Goal: Information Seeking & Learning: Check status

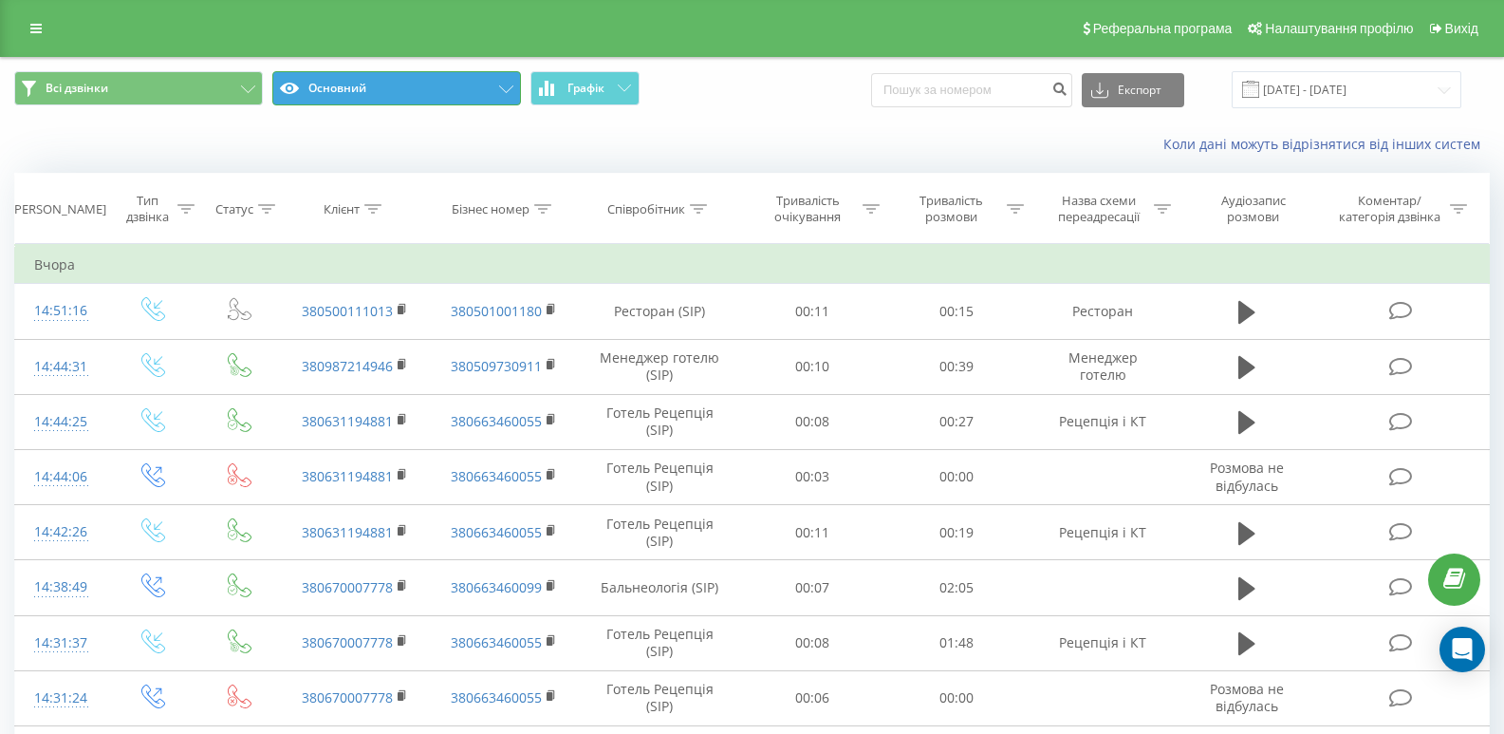
click at [498, 90] on button "Основний" at bounding box center [396, 88] width 249 height 34
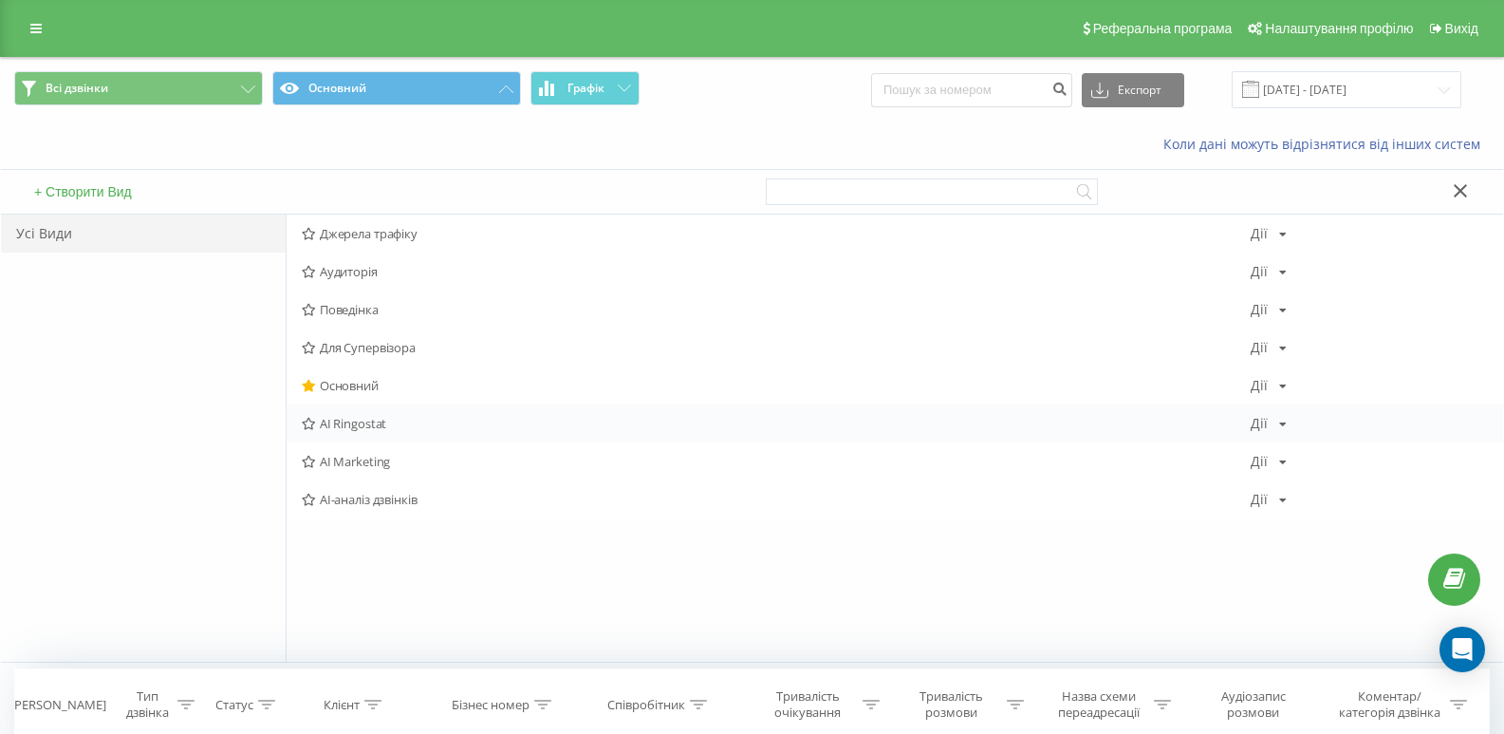
click at [369, 434] on div "AI Ringostat Дії Редагувати Копіювати Видалити За замовчуванням Поділитися" at bounding box center [895, 423] width 1217 height 38
click at [379, 419] on span "AI Ringostat" at bounding box center [776, 423] width 949 height 13
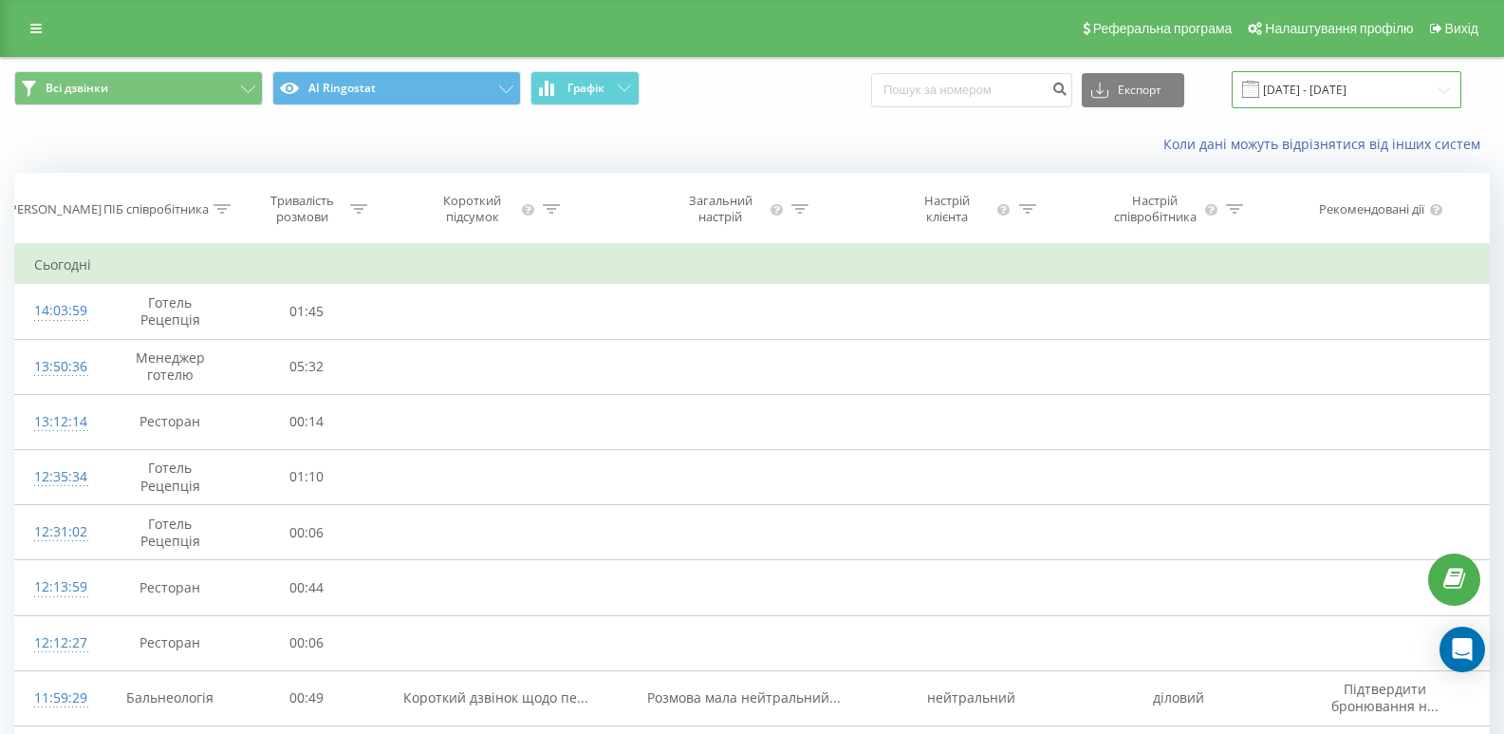
click at [1325, 96] on input "[DATE] - [DATE]" at bounding box center [1347, 89] width 230 height 37
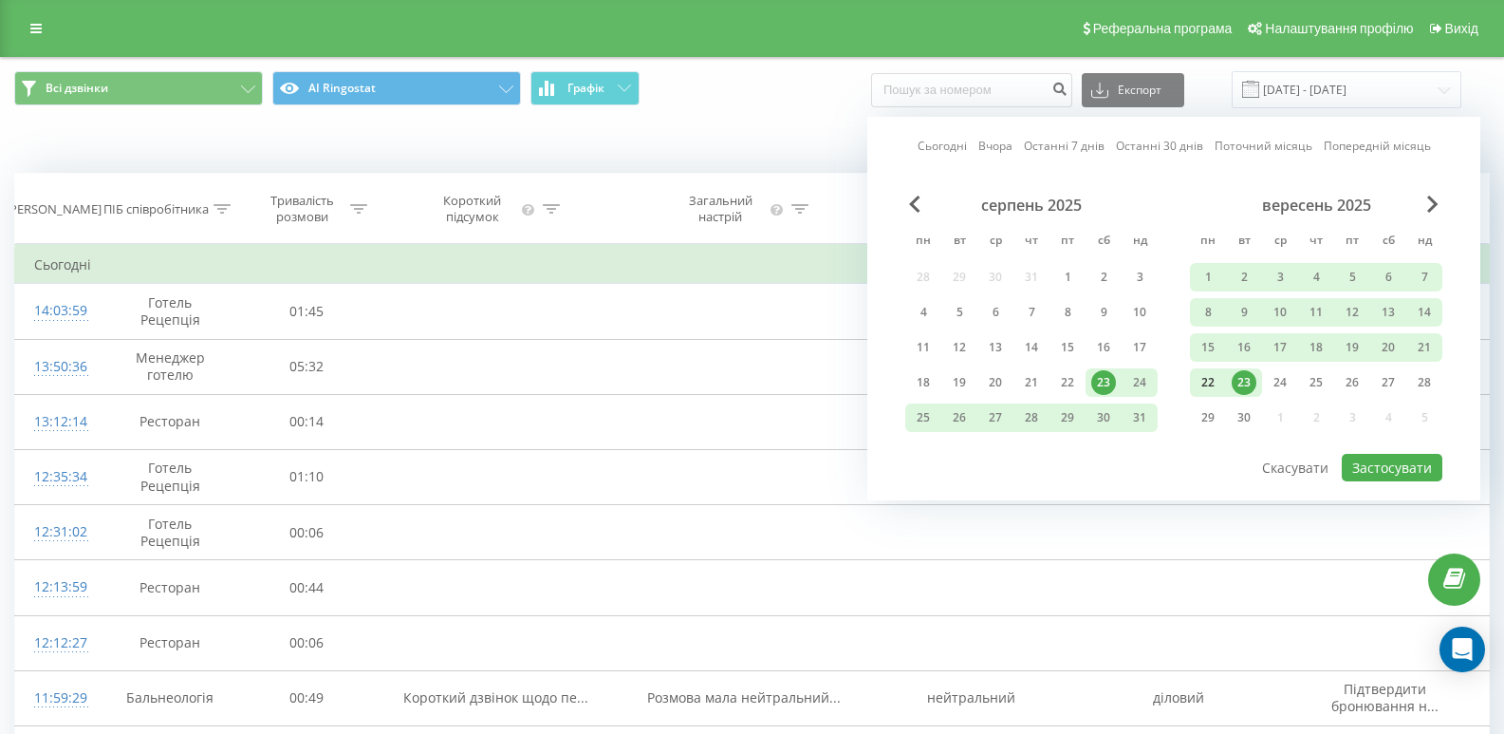
click at [1218, 380] on div "22" at bounding box center [1208, 382] width 25 height 25
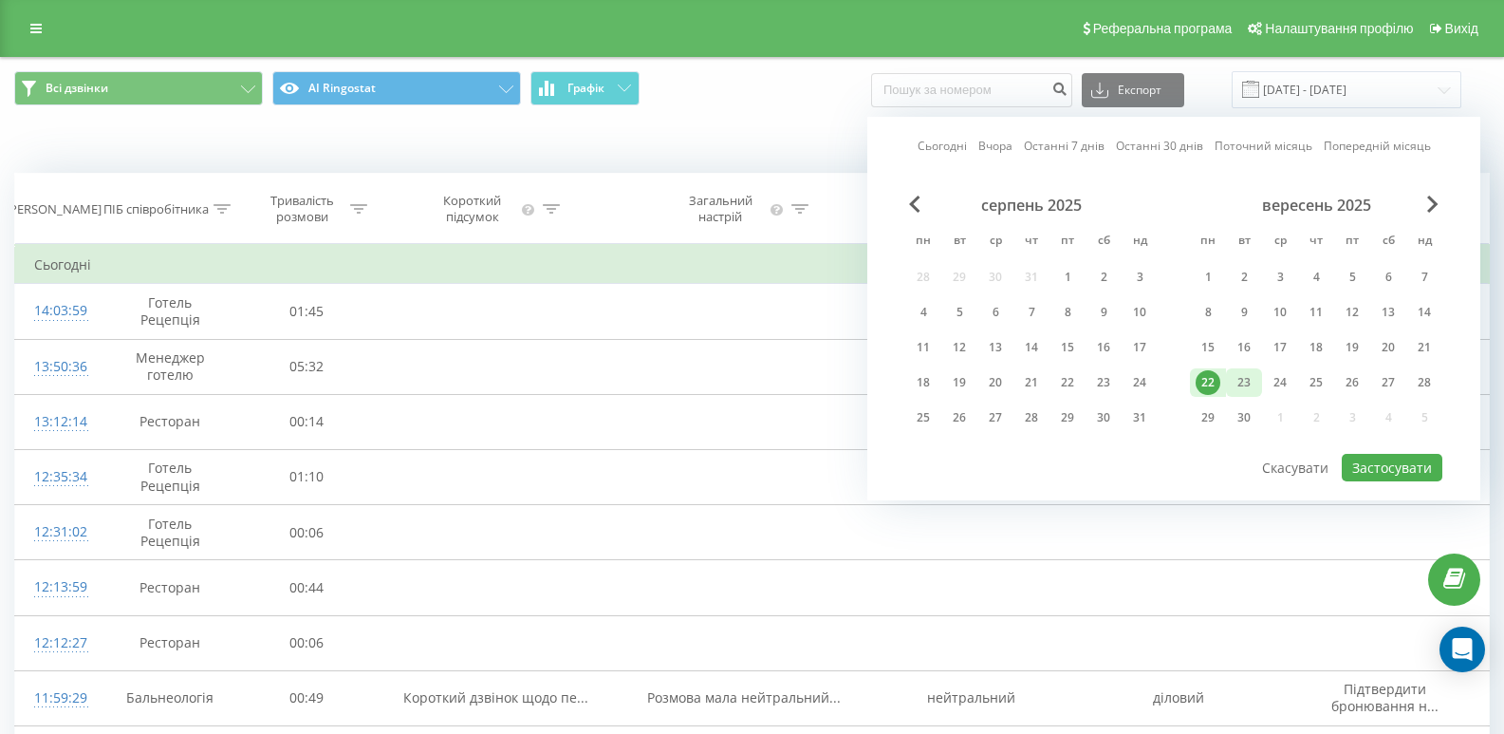
click at [1240, 379] on div "23" at bounding box center [1244, 382] width 25 height 25
click at [1368, 469] on button "Застосувати" at bounding box center [1392, 468] width 101 height 28
type input "22.09.2025 - 23.09.2025"
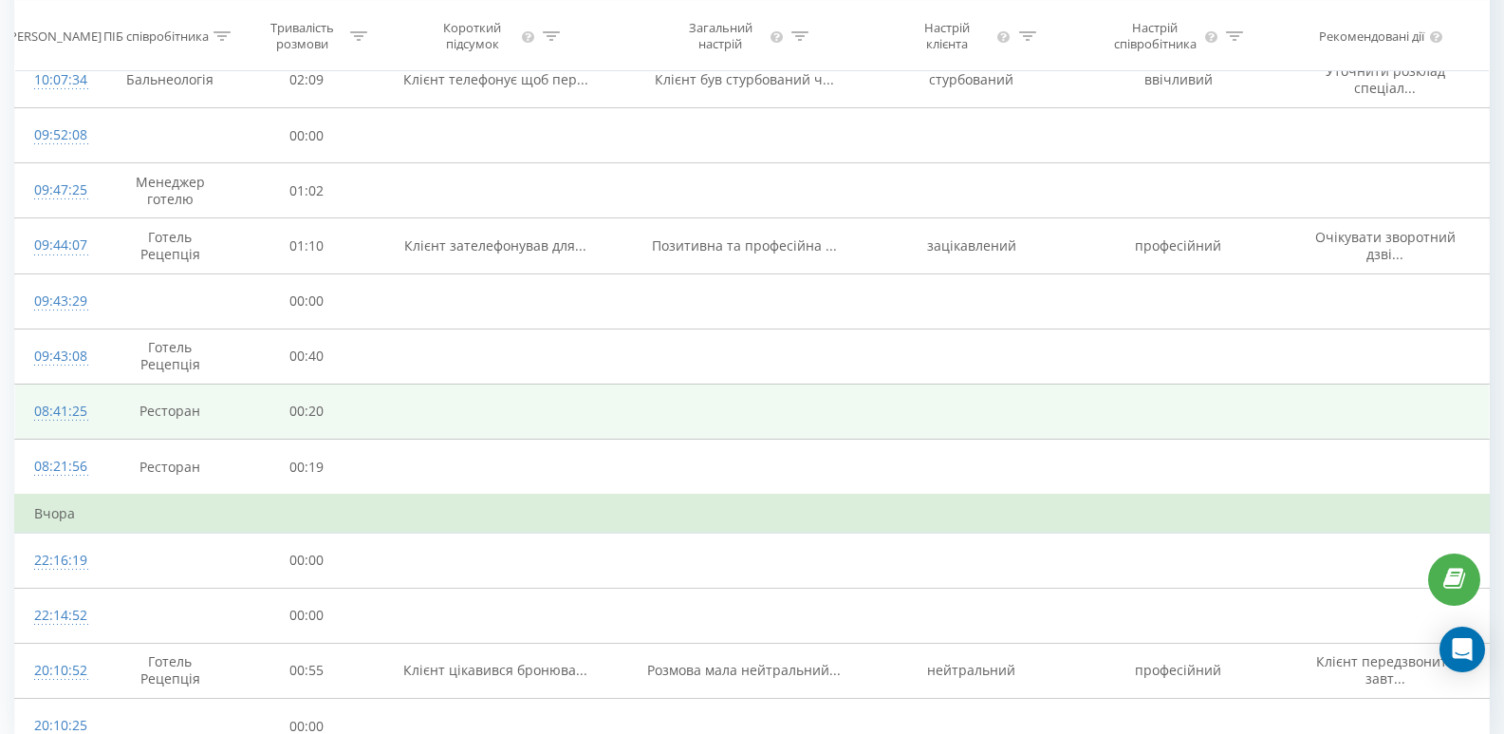
scroll to position [1040, 0]
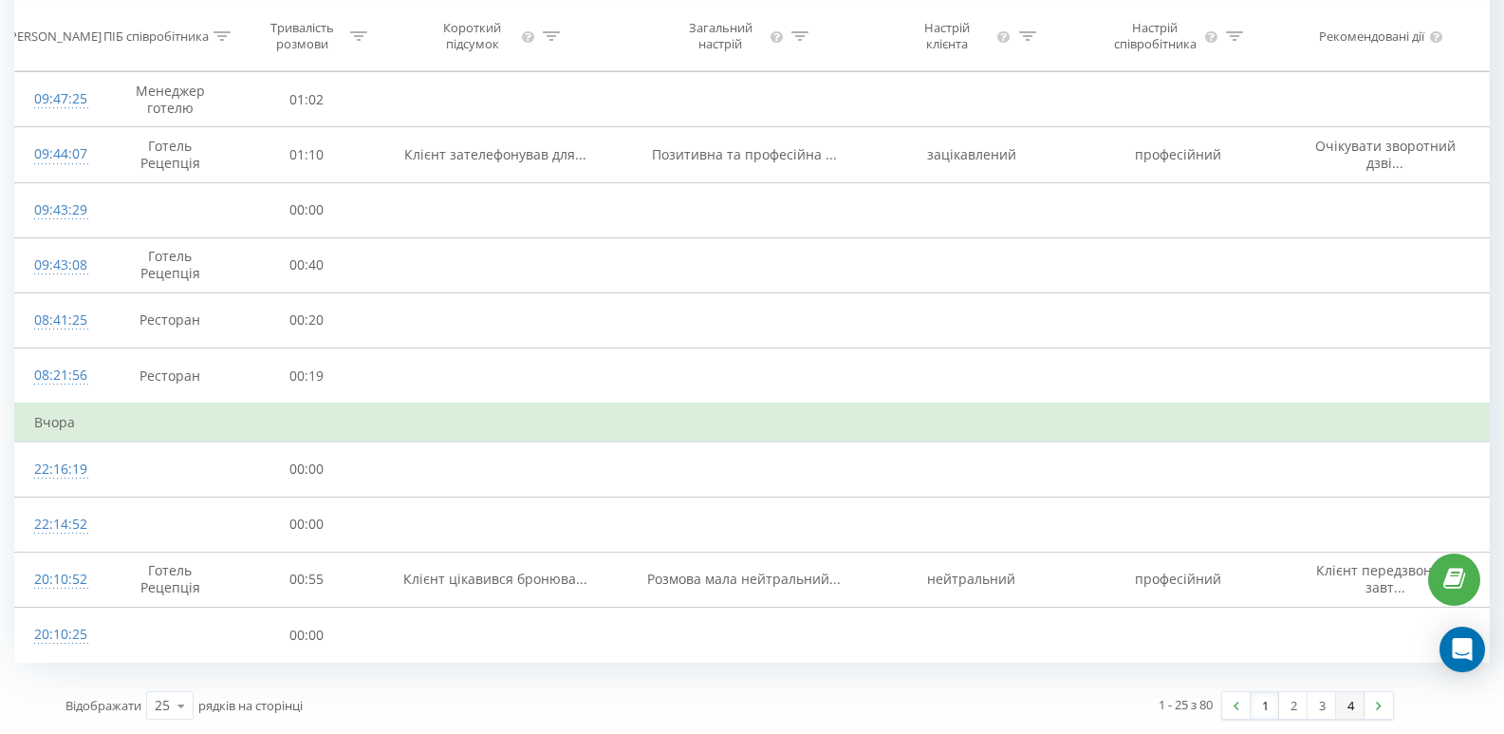
click at [1349, 710] on link "4" at bounding box center [1350, 705] width 28 height 27
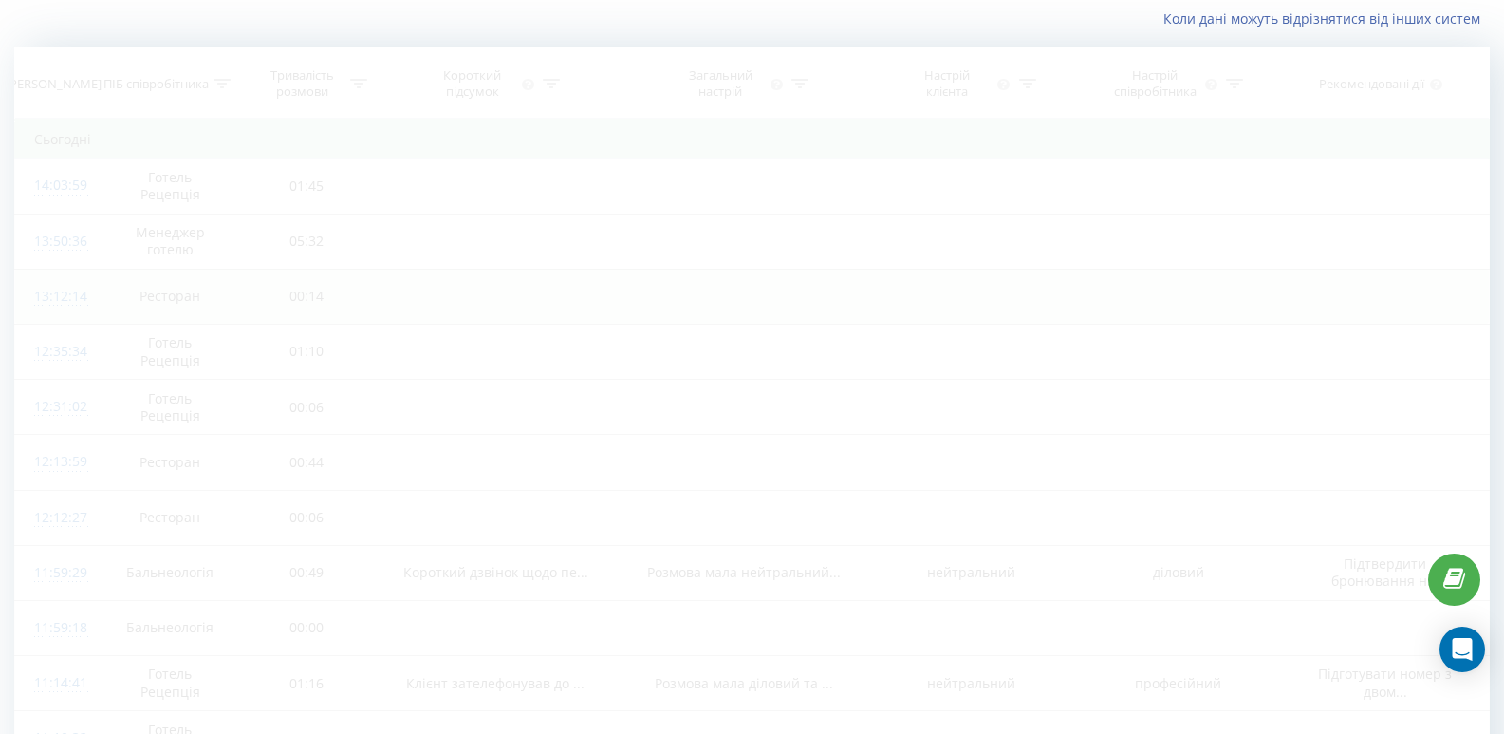
scroll to position [9, 0]
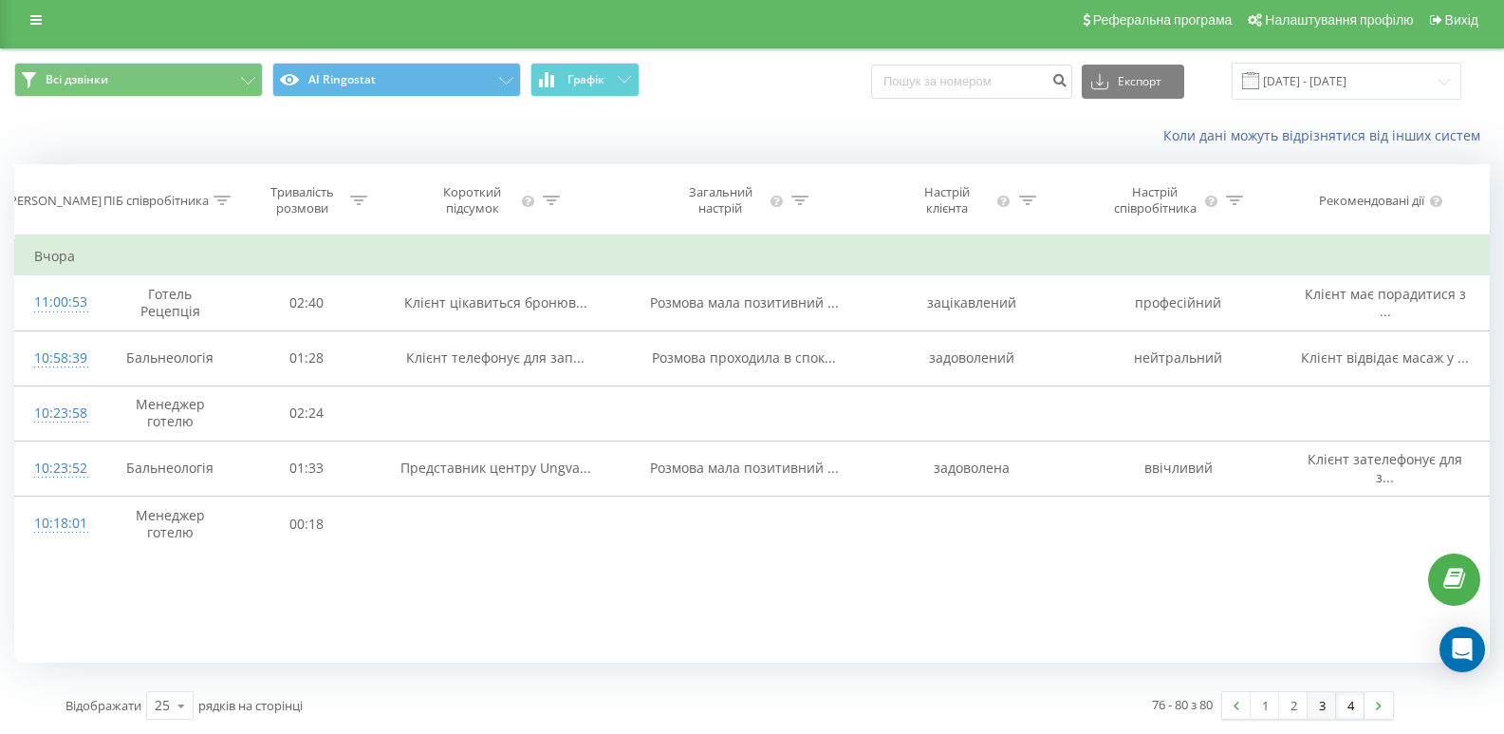
click at [1319, 708] on link "3" at bounding box center [1322, 705] width 28 height 27
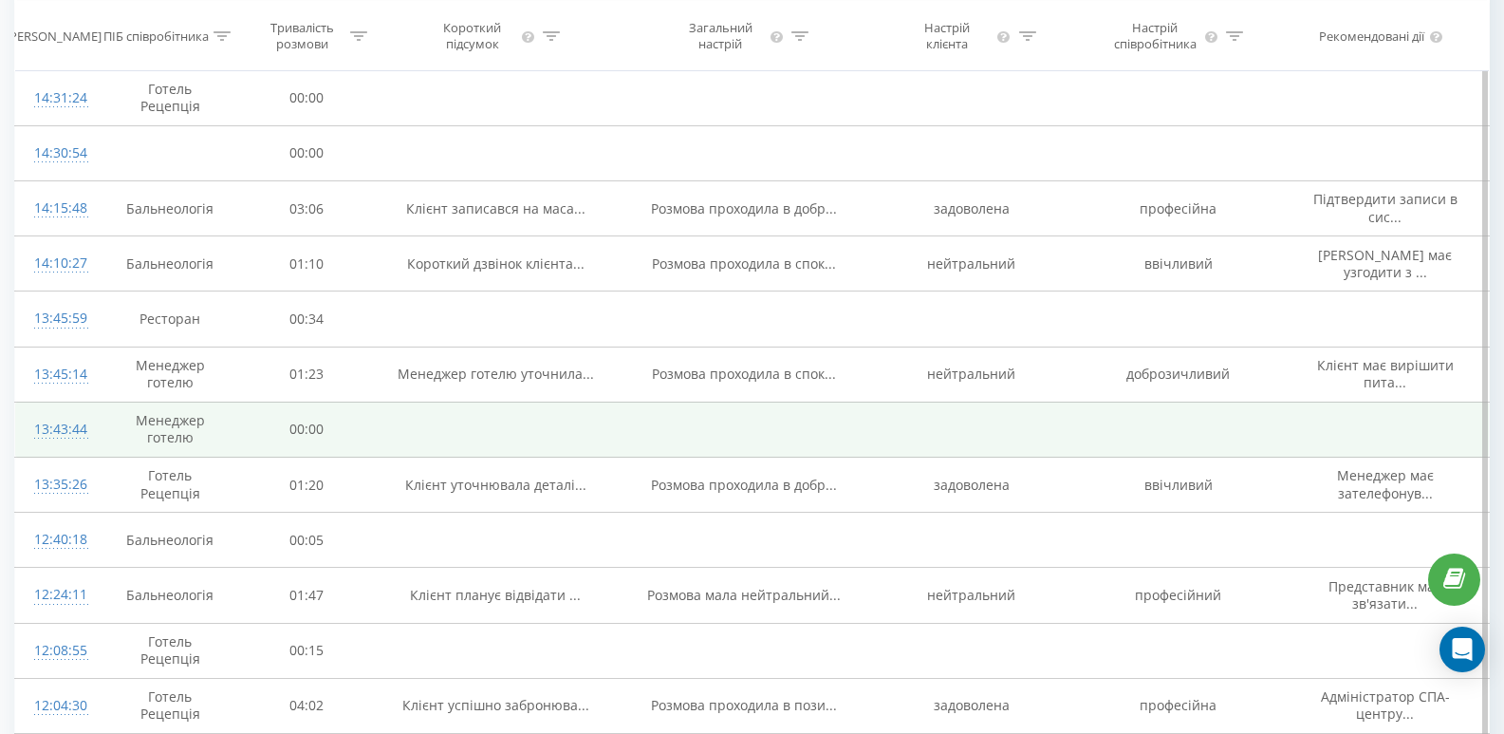
scroll to position [505, 0]
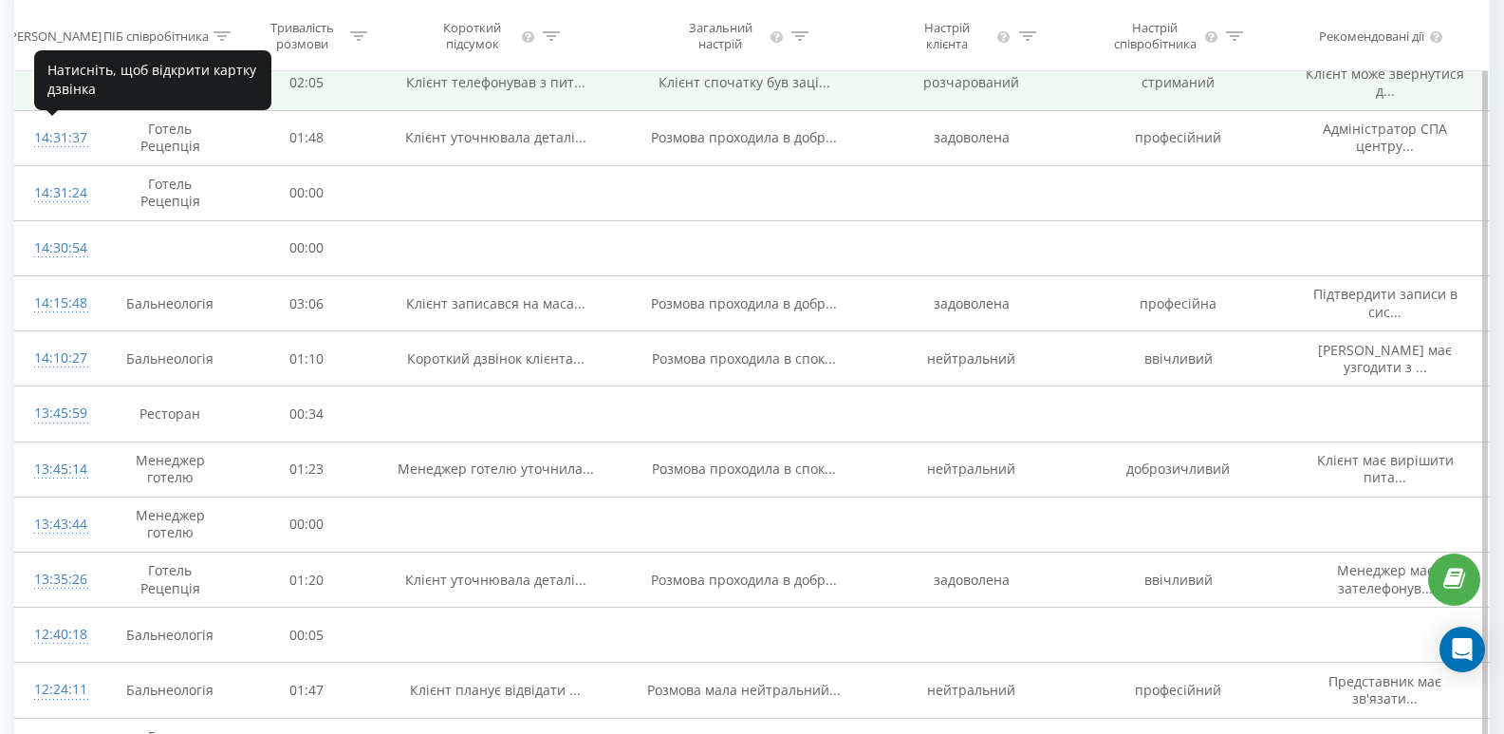
click at [54, 134] on div "14:31:37" at bounding box center [56, 138] width 45 height 37
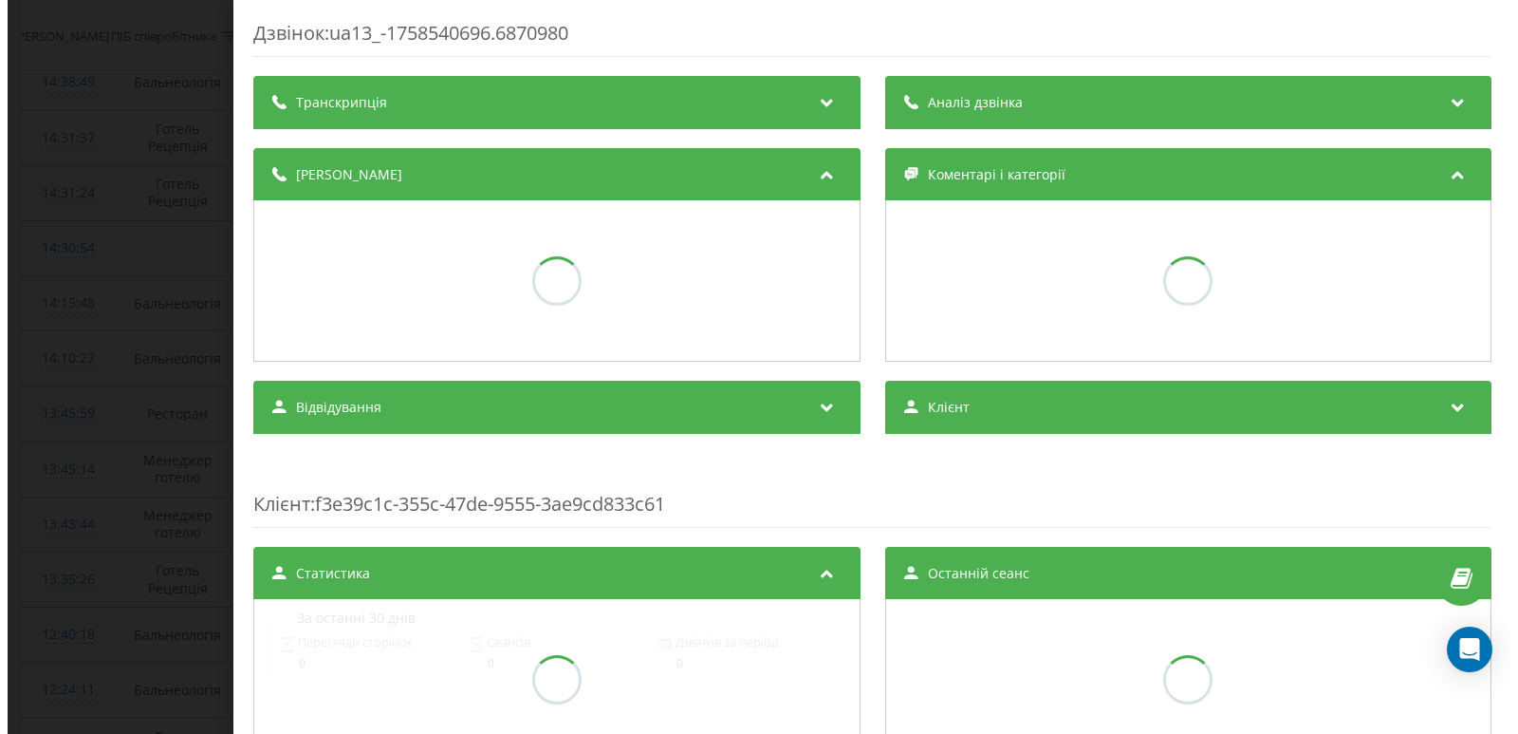
scroll to position [410, 0]
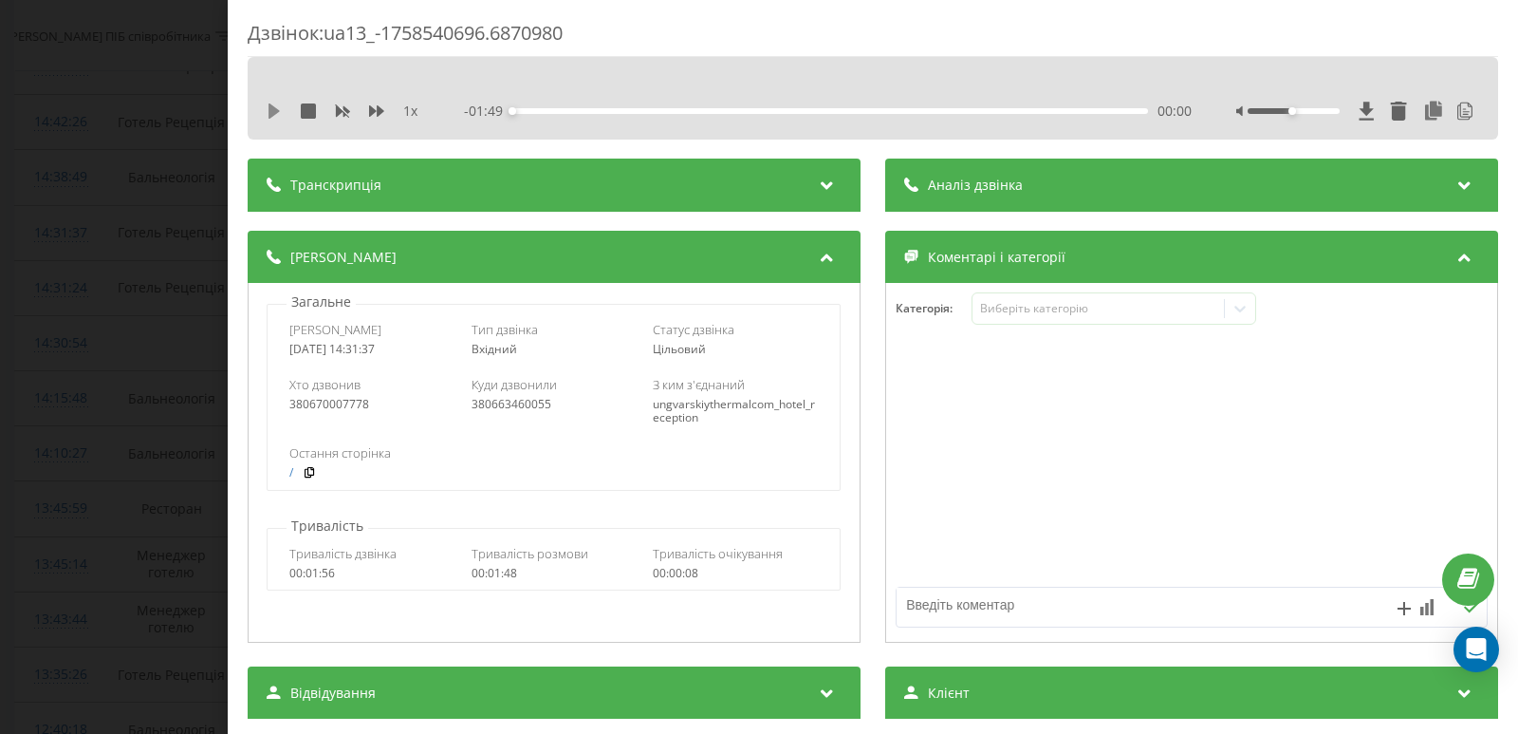
click at [276, 111] on icon at bounding box center [274, 110] width 11 height 15
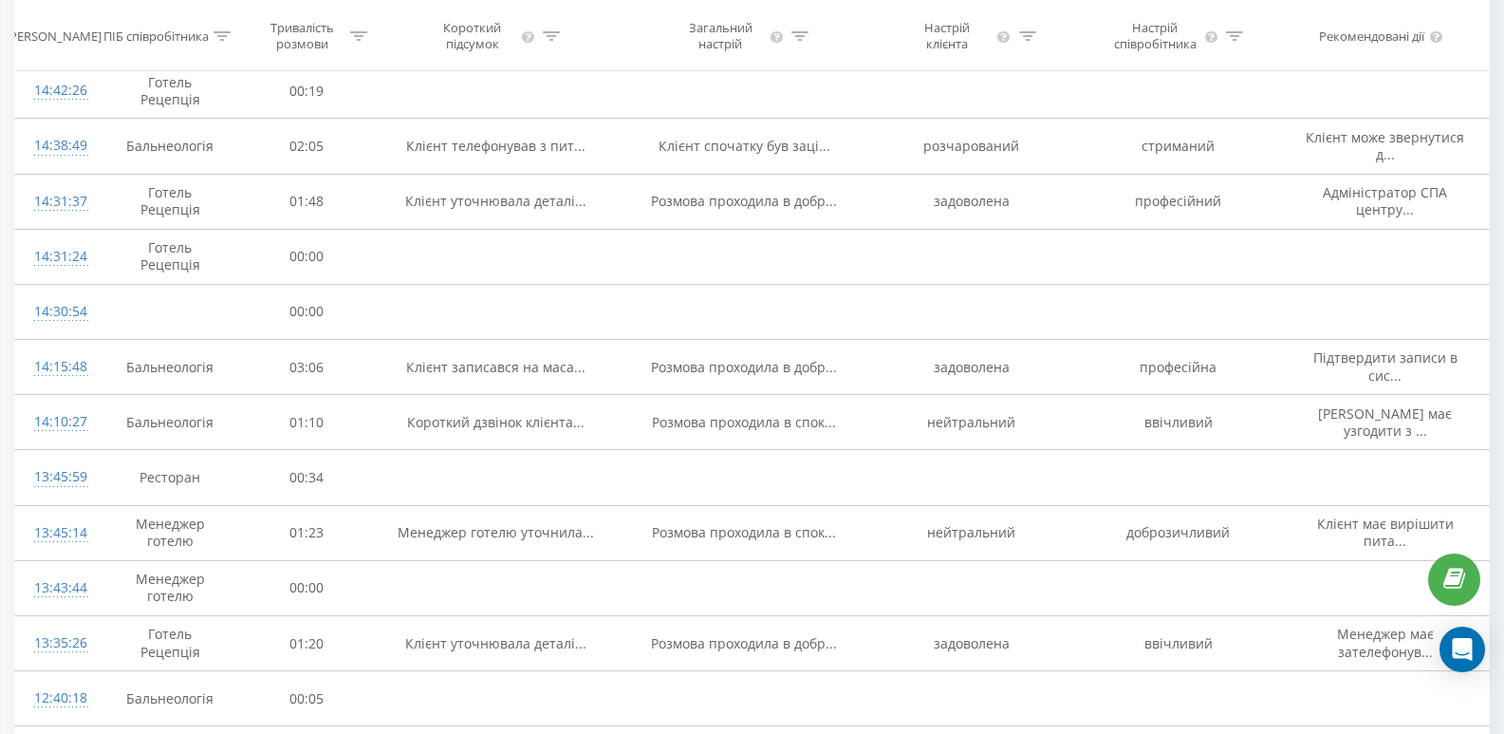
scroll to position [410, 0]
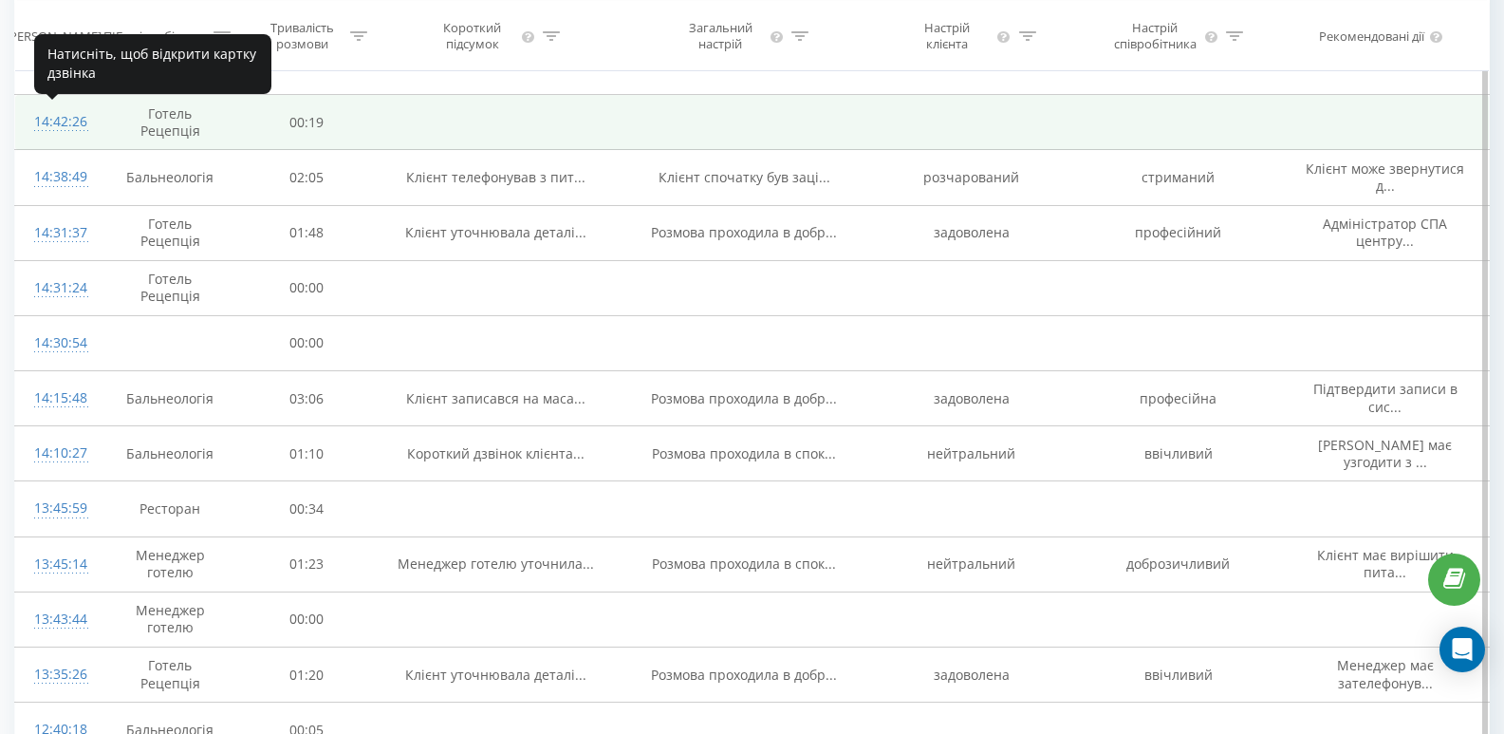
click at [71, 115] on div "14:42:26" at bounding box center [56, 121] width 45 height 37
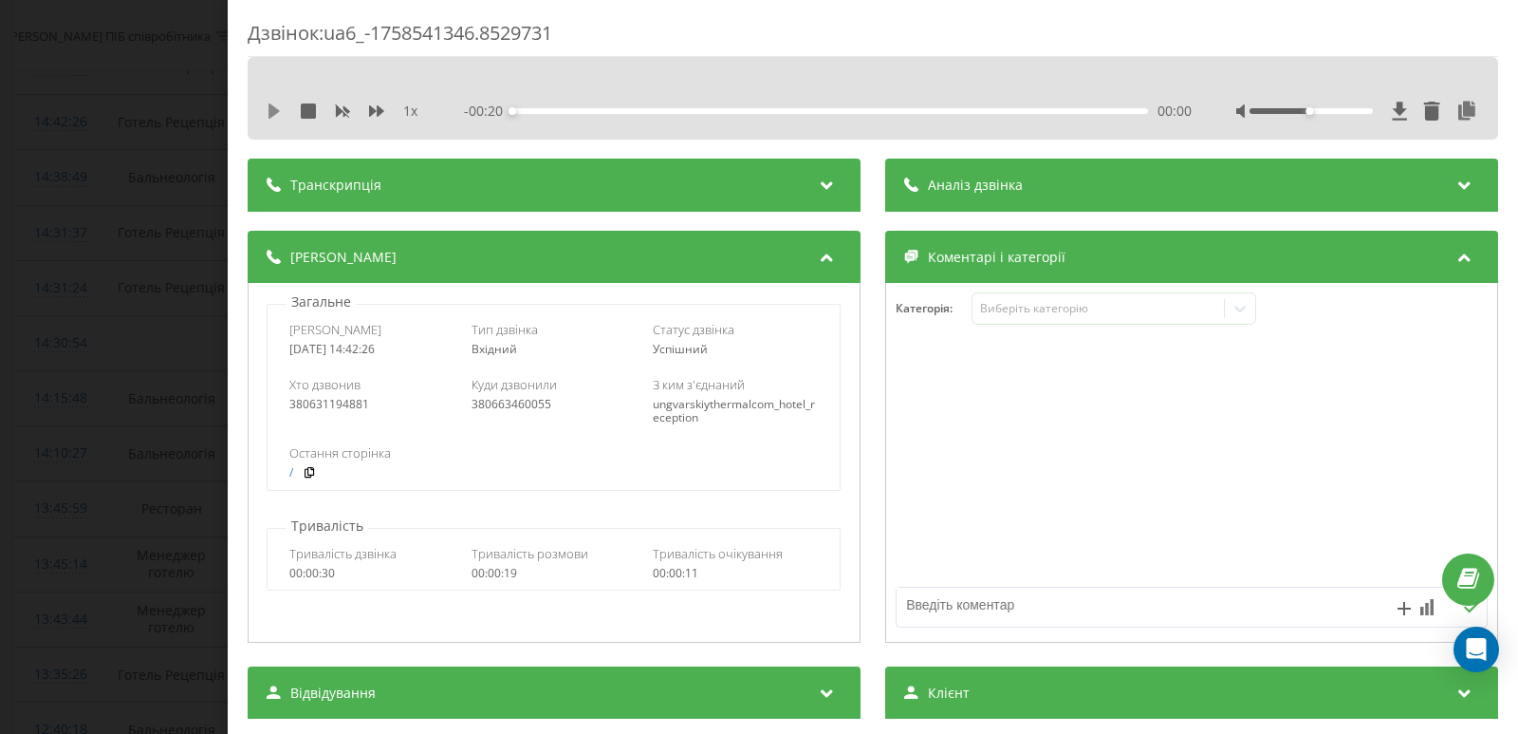
click at [272, 111] on icon at bounding box center [274, 110] width 11 height 15
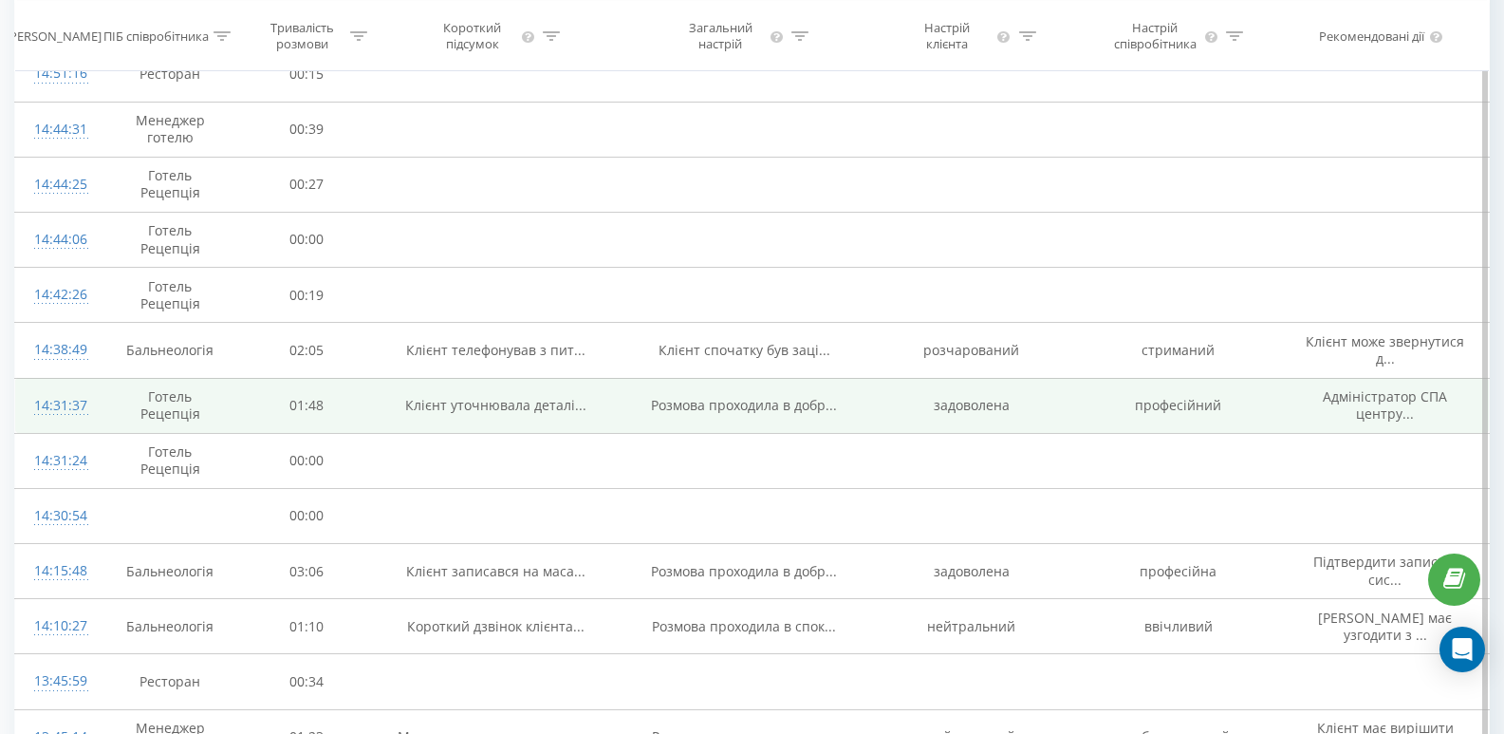
scroll to position [220, 0]
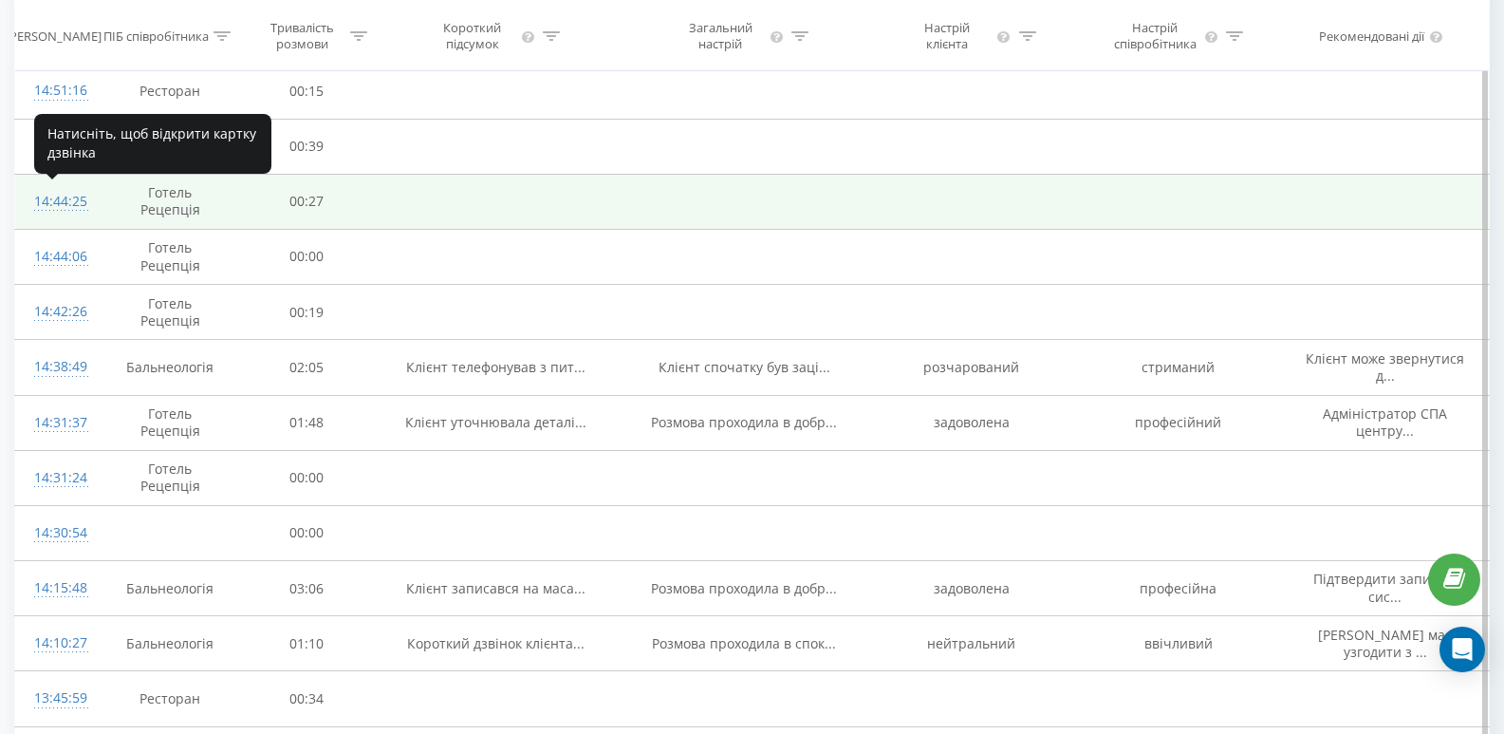
click at [58, 203] on div "14:44:25" at bounding box center [56, 201] width 45 height 37
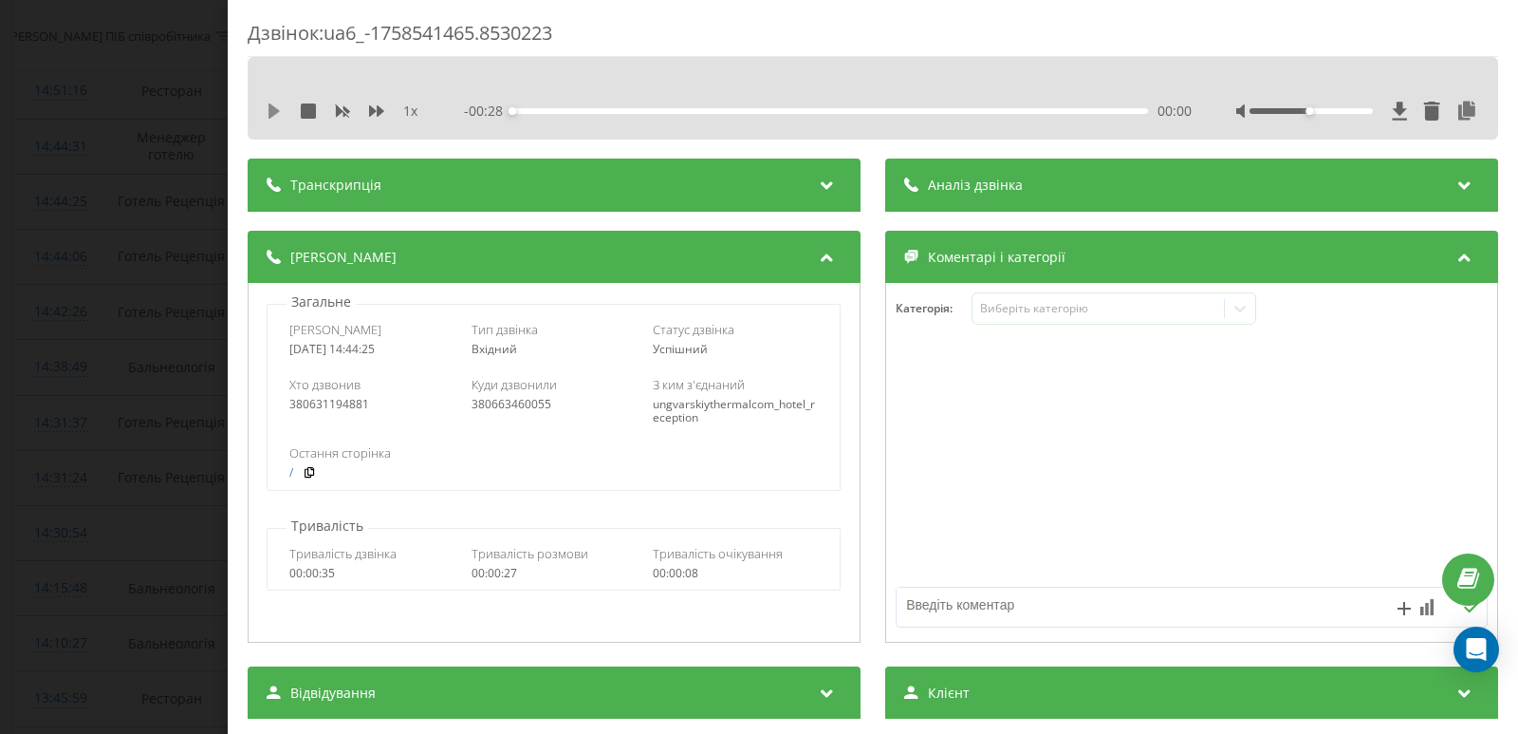
click at [269, 111] on icon at bounding box center [274, 110] width 15 height 15
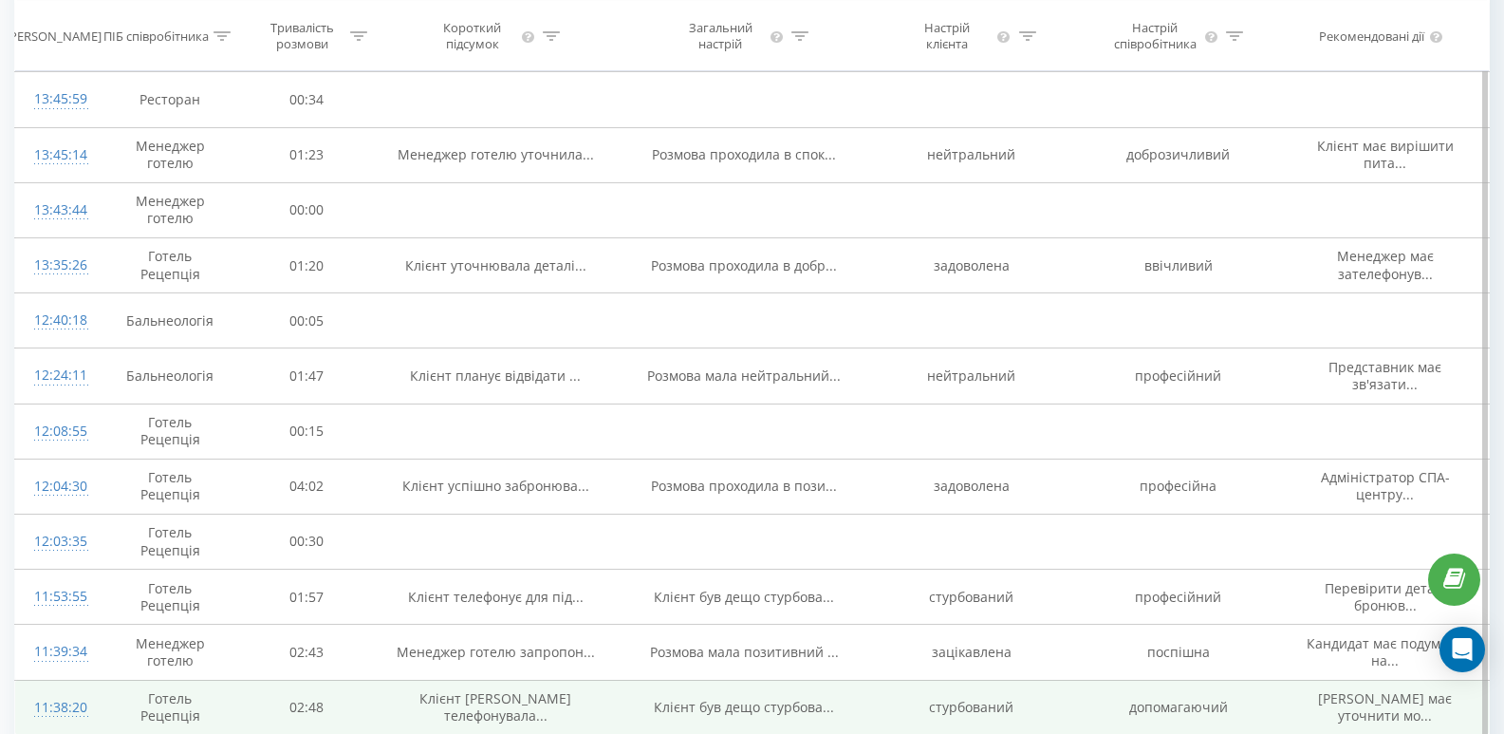
scroll to position [1002, 0]
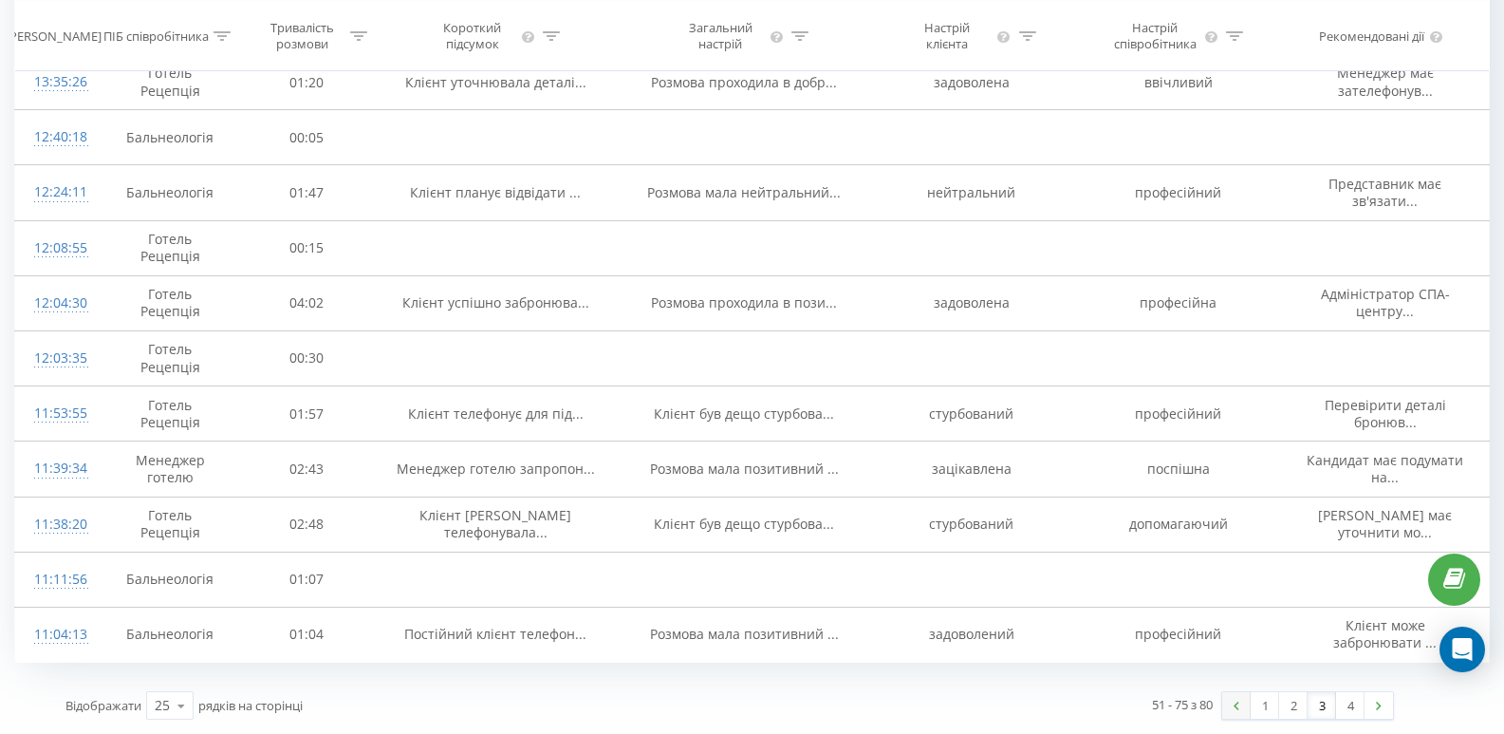
click at [1235, 707] on img at bounding box center [1237, 705] width 6 height 9
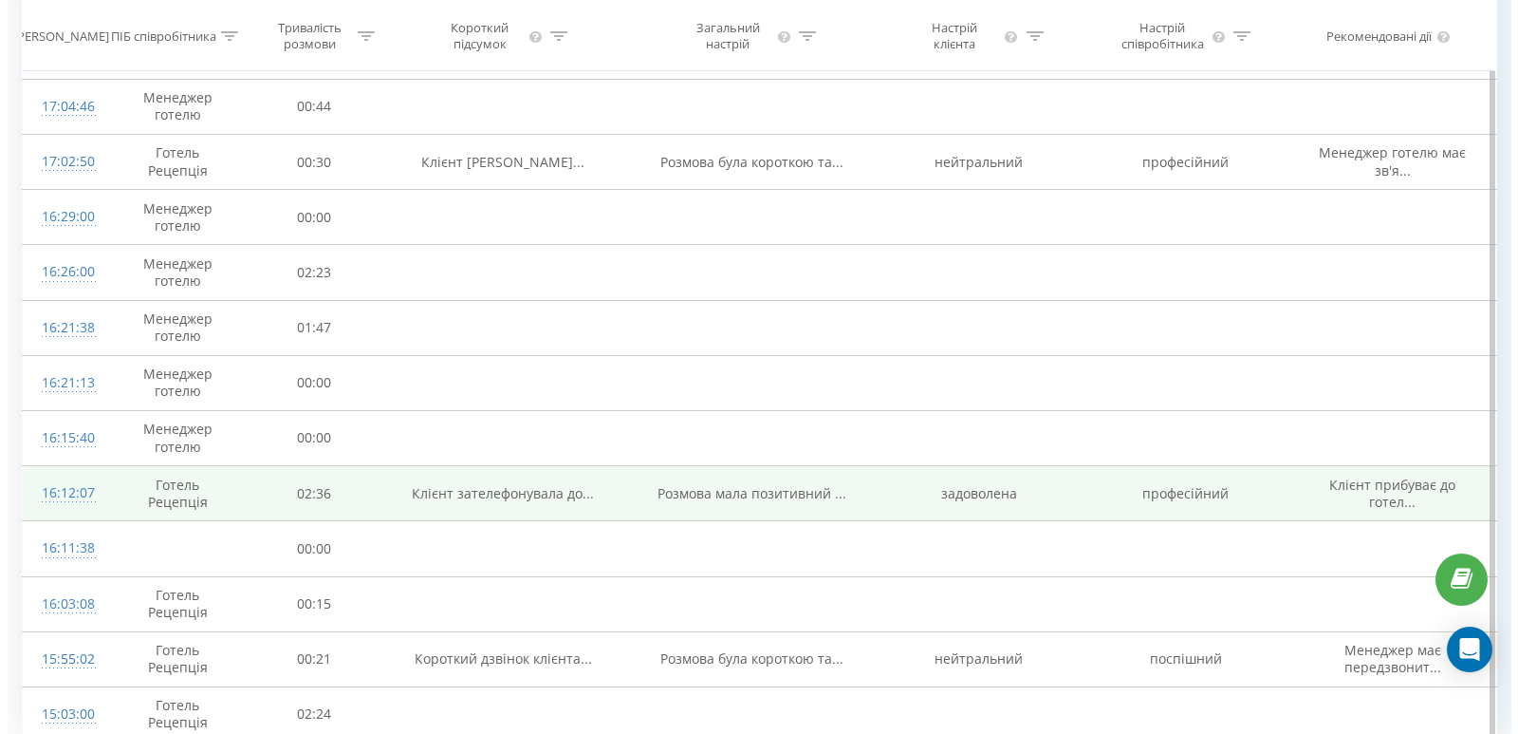
scroll to position [1002, 0]
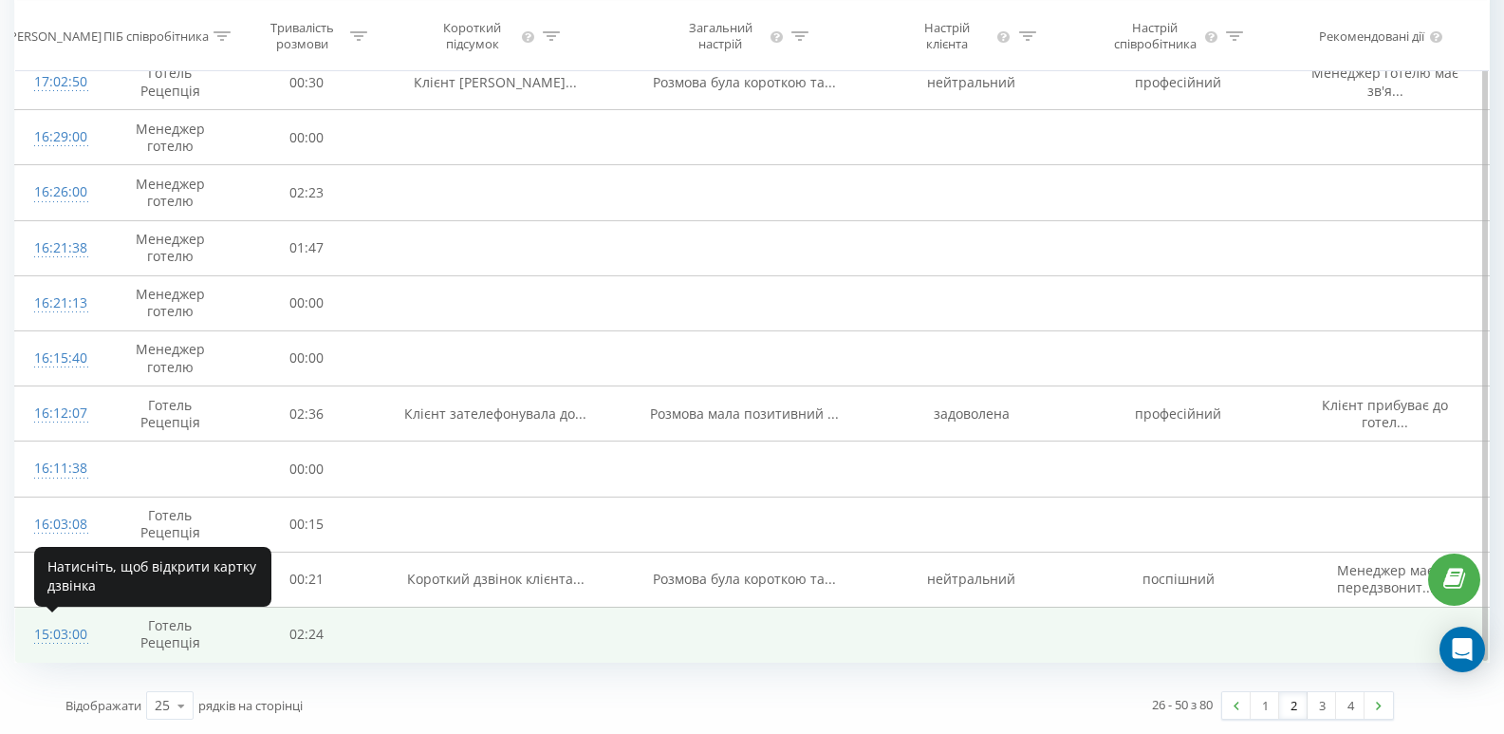
click at [63, 624] on div "15:03:00" at bounding box center [56, 634] width 45 height 37
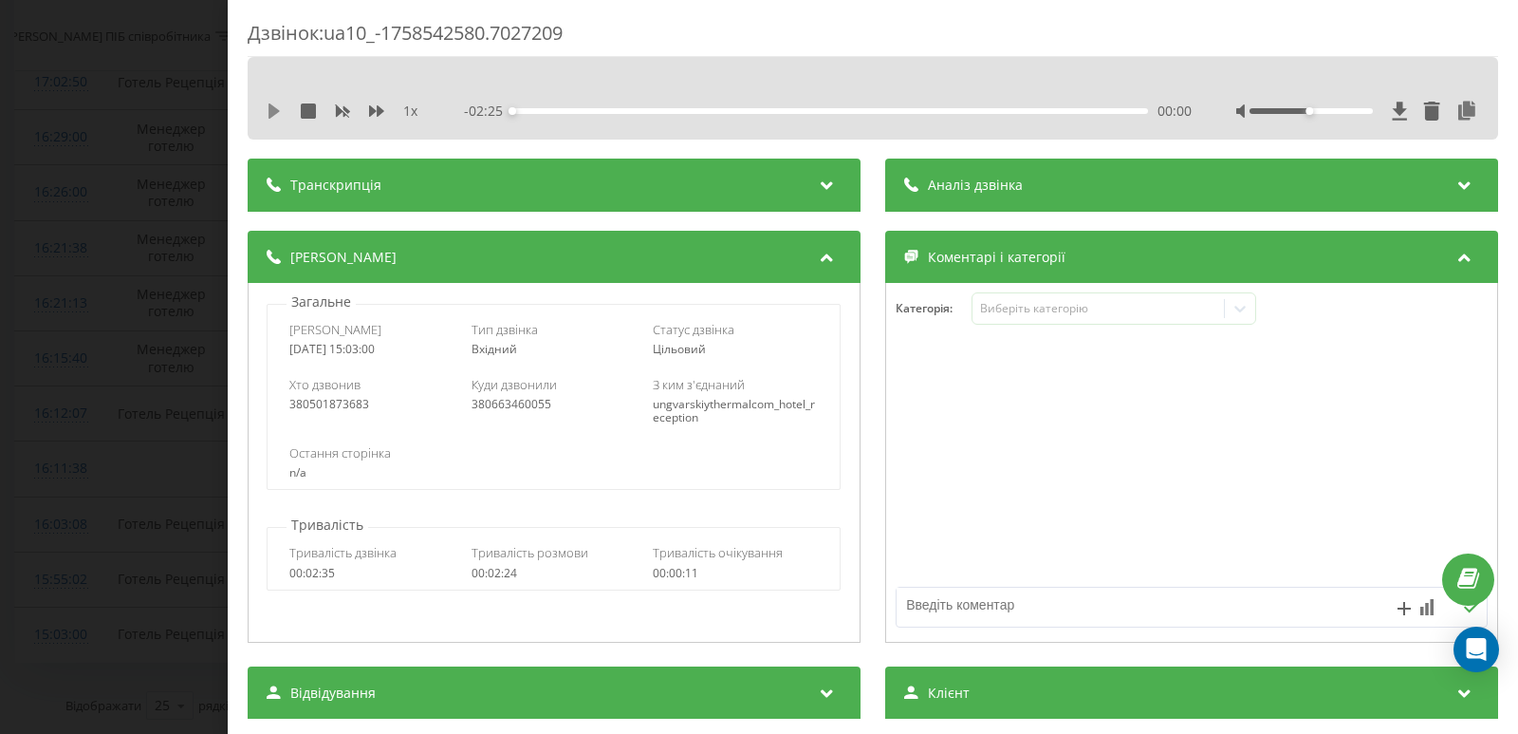
click at [274, 113] on icon at bounding box center [274, 110] width 11 height 15
click at [272, 110] on icon at bounding box center [271, 110] width 4 height 15
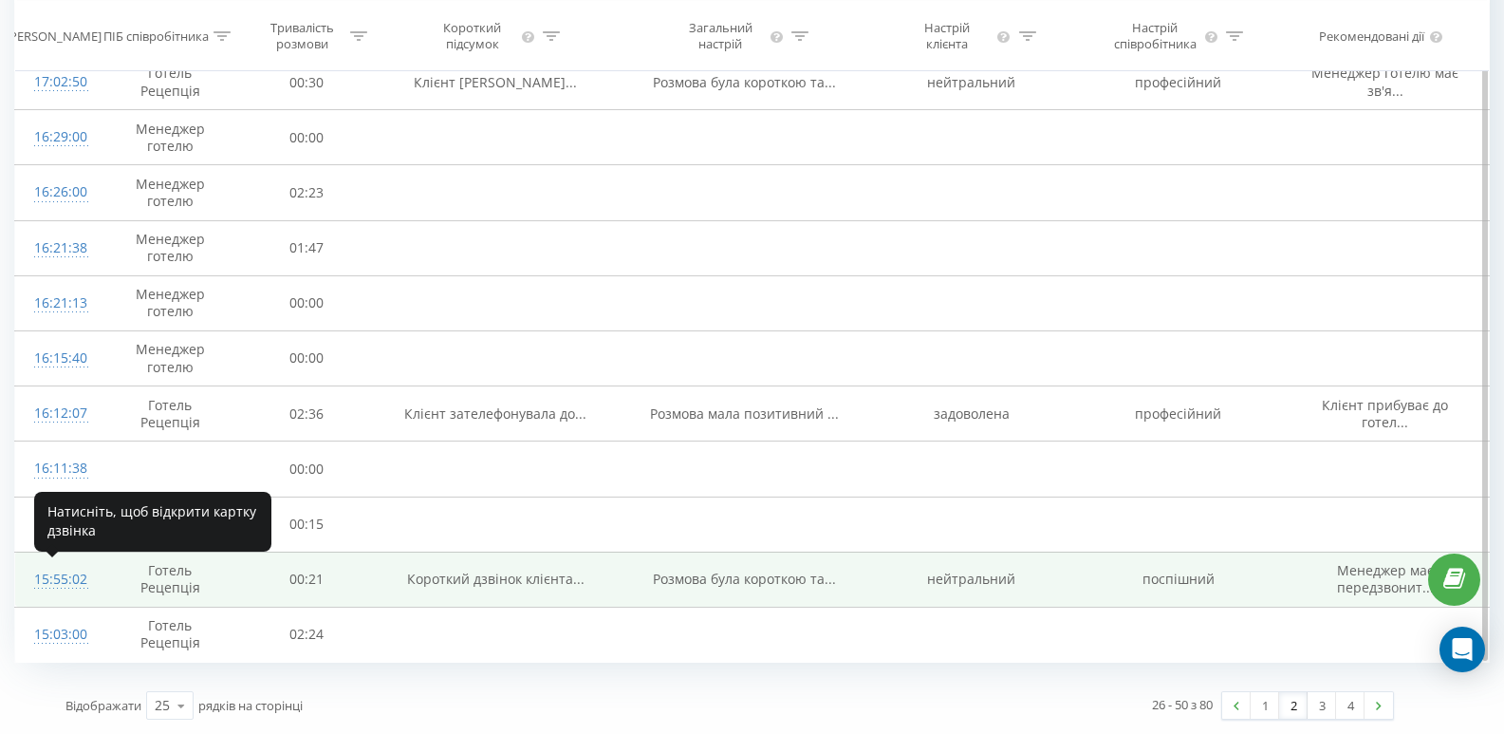
click at [65, 578] on div "15:55:02" at bounding box center [56, 579] width 45 height 37
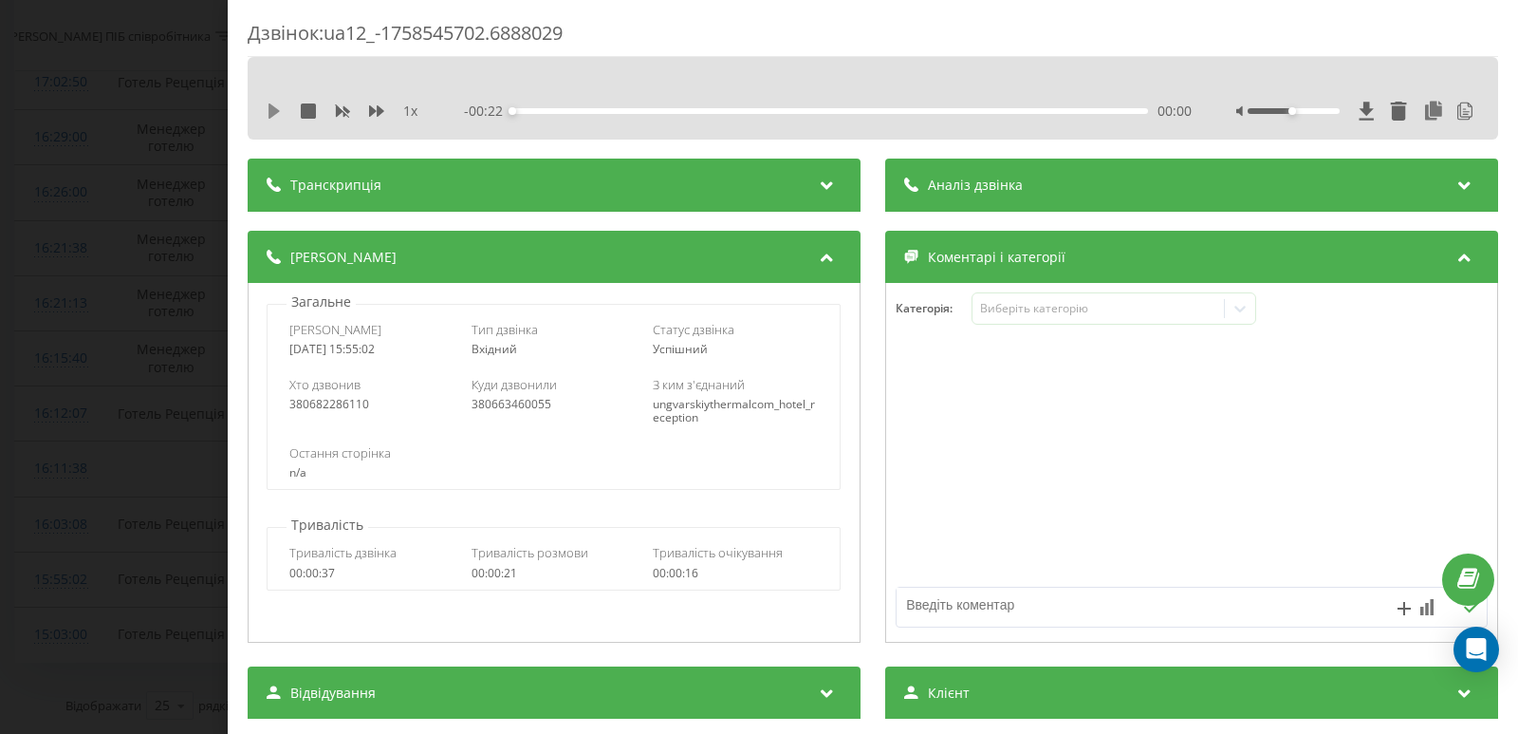
click at [273, 105] on icon at bounding box center [274, 110] width 15 height 15
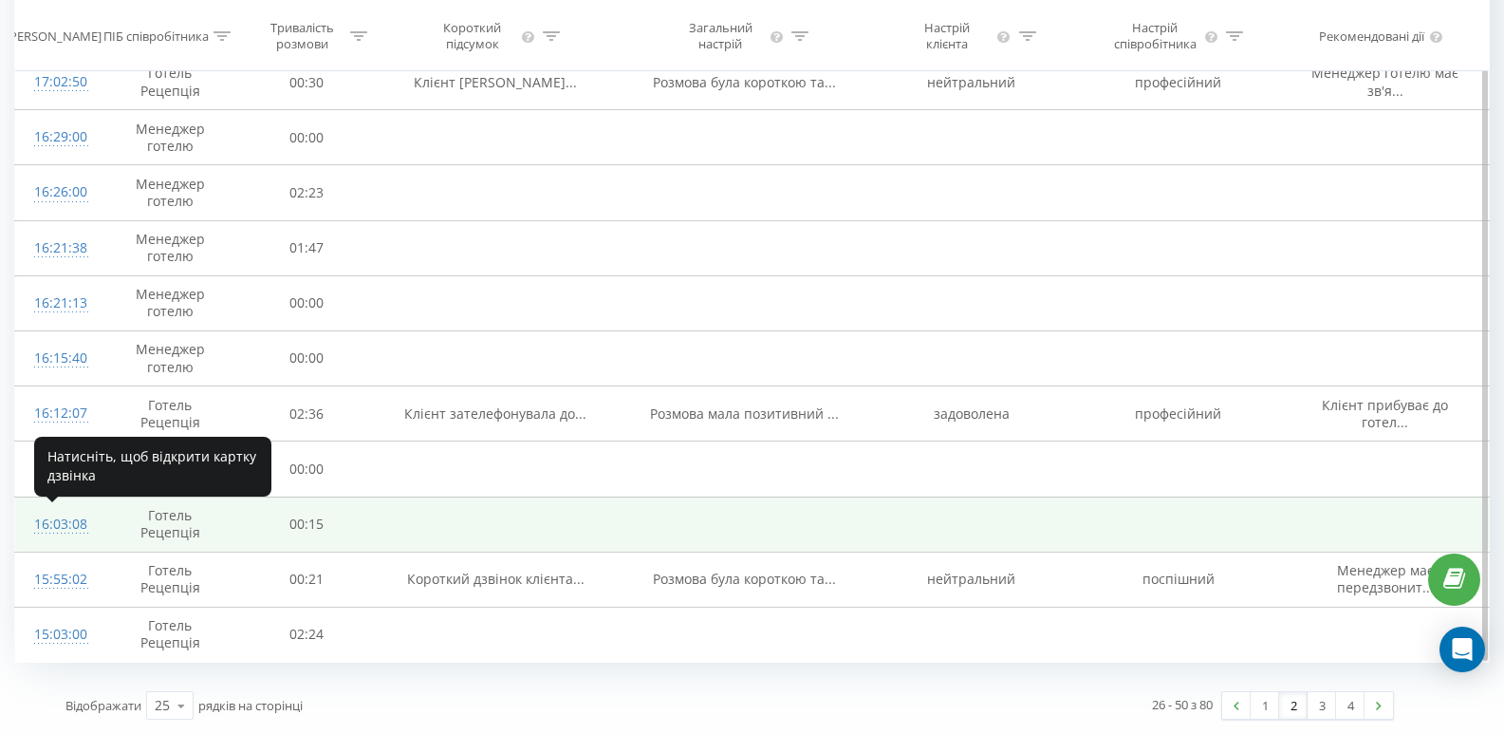
click at [57, 523] on div "16:03:08" at bounding box center [56, 524] width 45 height 37
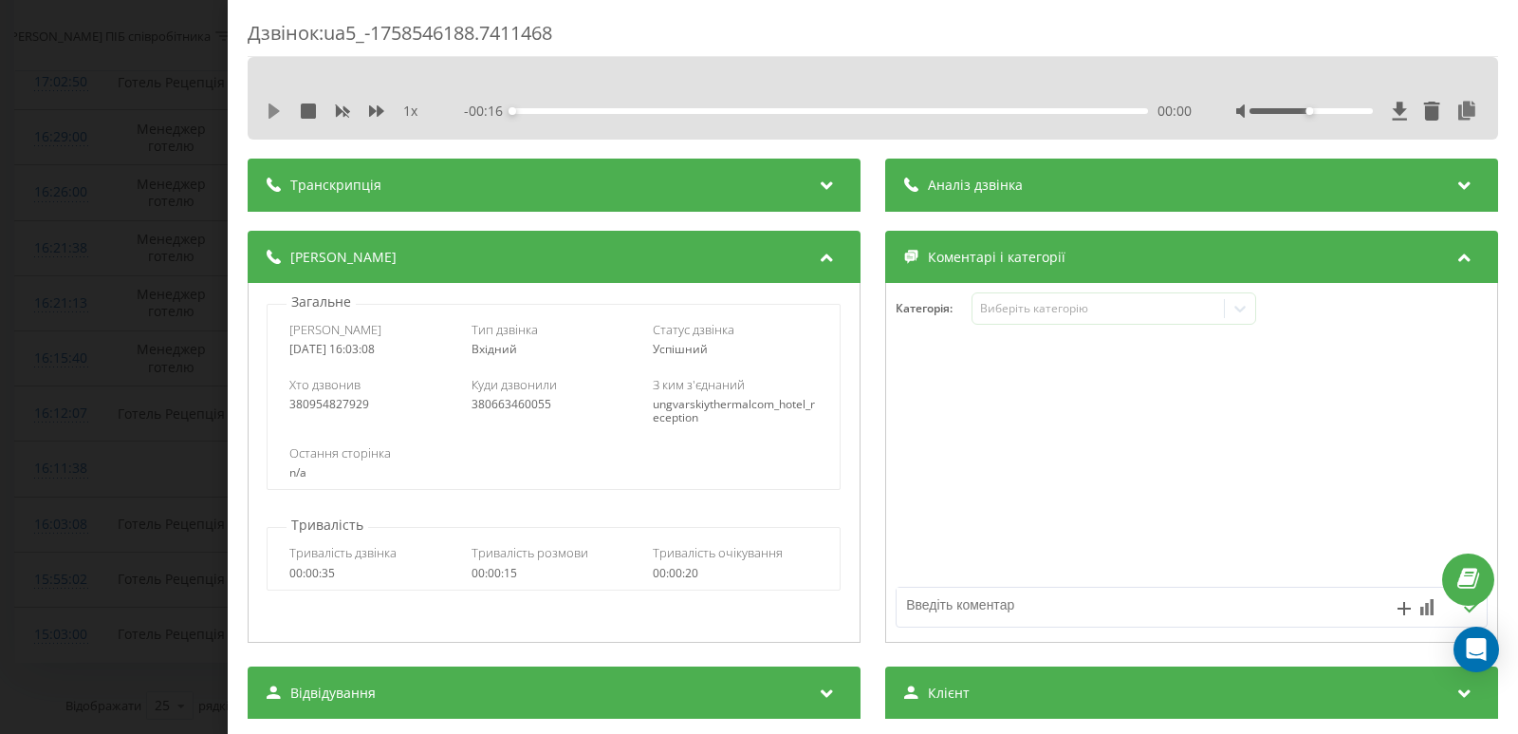
click at [270, 113] on icon at bounding box center [274, 110] width 11 height 15
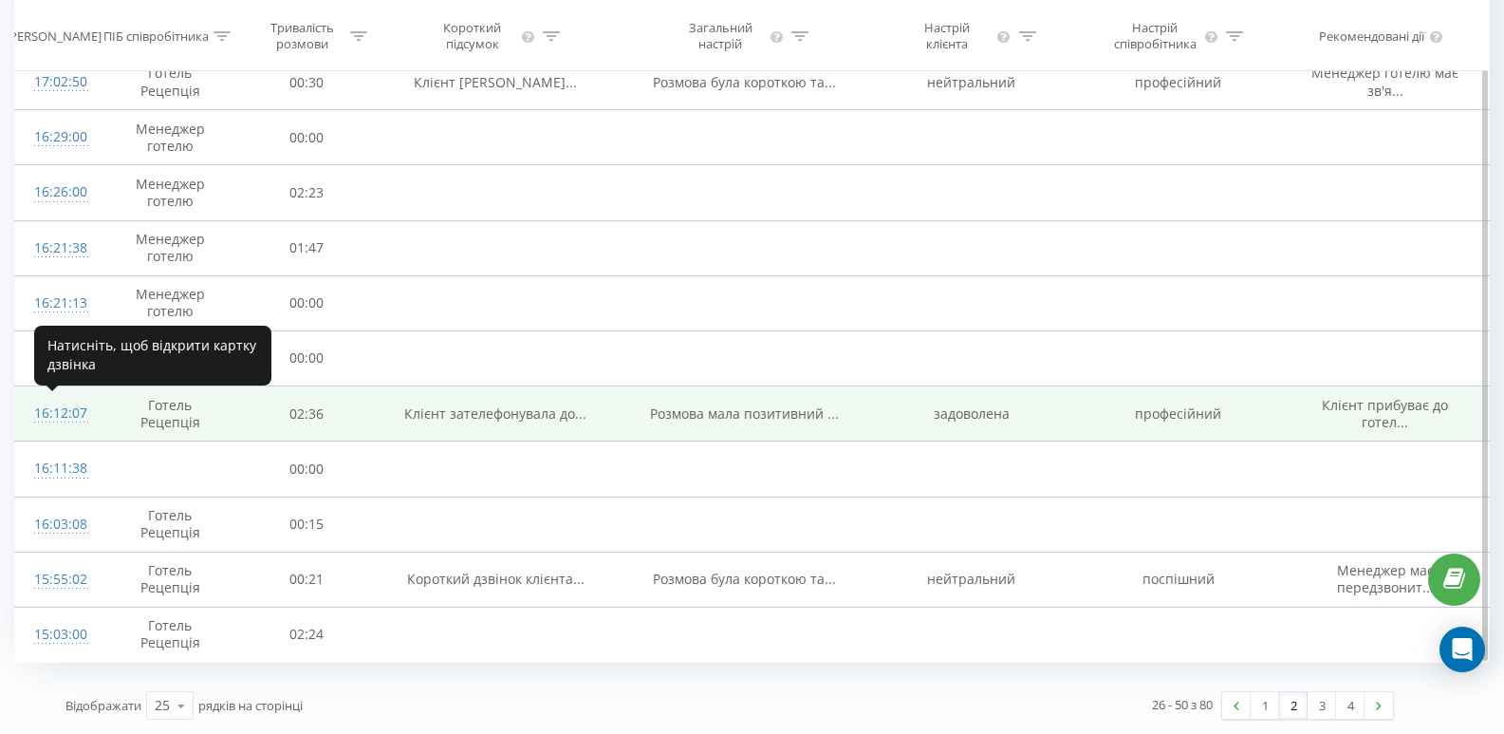
click at [56, 414] on div "16:12:07" at bounding box center [56, 413] width 45 height 37
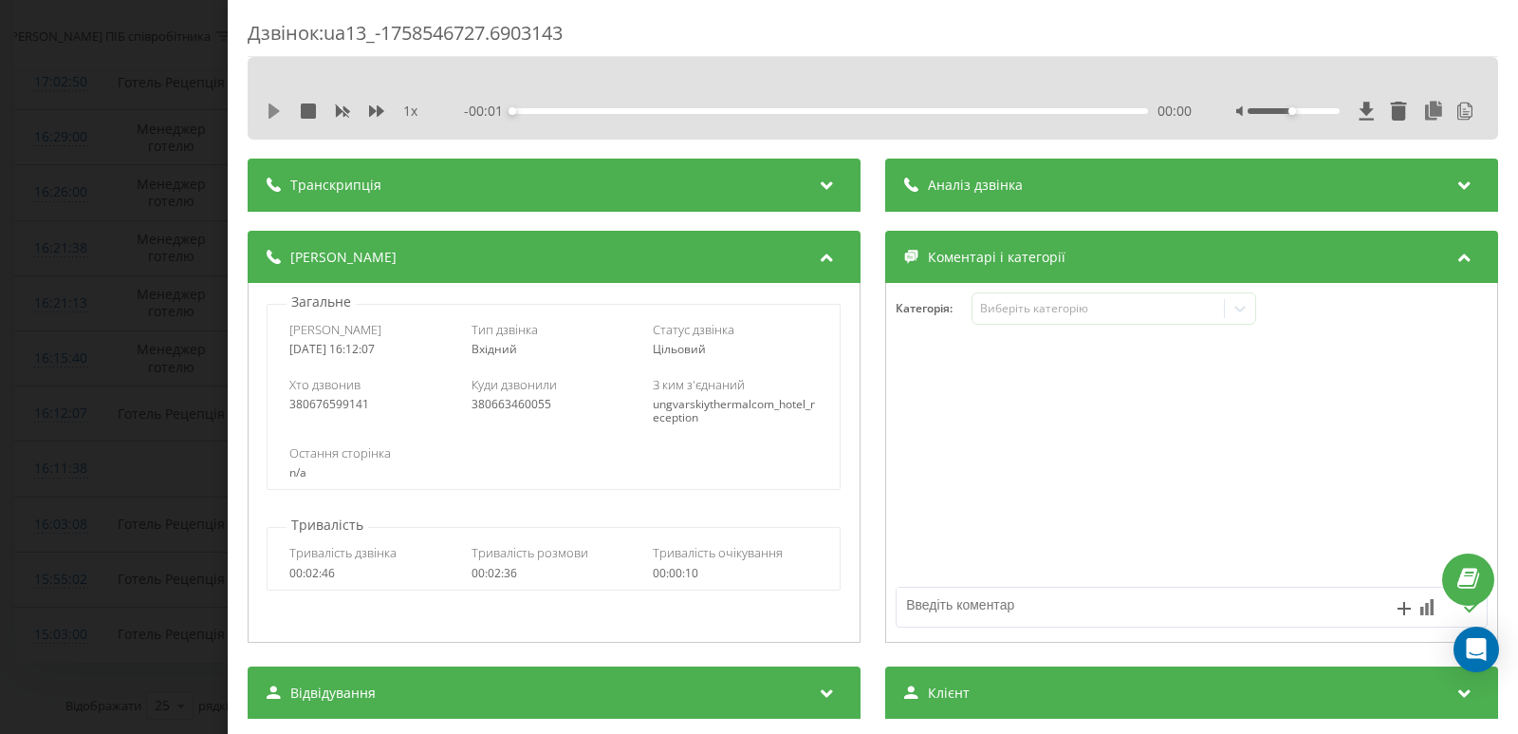
click at [272, 114] on icon at bounding box center [274, 110] width 11 height 15
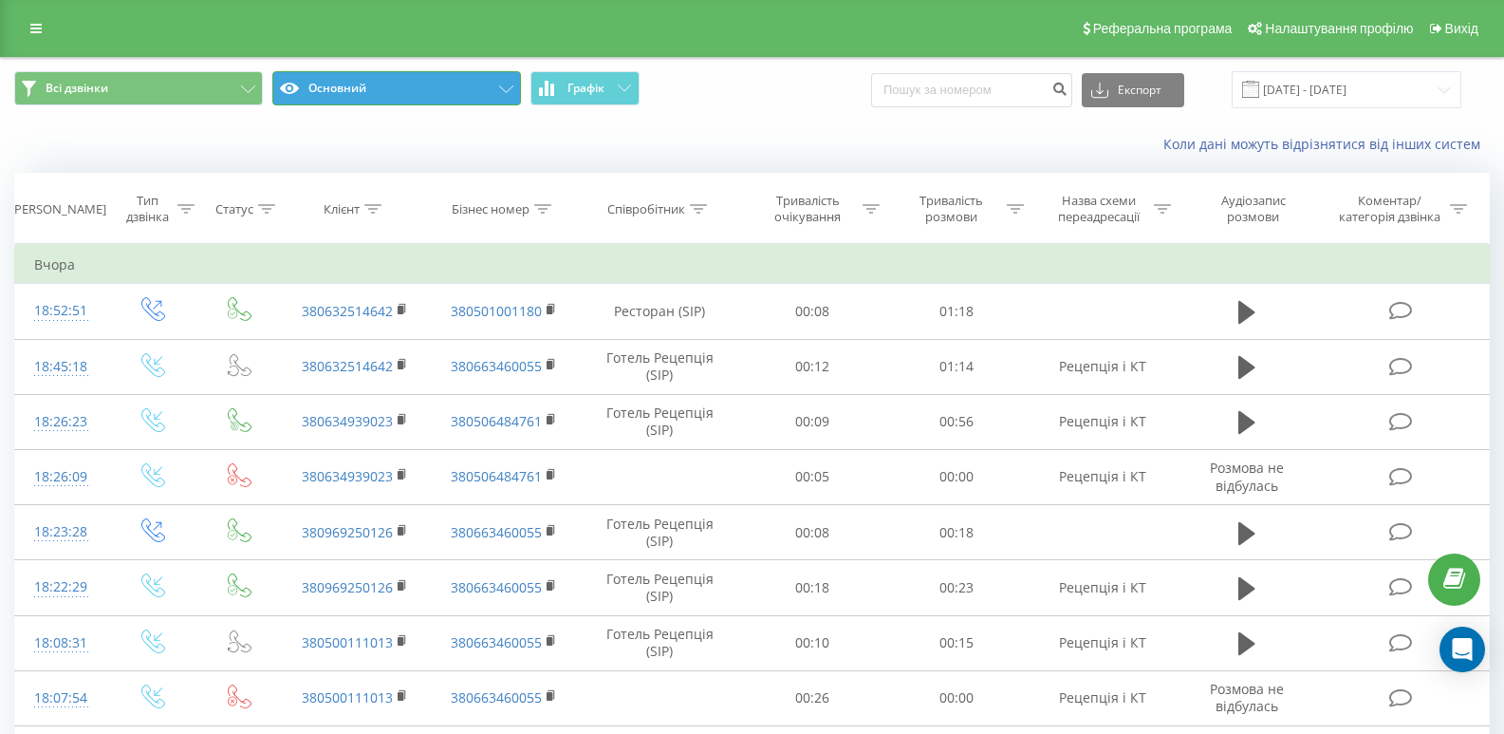
click at [503, 83] on button "Основний" at bounding box center [396, 88] width 249 height 34
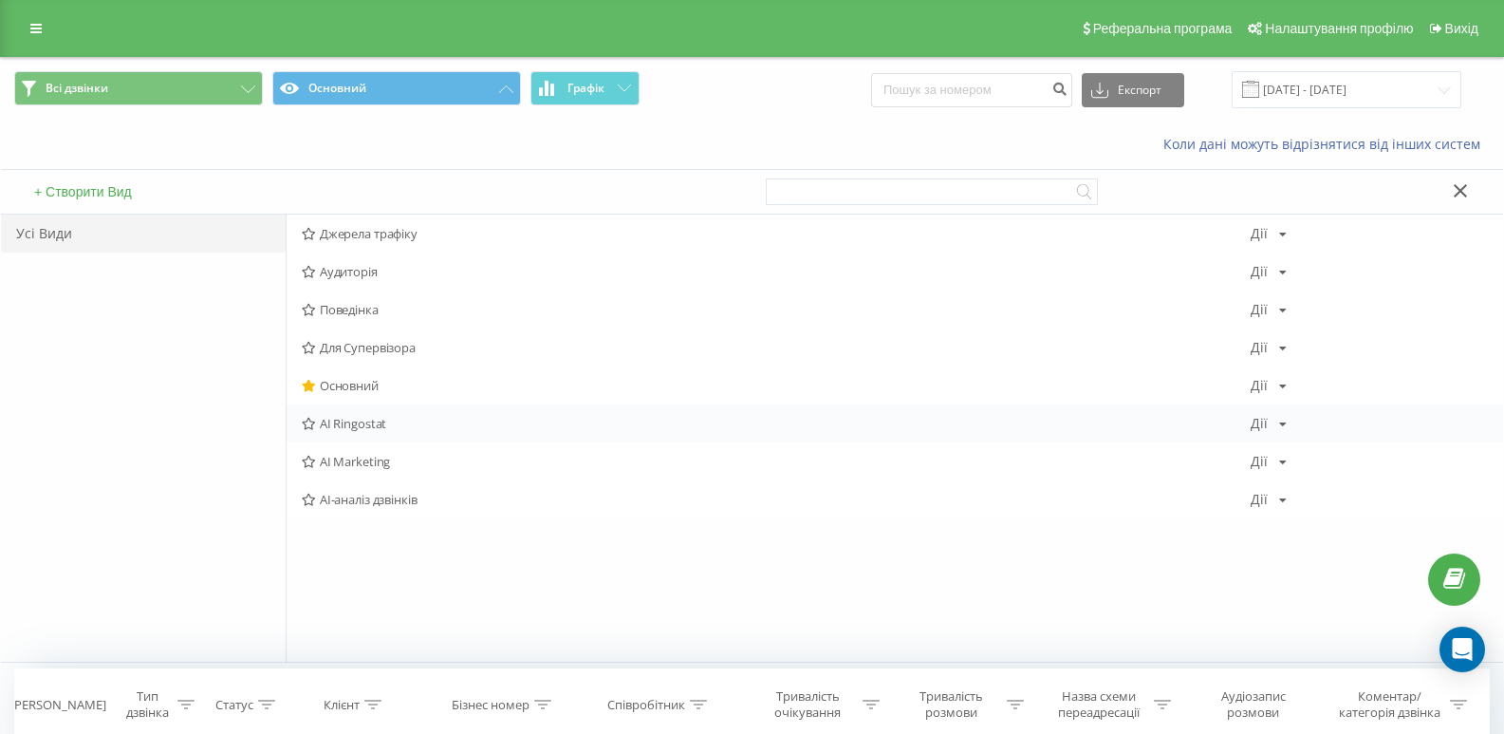
click at [341, 423] on span "AI Ringostat" at bounding box center [776, 423] width 949 height 13
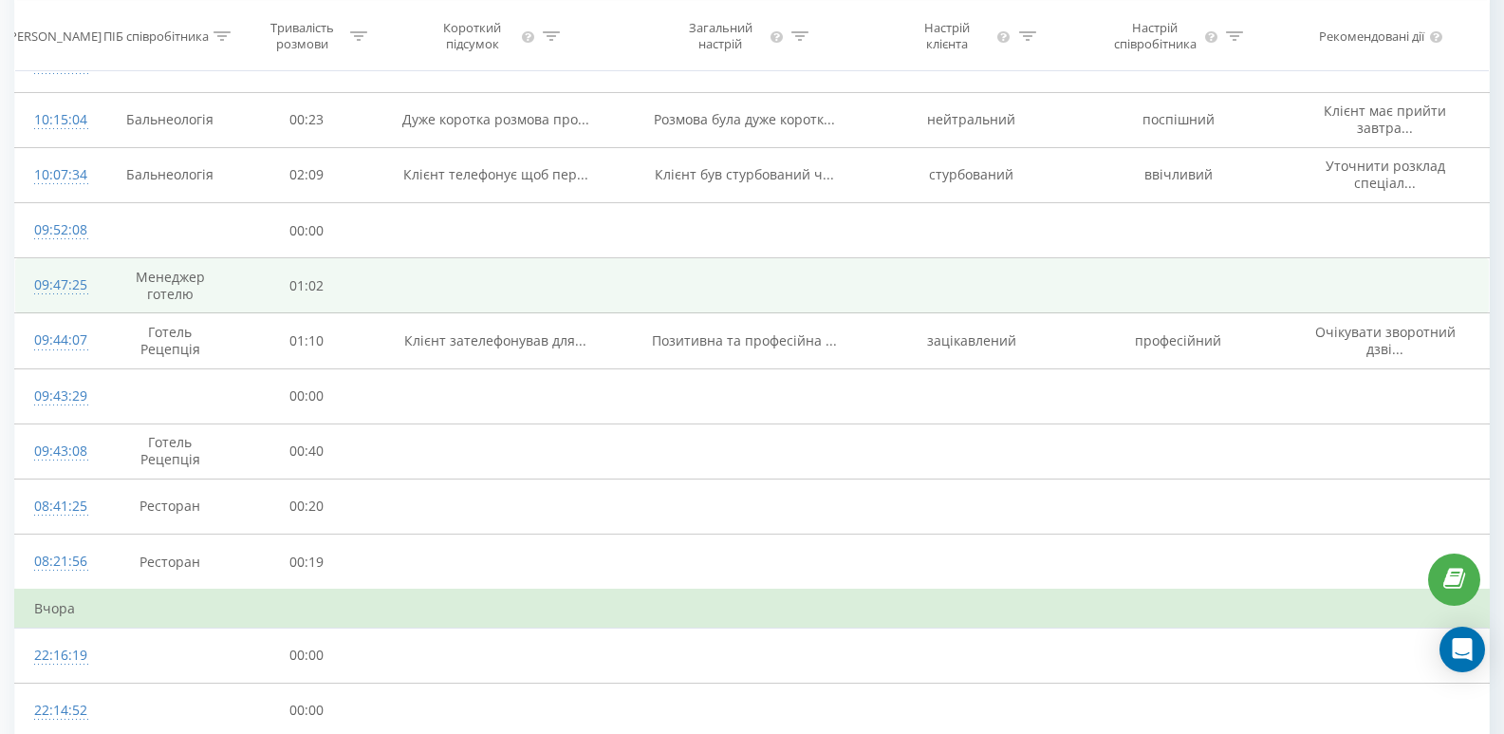
scroll to position [1040, 0]
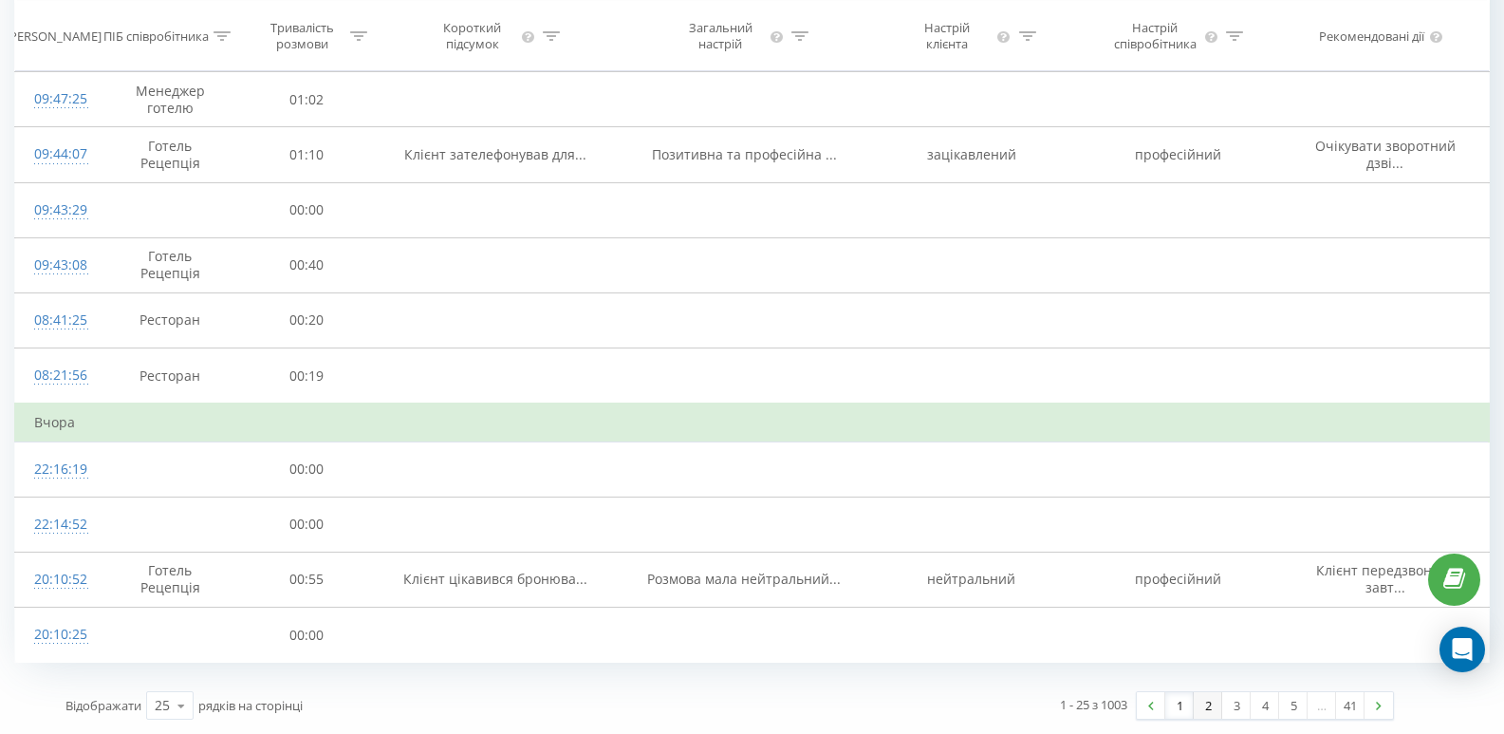
click at [1209, 709] on link "2" at bounding box center [1208, 705] width 28 height 27
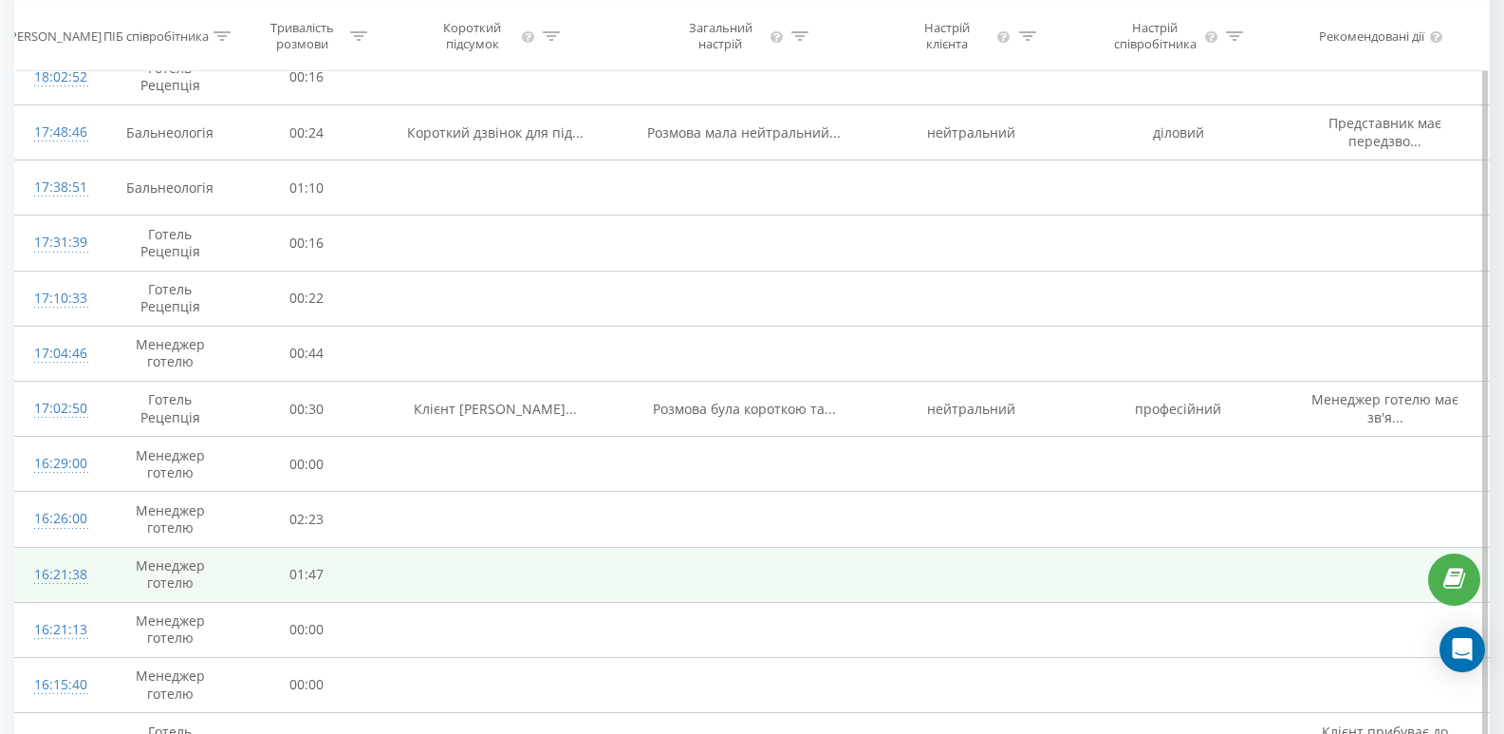
scroll to position [790, 0]
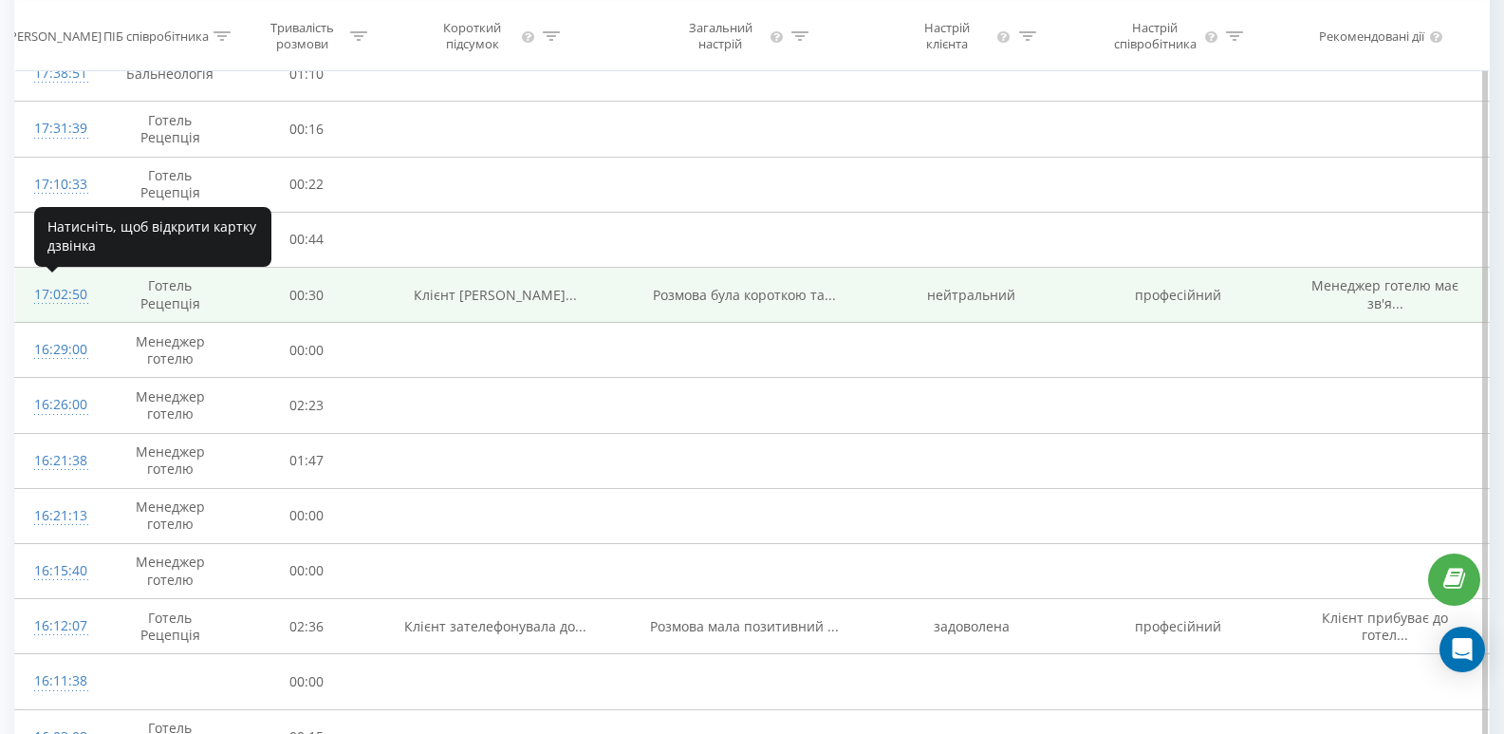
click at [54, 297] on div "17:02:50" at bounding box center [56, 294] width 45 height 37
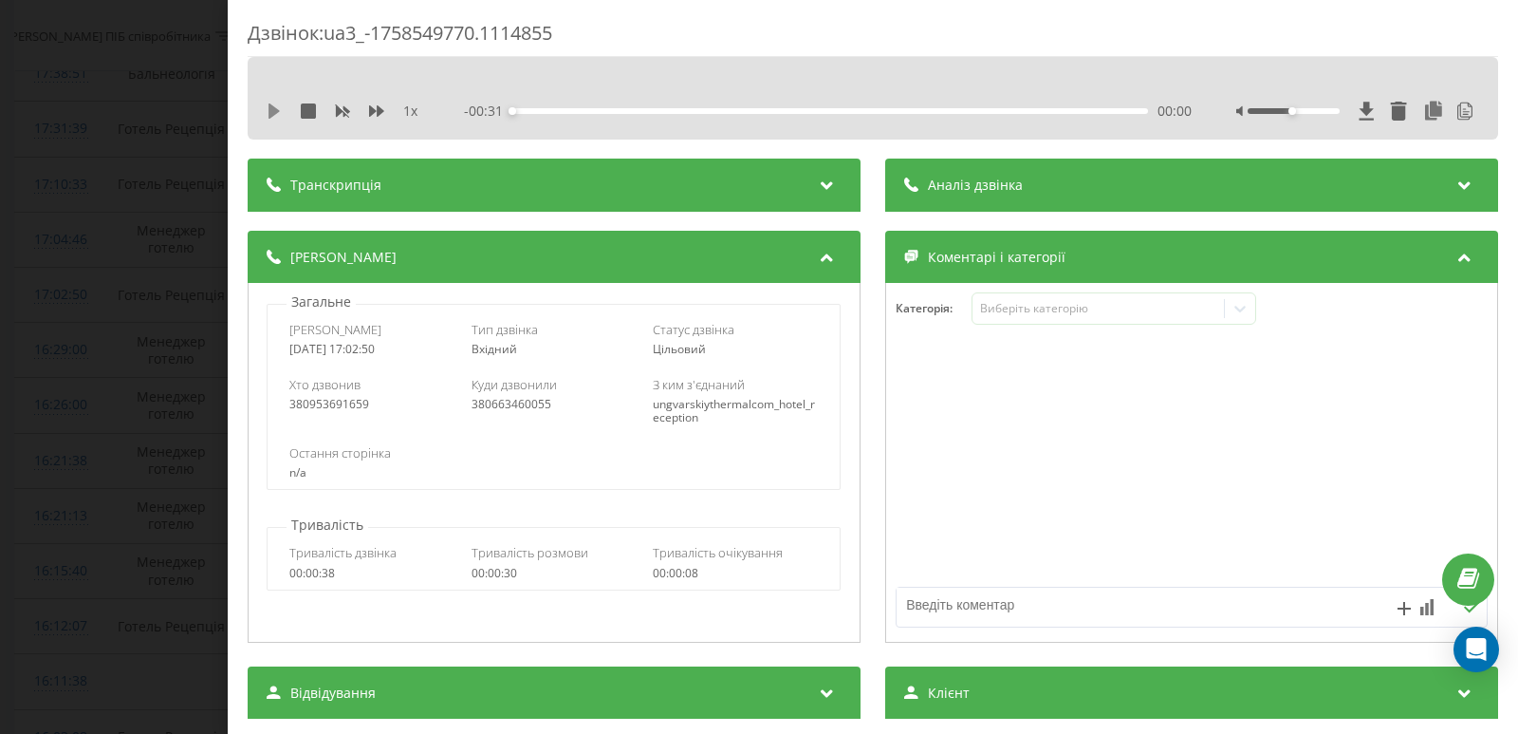
click at [272, 112] on icon at bounding box center [274, 110] width 11 height 15
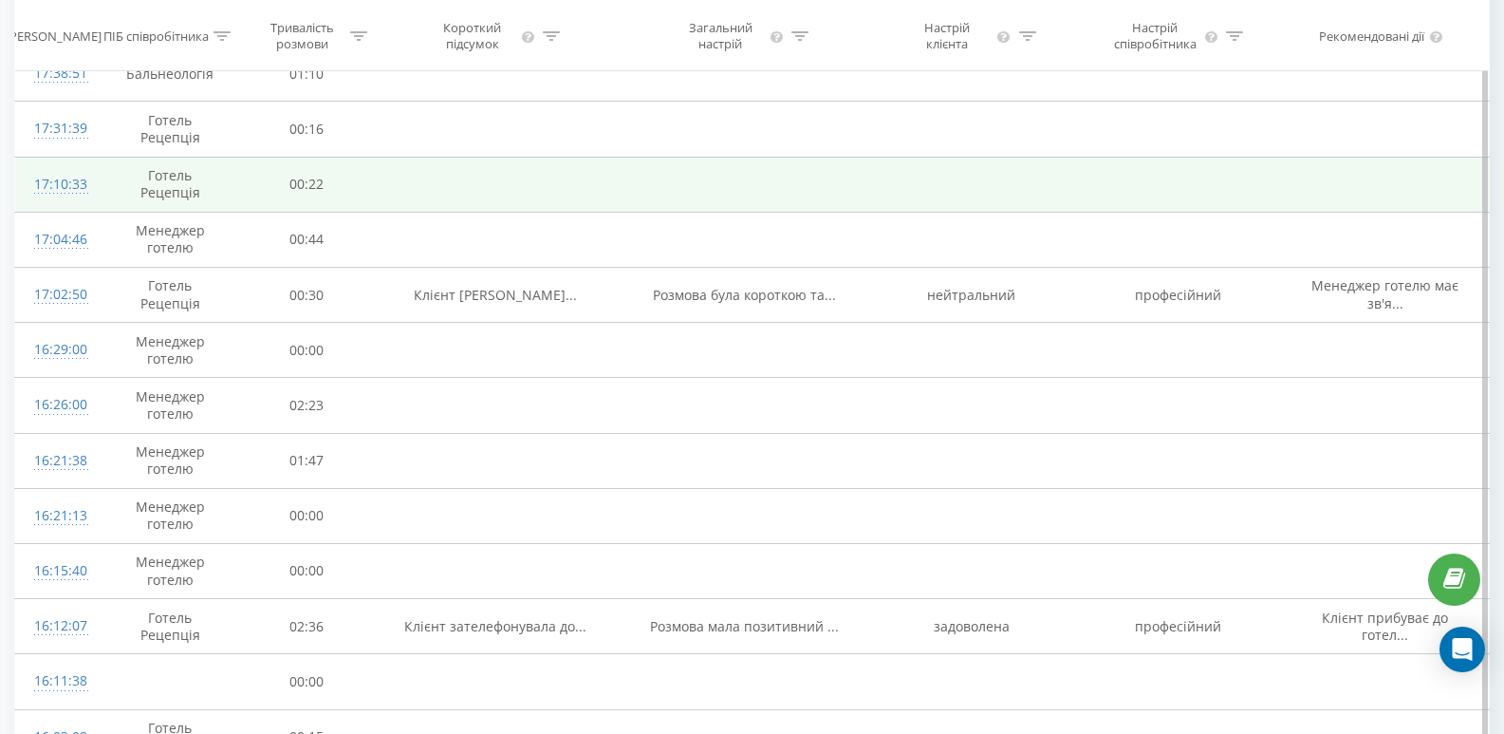
click at [61, 190] on div "17:10:33" at bounding box center [56, 184] width 45 height 37
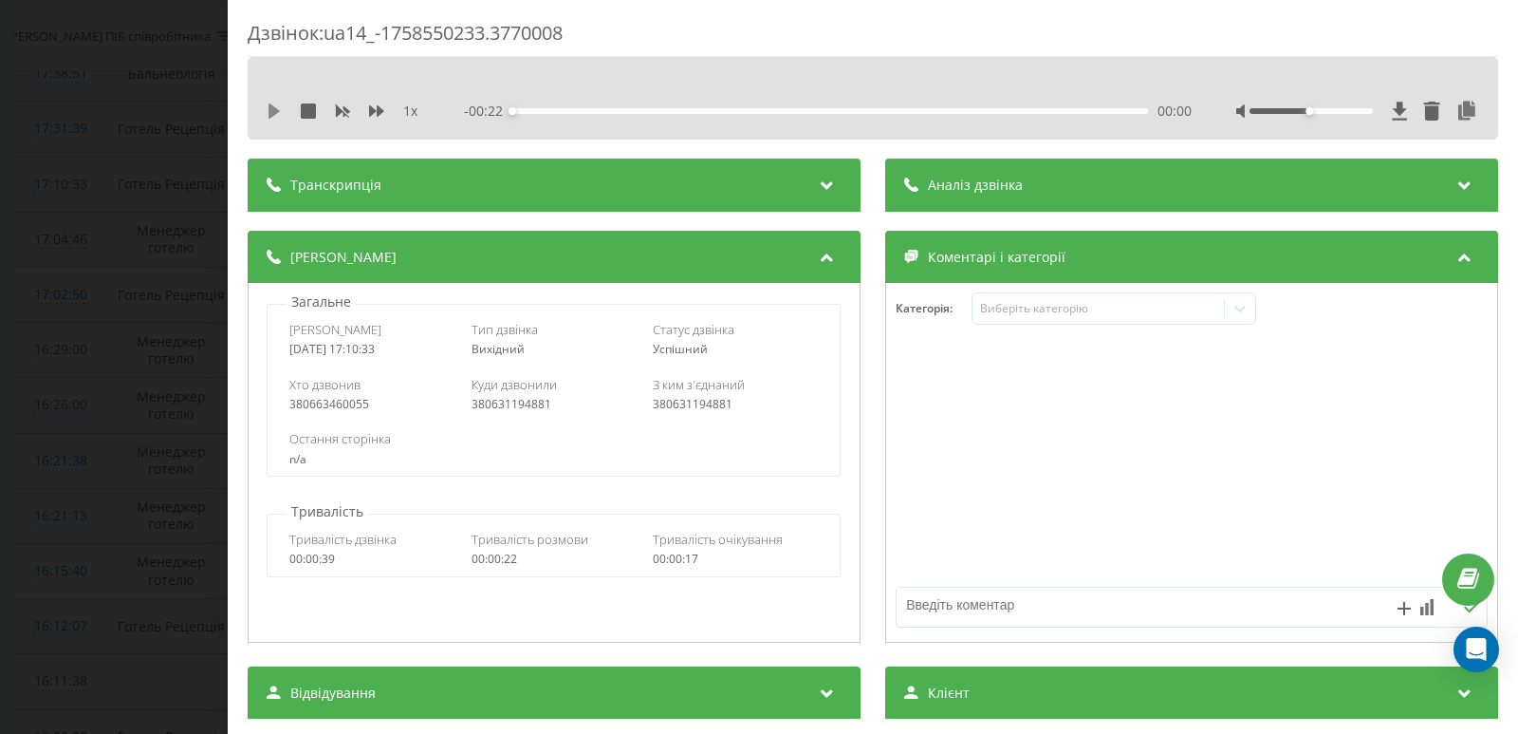
click at [276, 108] on icon at bounding box center [274, 110] width 11 height 15
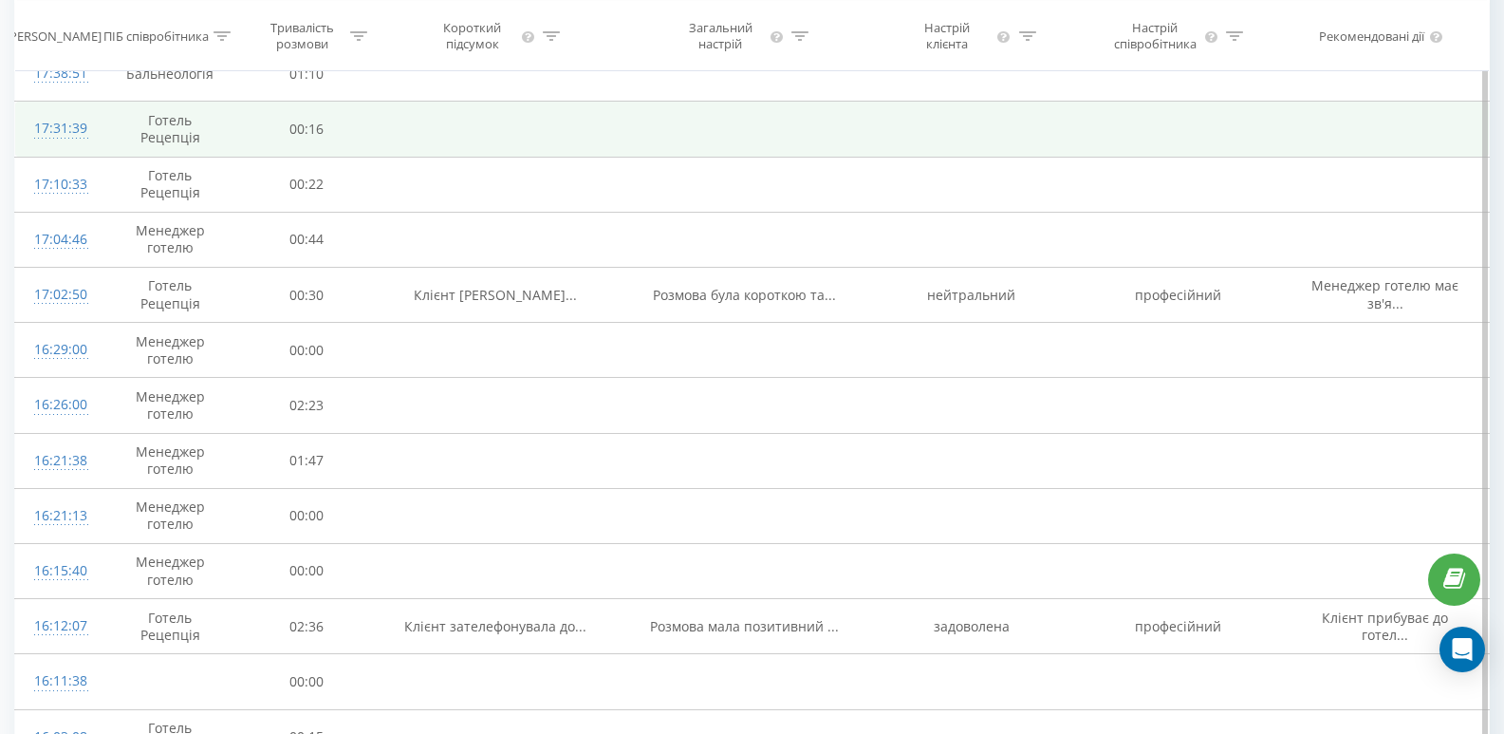
click at [48, 129] on div "17:31:39" at bounding box center [56, 128] width 45 height 37
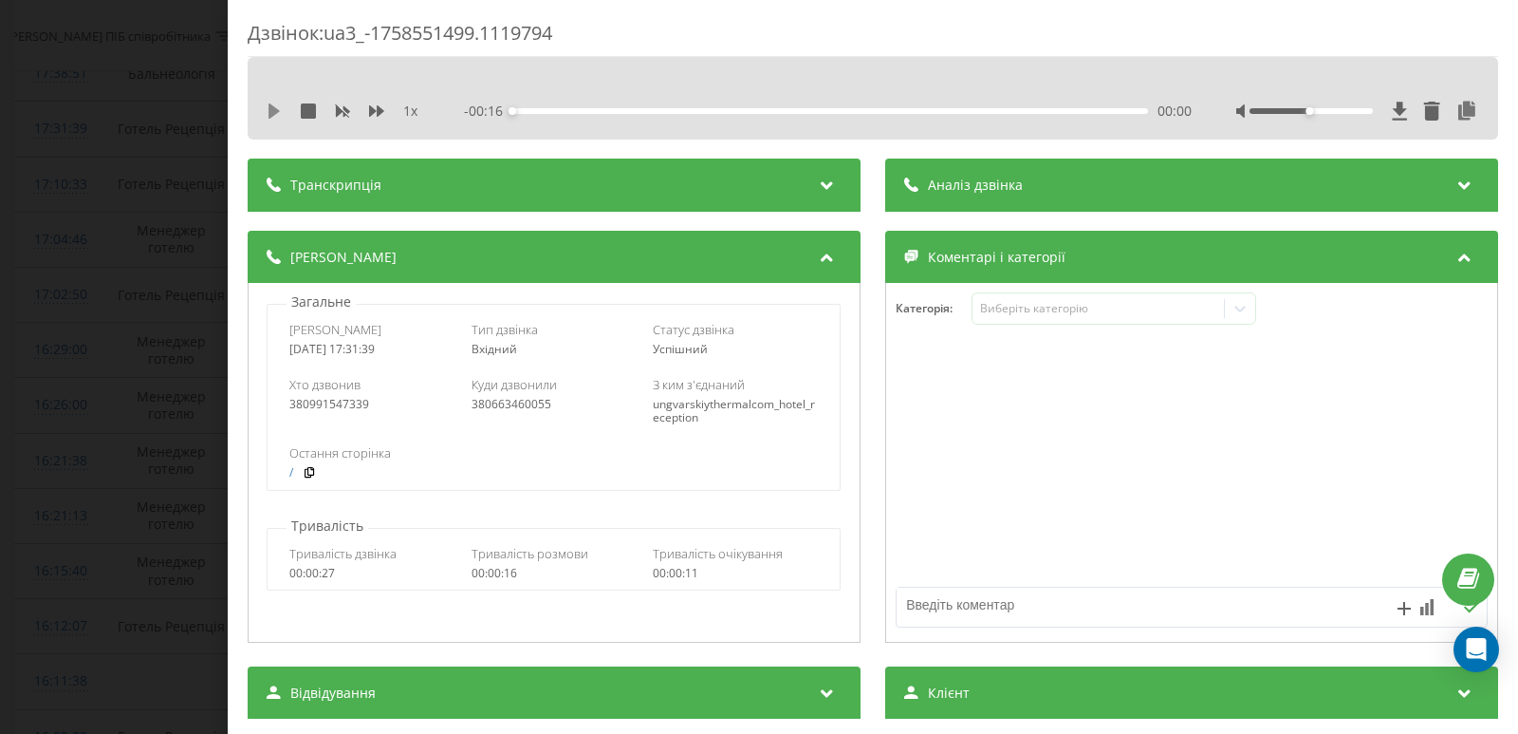
click at [269, 107] on icon at bounding box center [274, 110] width 15 height 15
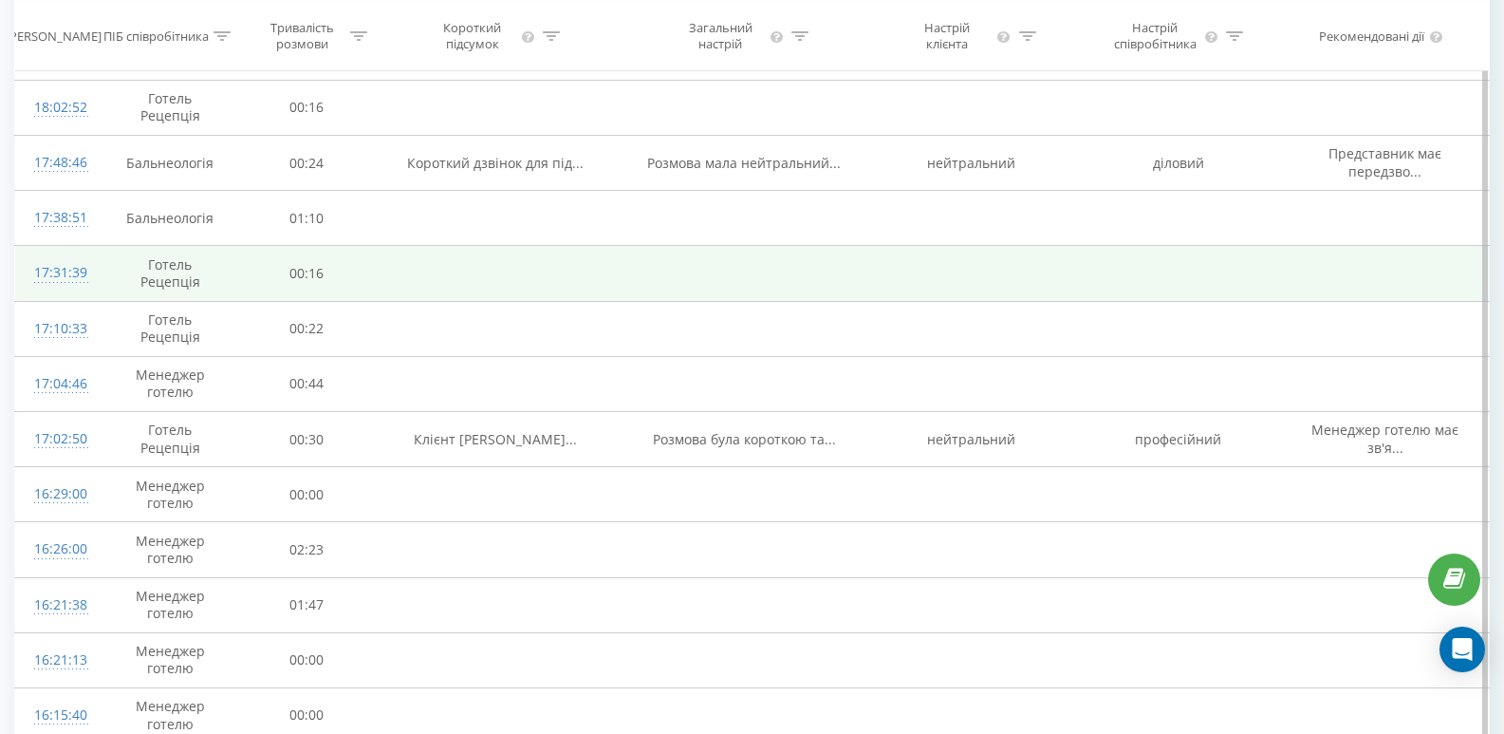
scroll to position [600, 0]
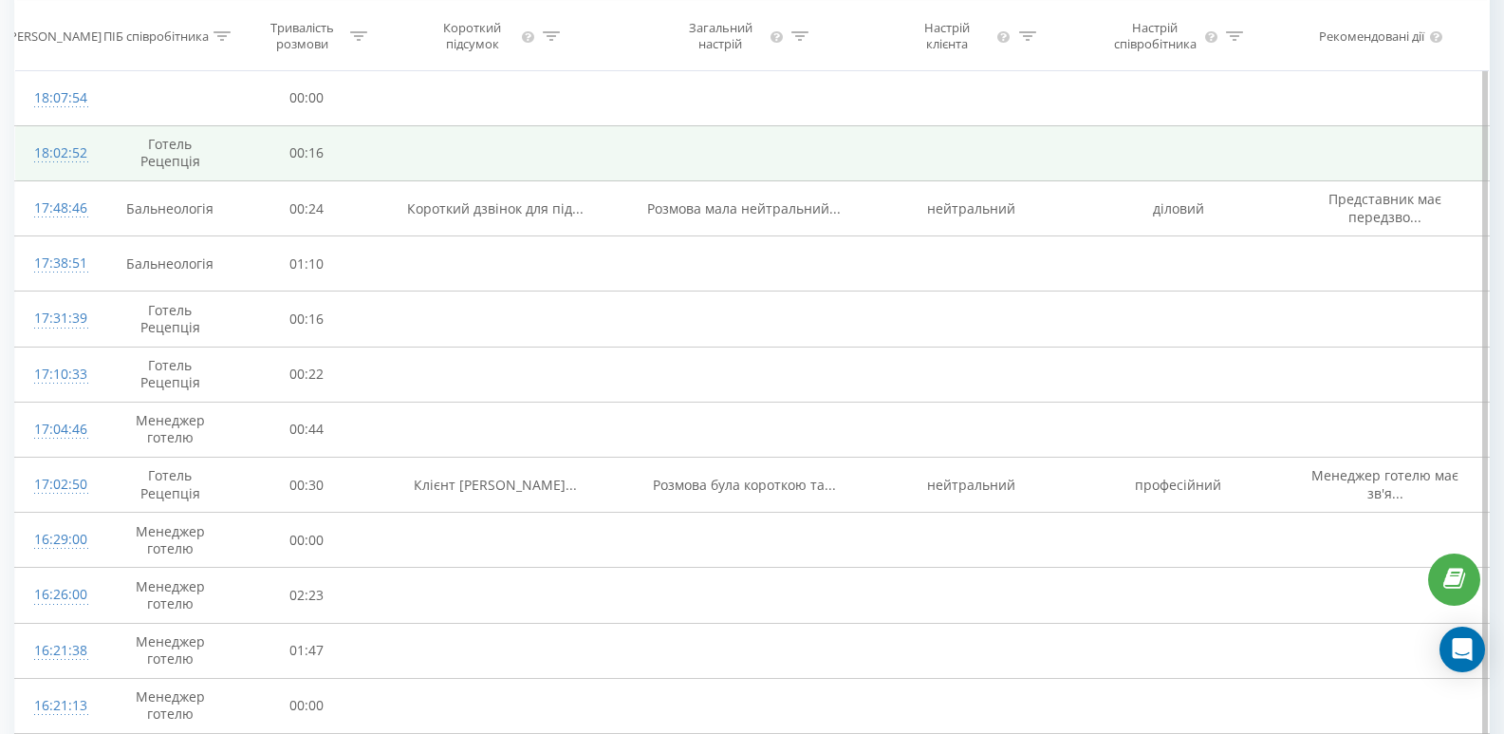
click at [57, 153] on div "18:02:52" at bounding box center [56, 153] width 45 height 37
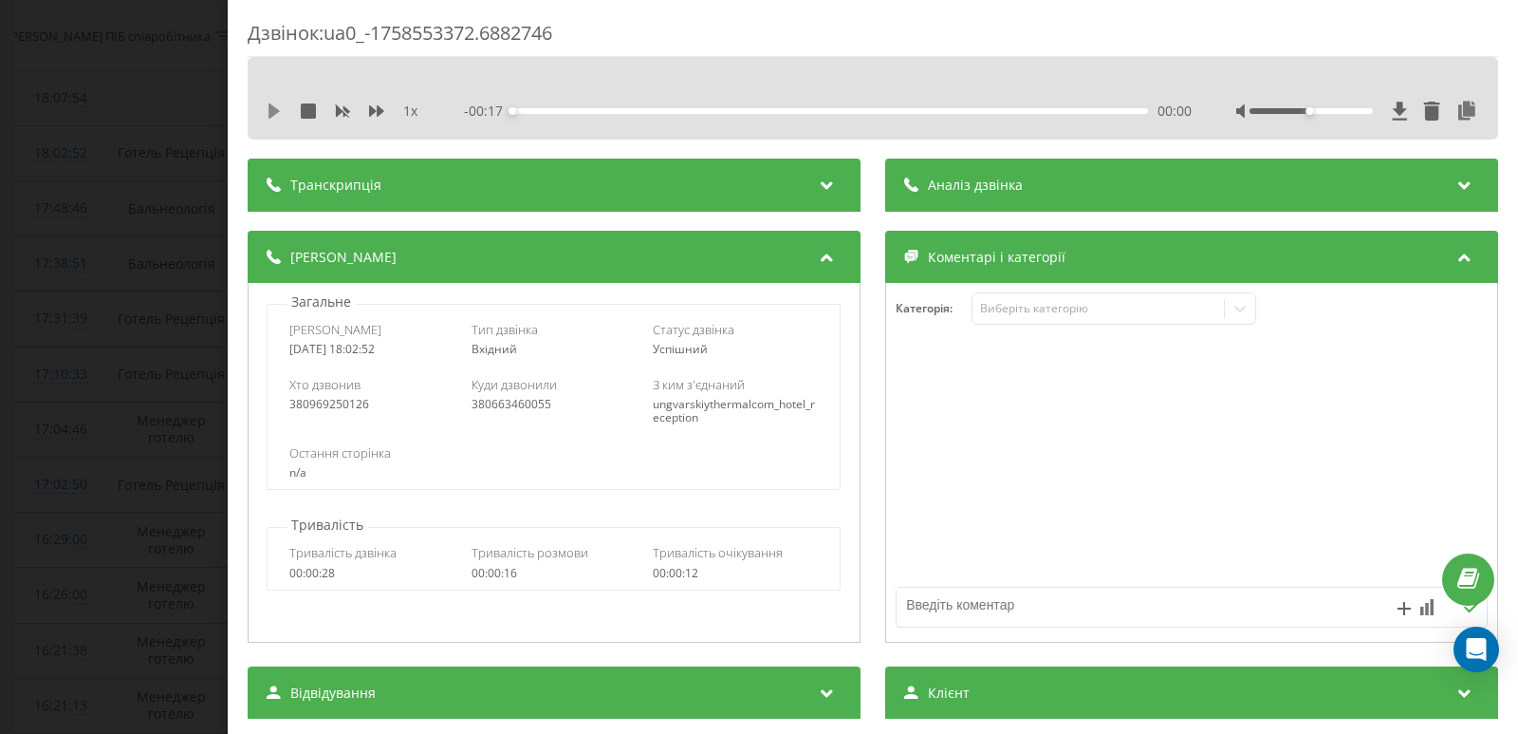
click at [270, 111] on icon at bounding box center [274, 110] width 11 height 15
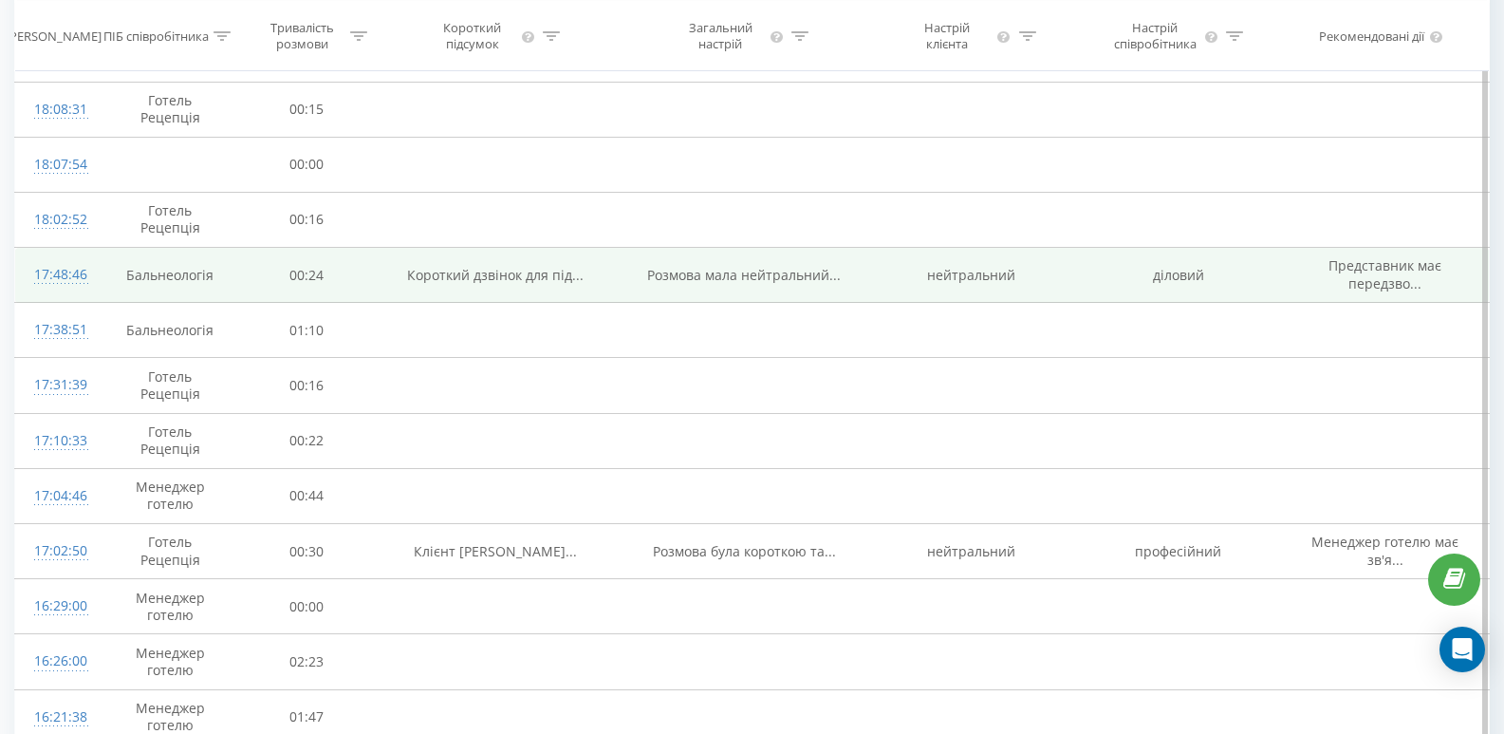
scroll to position [505, 0]
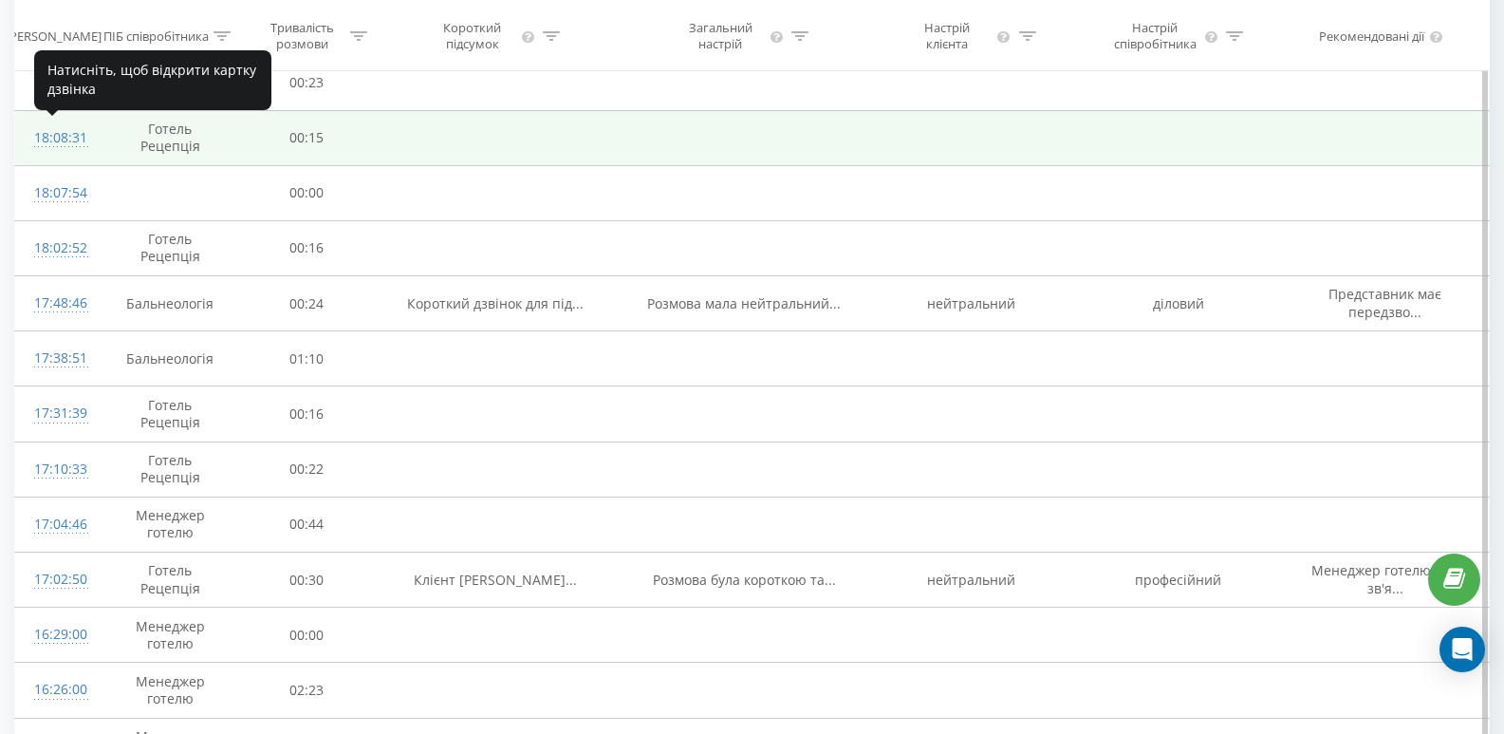
click at [61, 141] on div "18:08:31" at bounding box center [56, 138] width 45 height 37
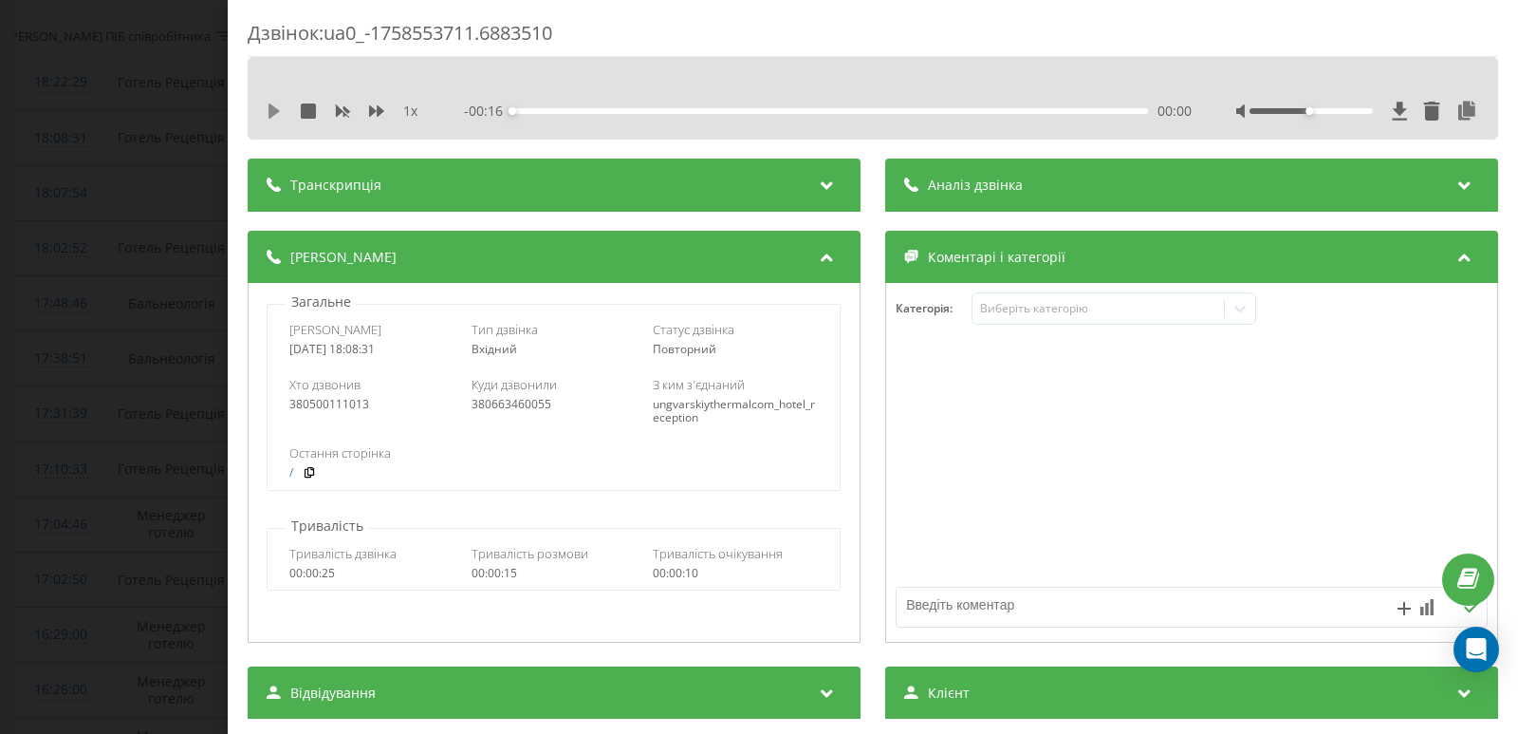
click at [274, 117] on icon at bounding box center [274, 110] width 15 height 15
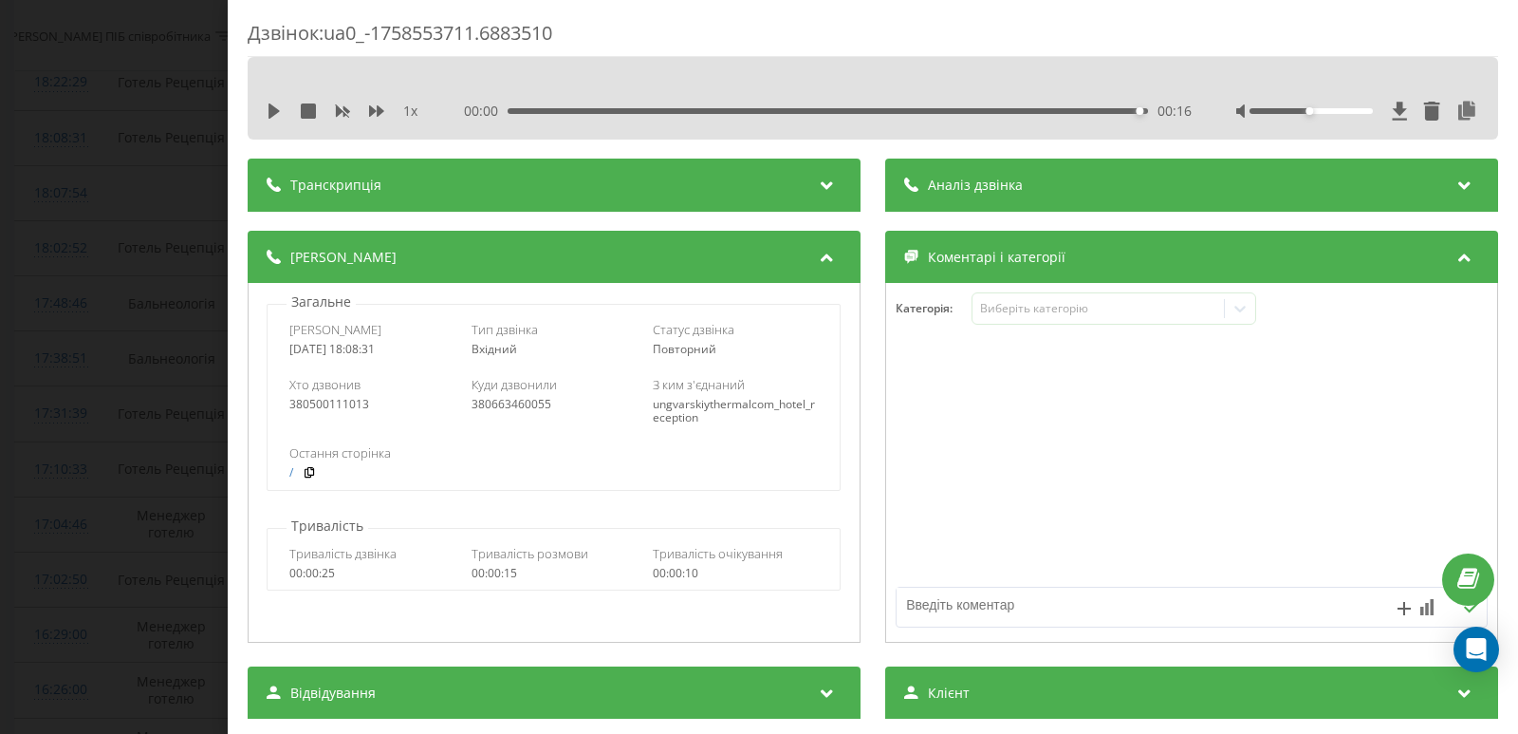
click at [865, 107] on div "00:00 00:16 00:16" at bounding box center [828, 111] width 728 height 19
click at [817, 114] on div "00:00 00:16 00:16" at bounding box center [828, 111] width 728 height 19
click at [815, 109] on div "00:07" at bounding box center [830, 111] width 636 height 6
click at [269, 116] on icon at bounding box center [274, 110] width 15 height 15
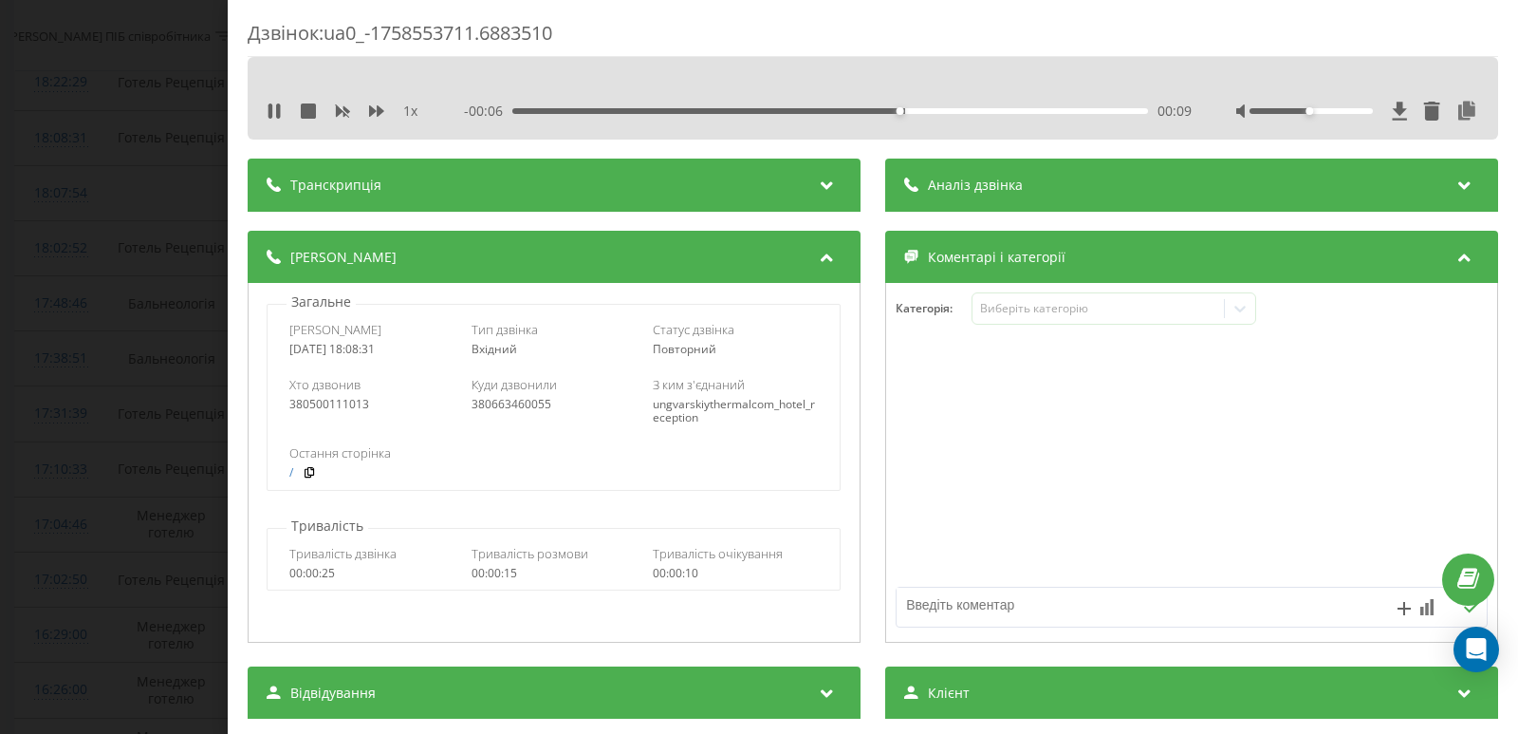
click at [666, 110] on div "00:09" at bounding box center [830, 111] width 636 height 6
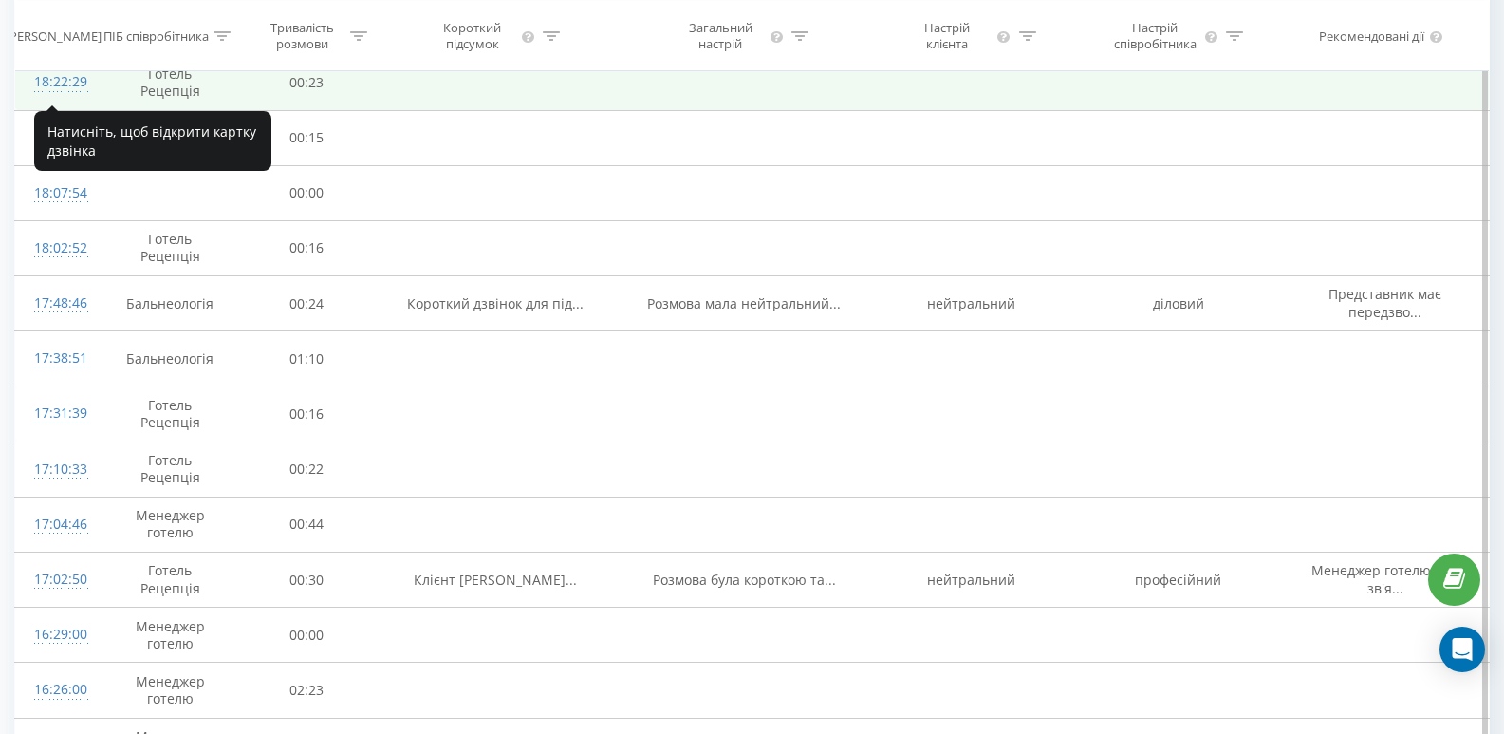
click at [55, 79] on div "18:22:29" at bounding box center [56, 82] width 45 height 37
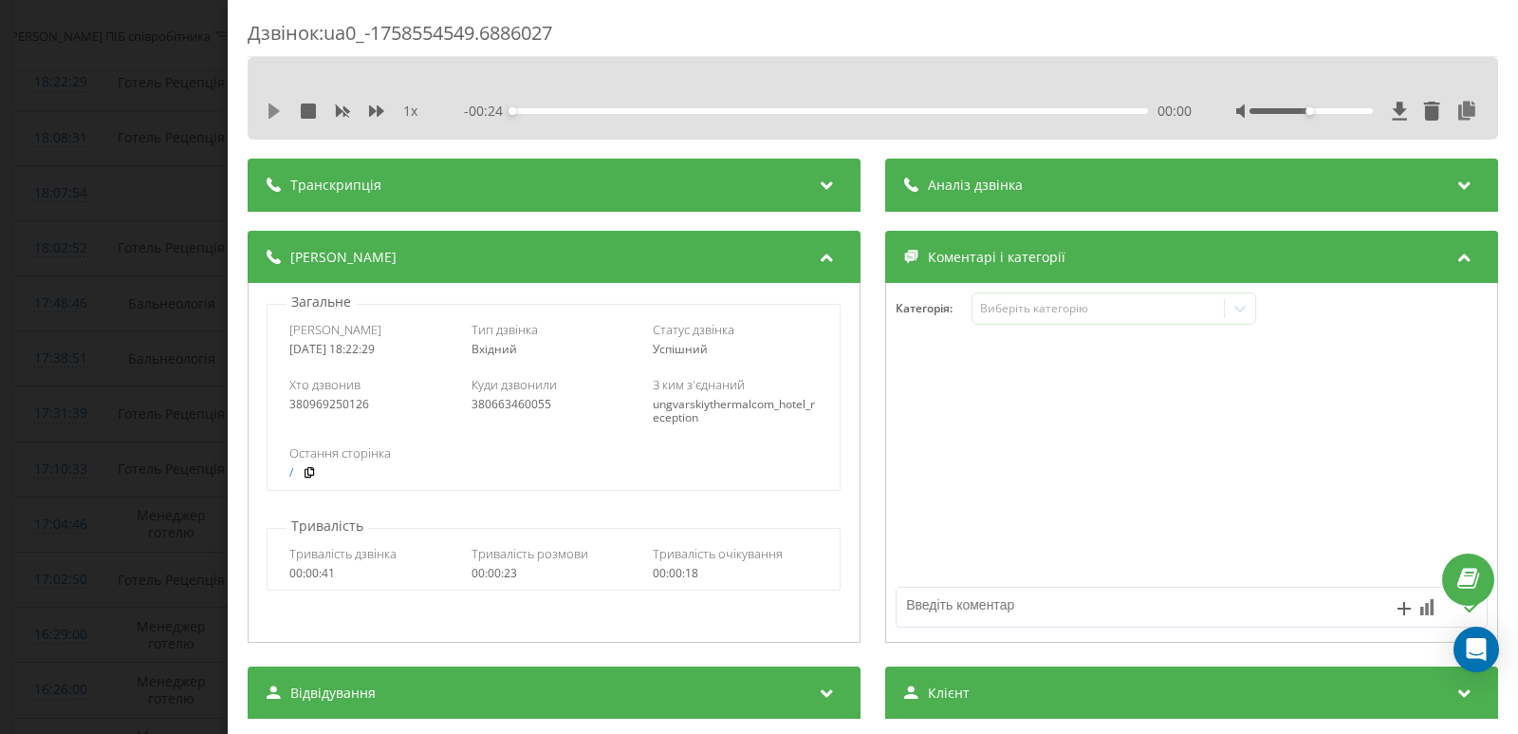
click at [275, 113] on icon at bounding box center [274, 110] width 11 height 15
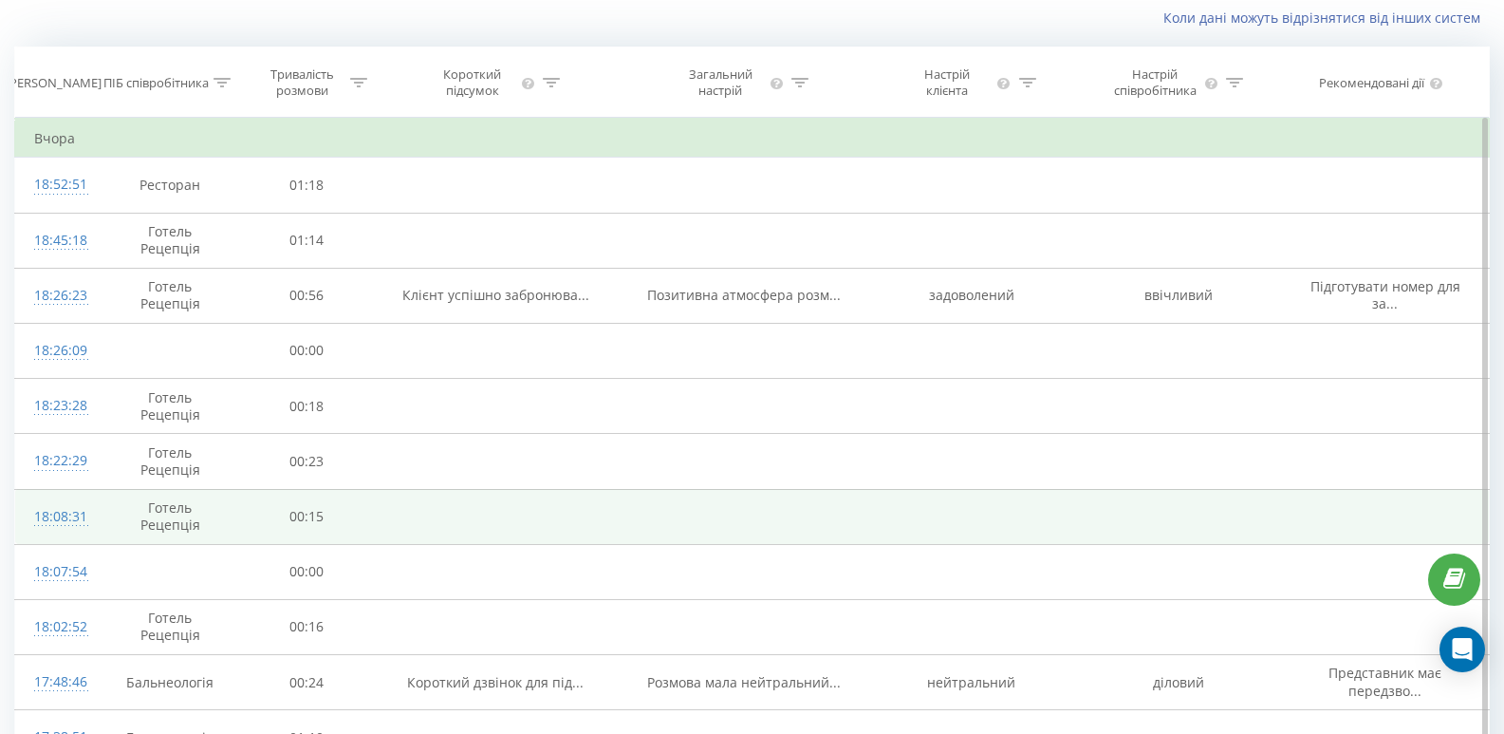
scroll to position [125, 0]
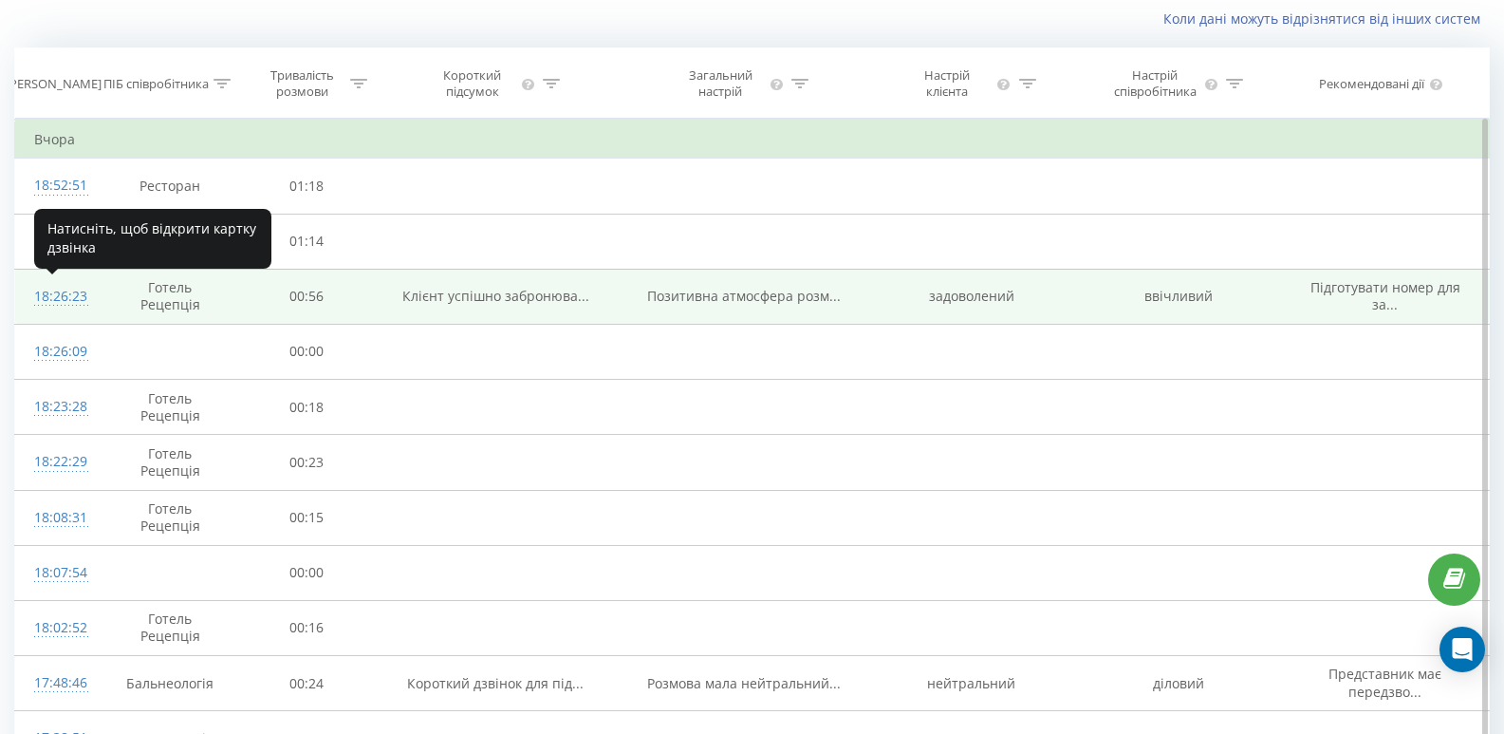
click at [66, 295] on div "18:26:23" at bounding box center [56, 296] width 45 height 37
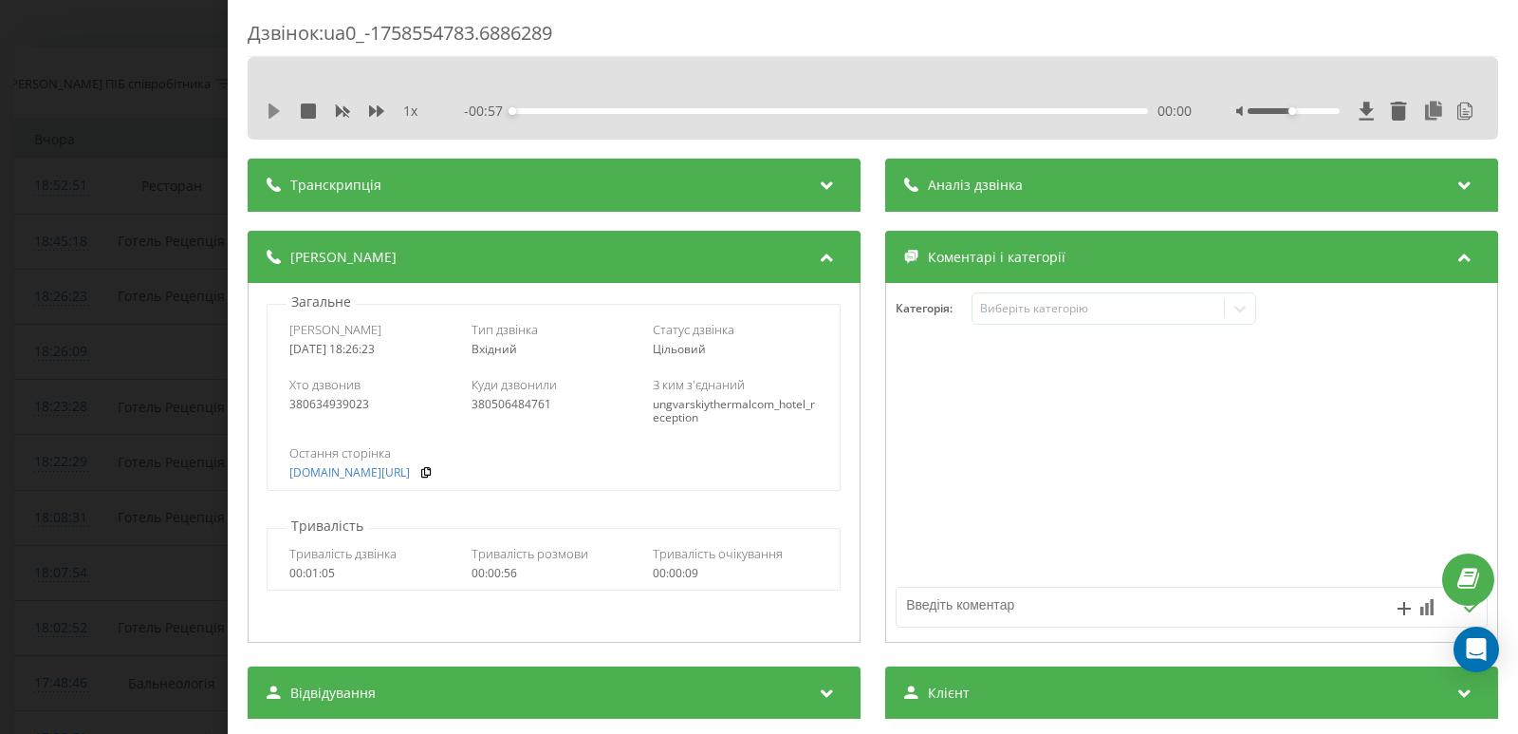
click at [270, 106] on icon at bounding box center [274, 110] width 11 height 15
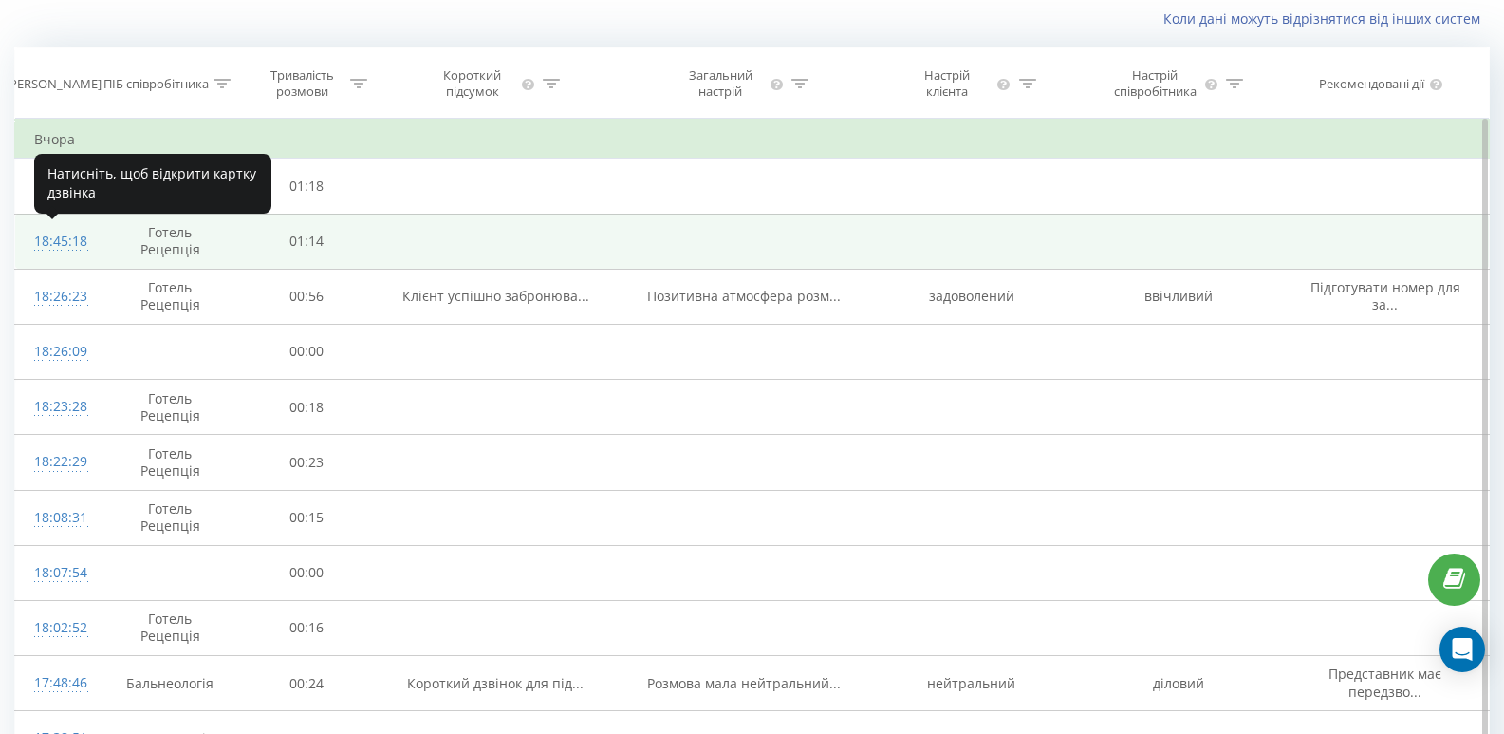
click at [55, 247] on div "18:45:18" at bounding box center [56, 241] width 45 height 37
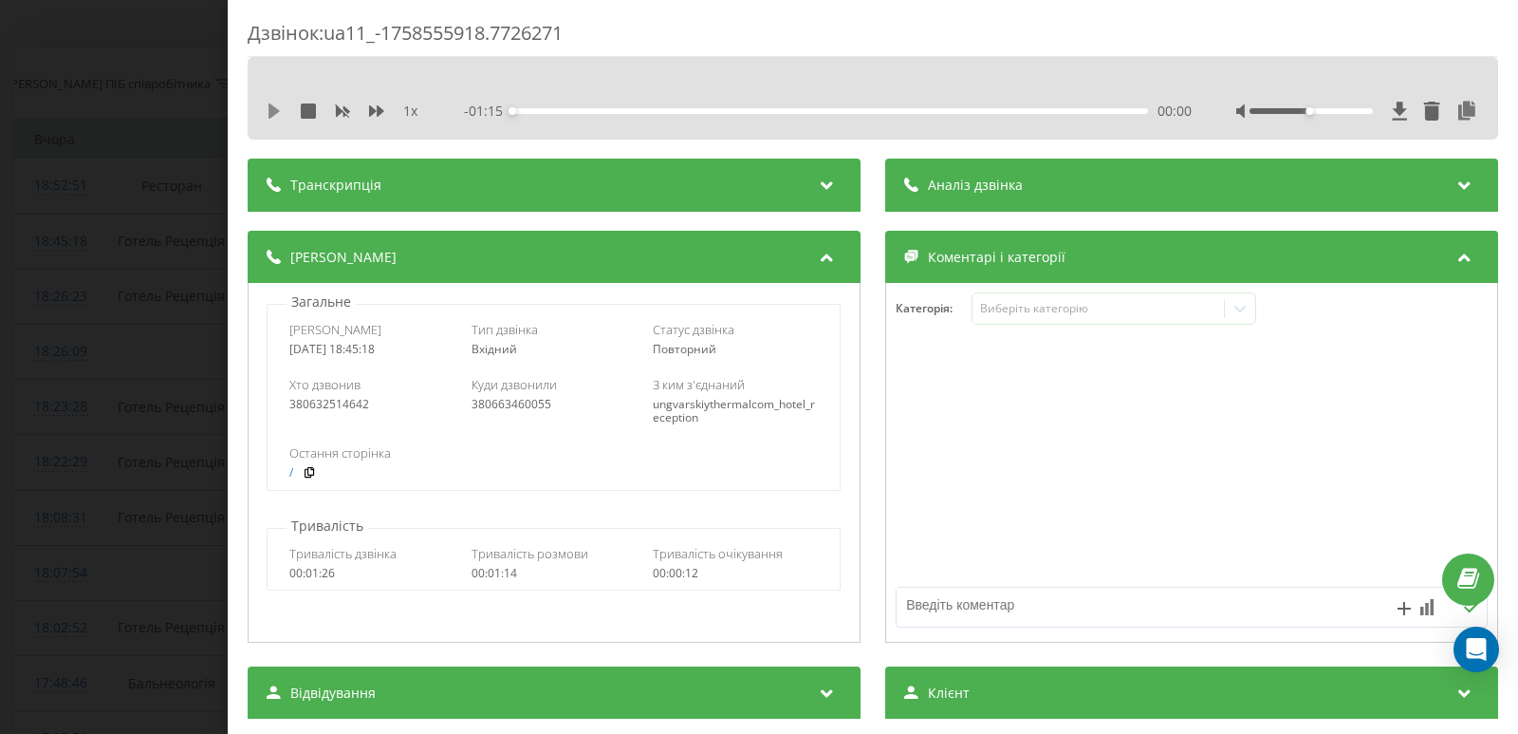
click at [274, 108] on icon at bounding box center [274, 110] width 11 height 15
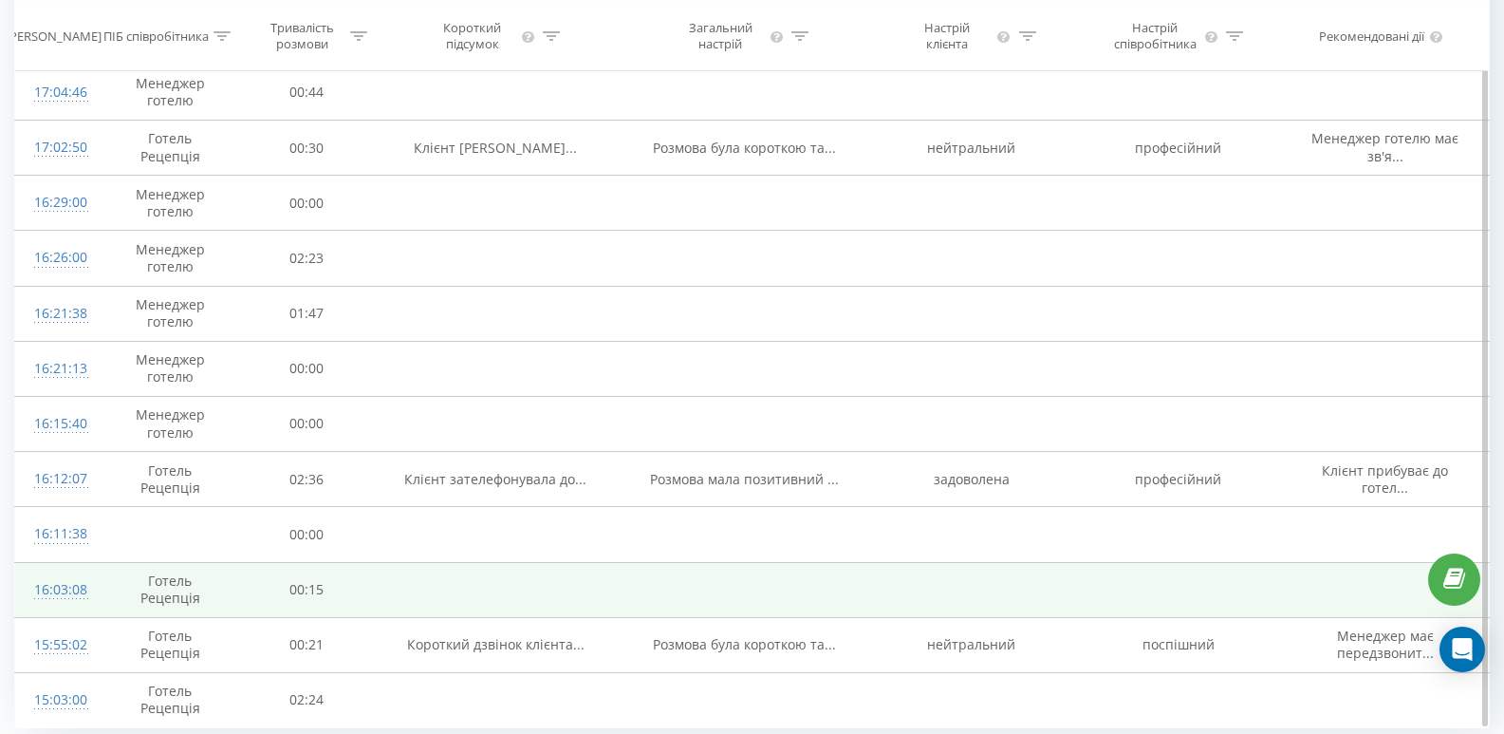
scroll to position [1002, 0]
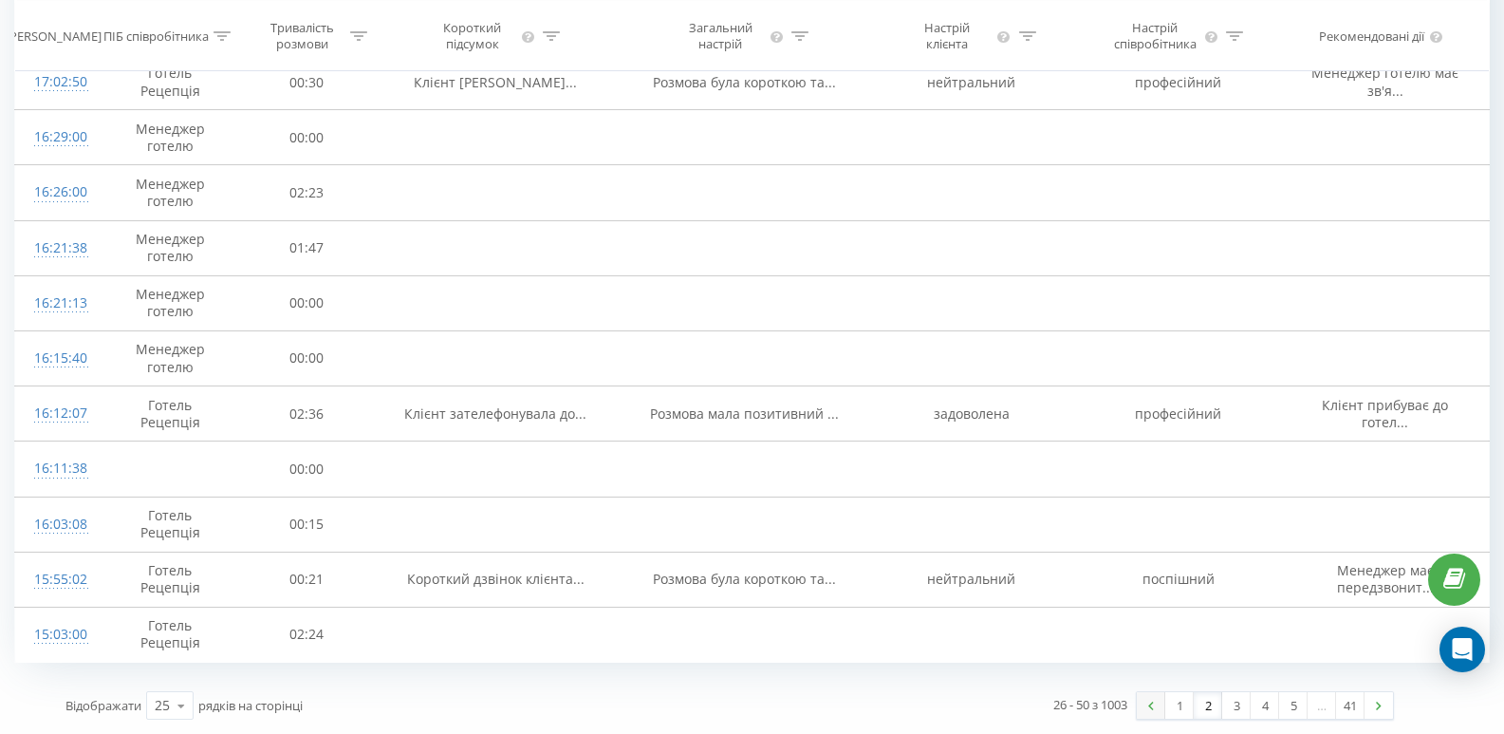
click at [1150, 706] on img at bounding box center [1151, 705] width 6 height 9
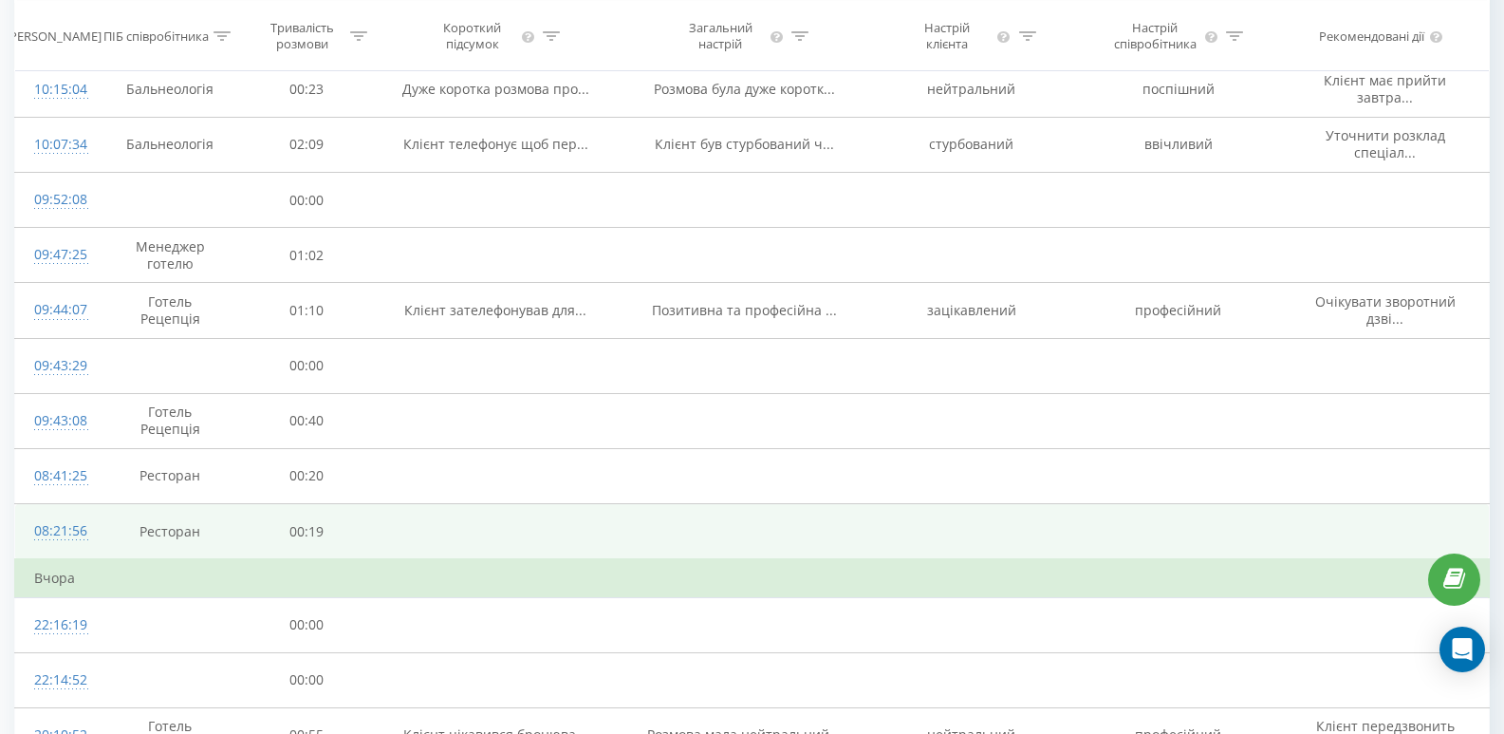
scroll to position [1040, 0]
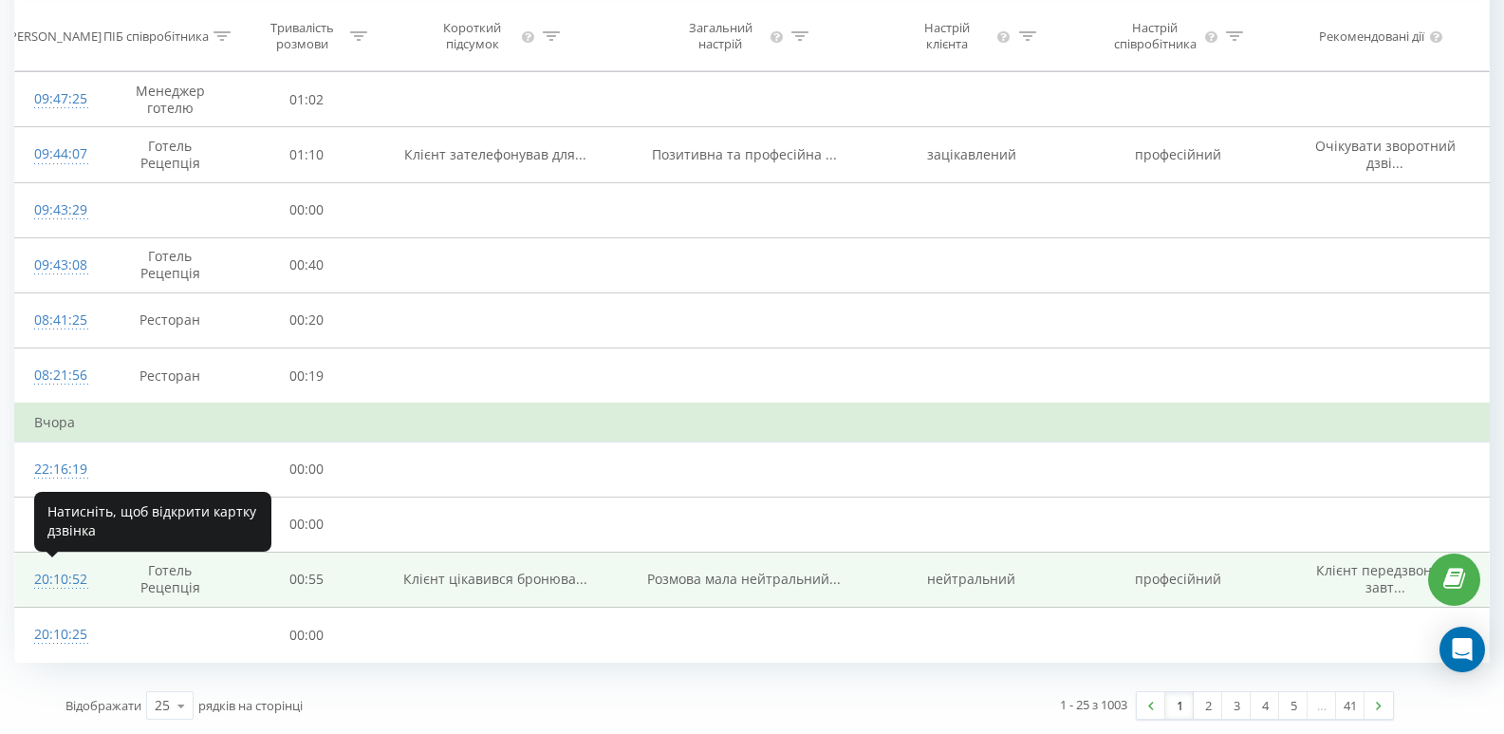
click at [47, 579] on div "20:10:52" at bounding box center [56, 579] width 45 height 37
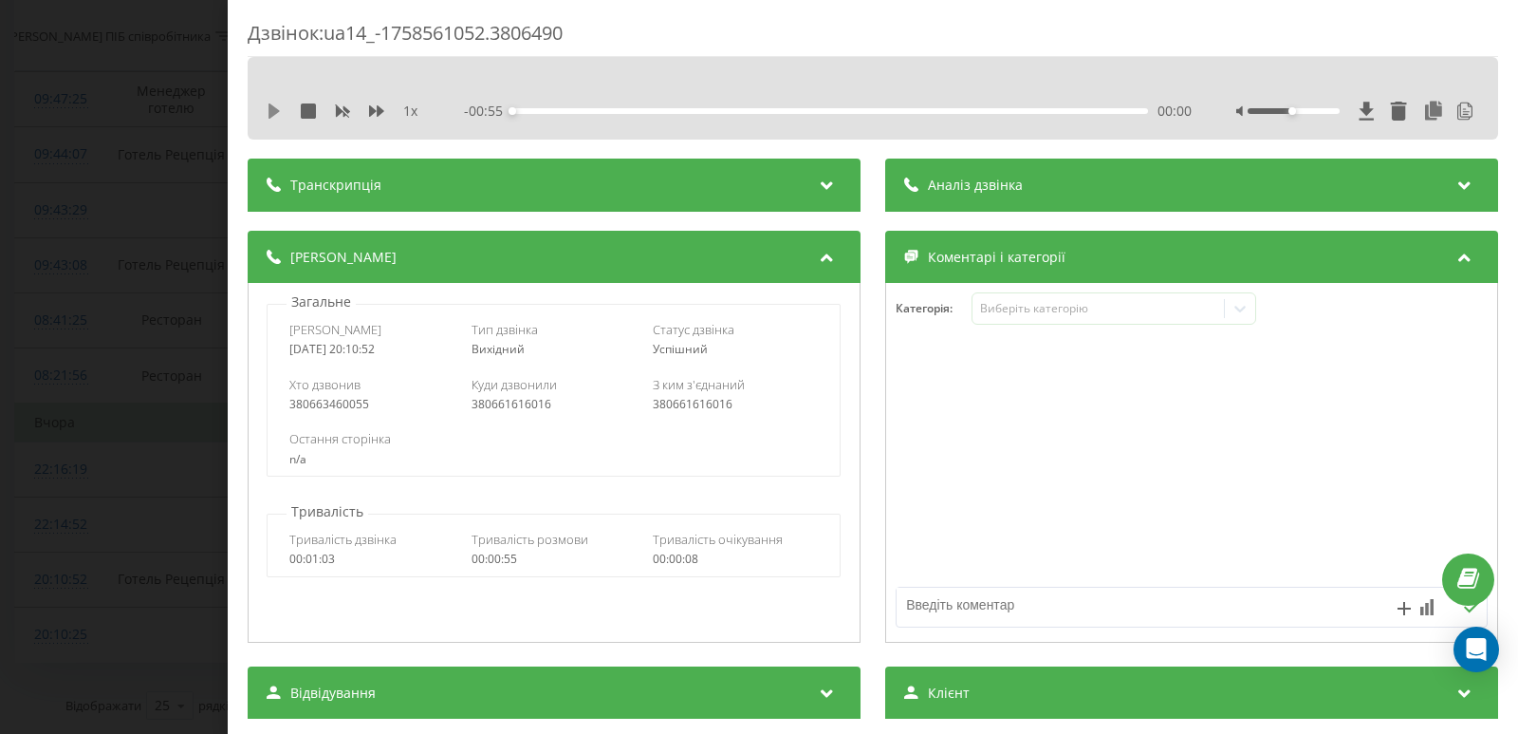
click at [272, 117] on icon at bounding box center [274, 110] width 15 height 15
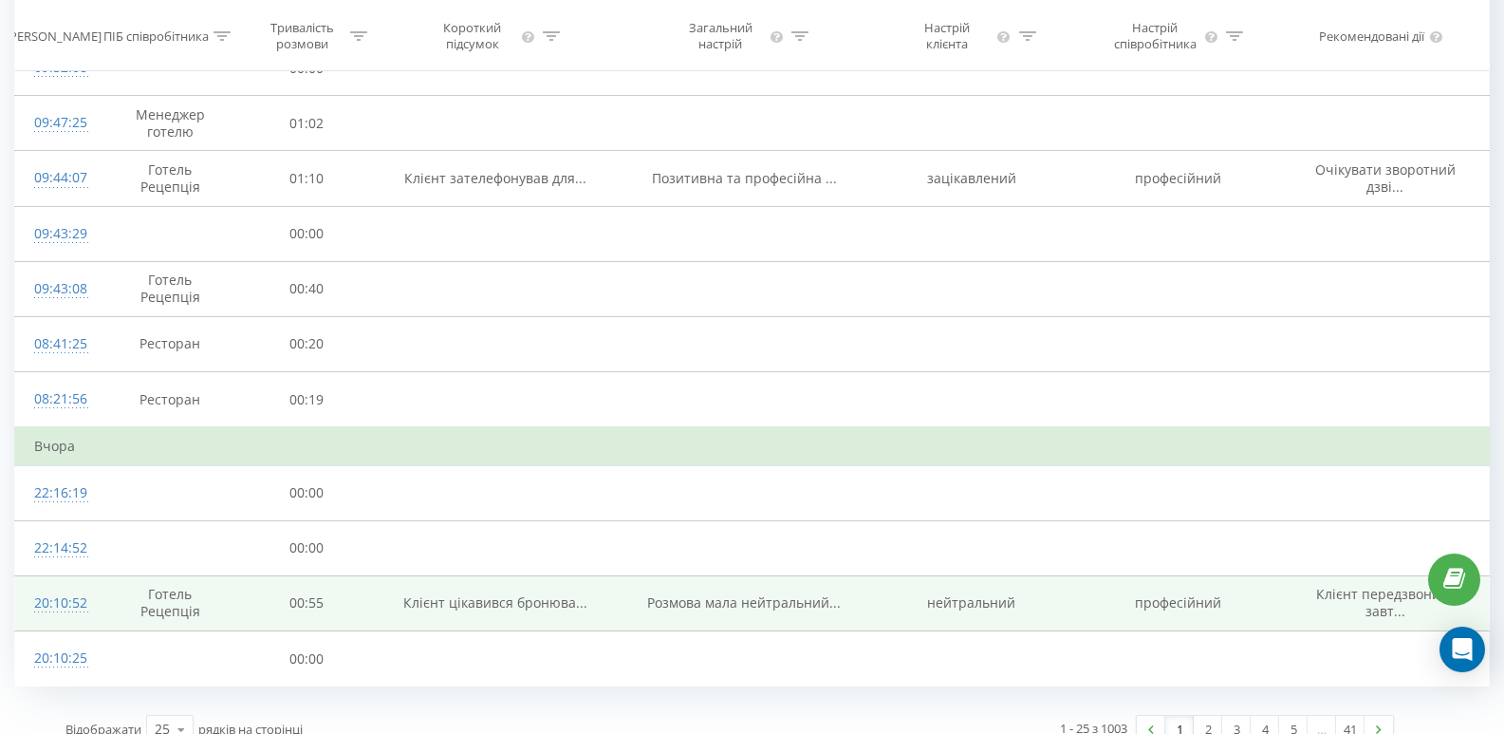
scroll to position [1040, 0]
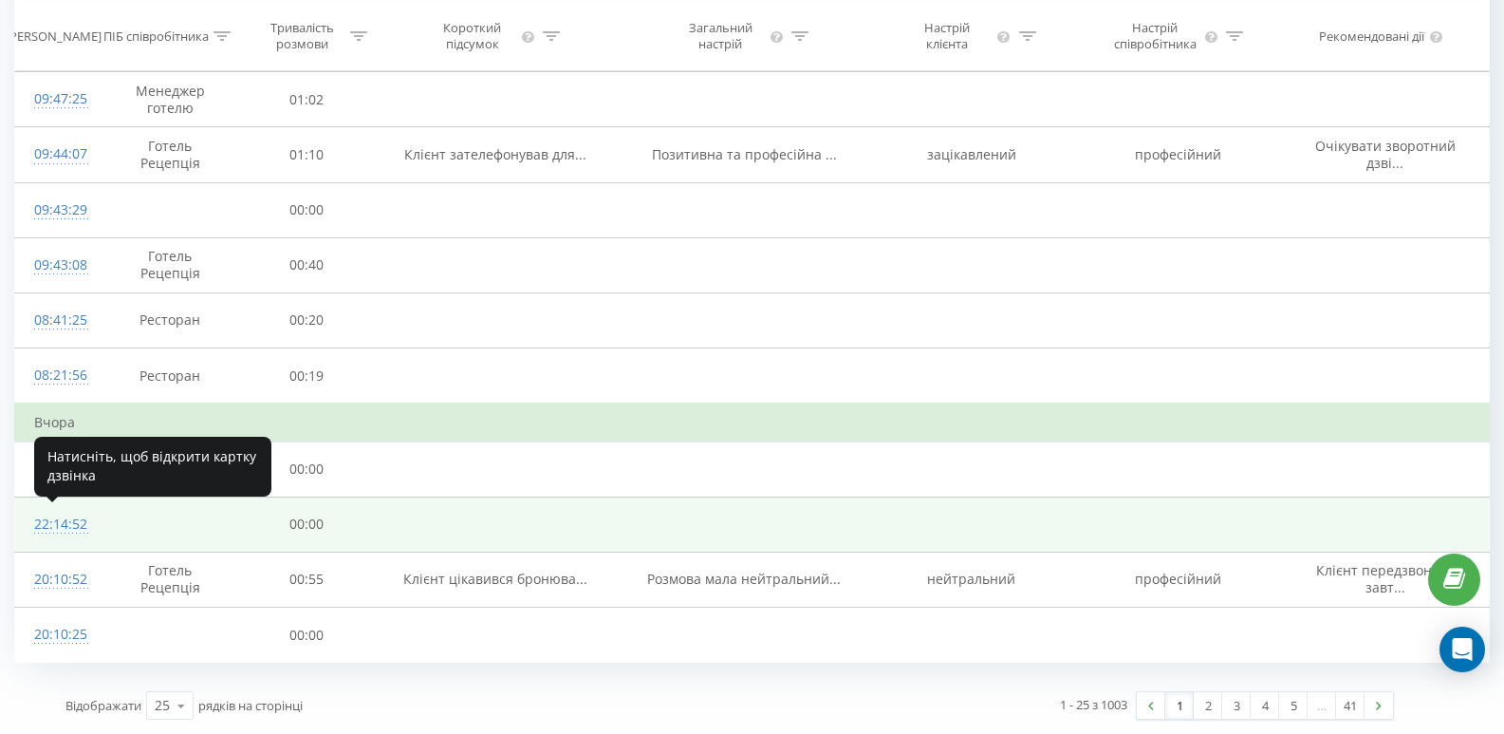
click at [55, 526] on div "22:14:52" at bounding box center [56, 524] width 45 height 37
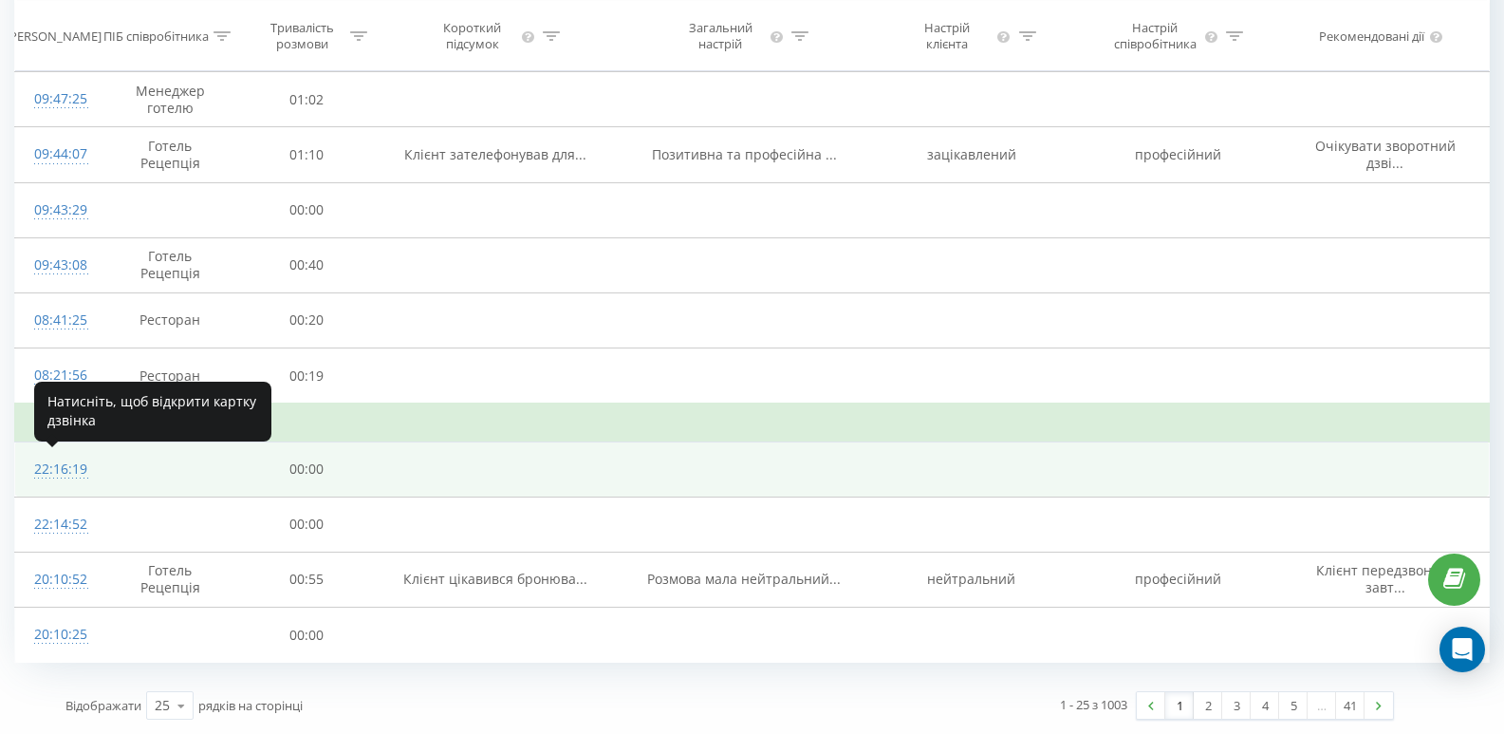
click at [49, 465] on div "22:16:19" at bounding box center [56, 469] width 45 height 37
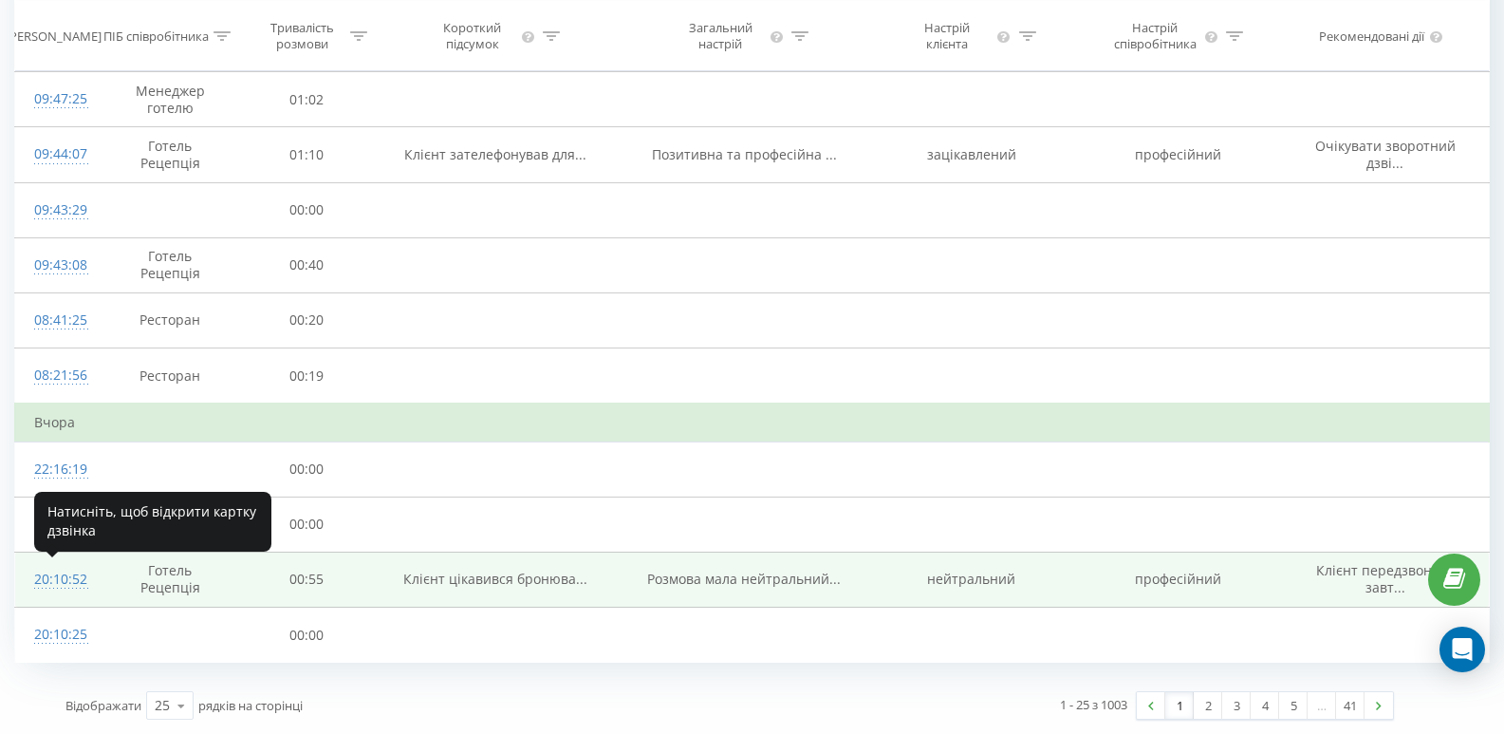
click at [47, 583] on div "20:10:52" at bounding box center [56, 579] width 45 height 37
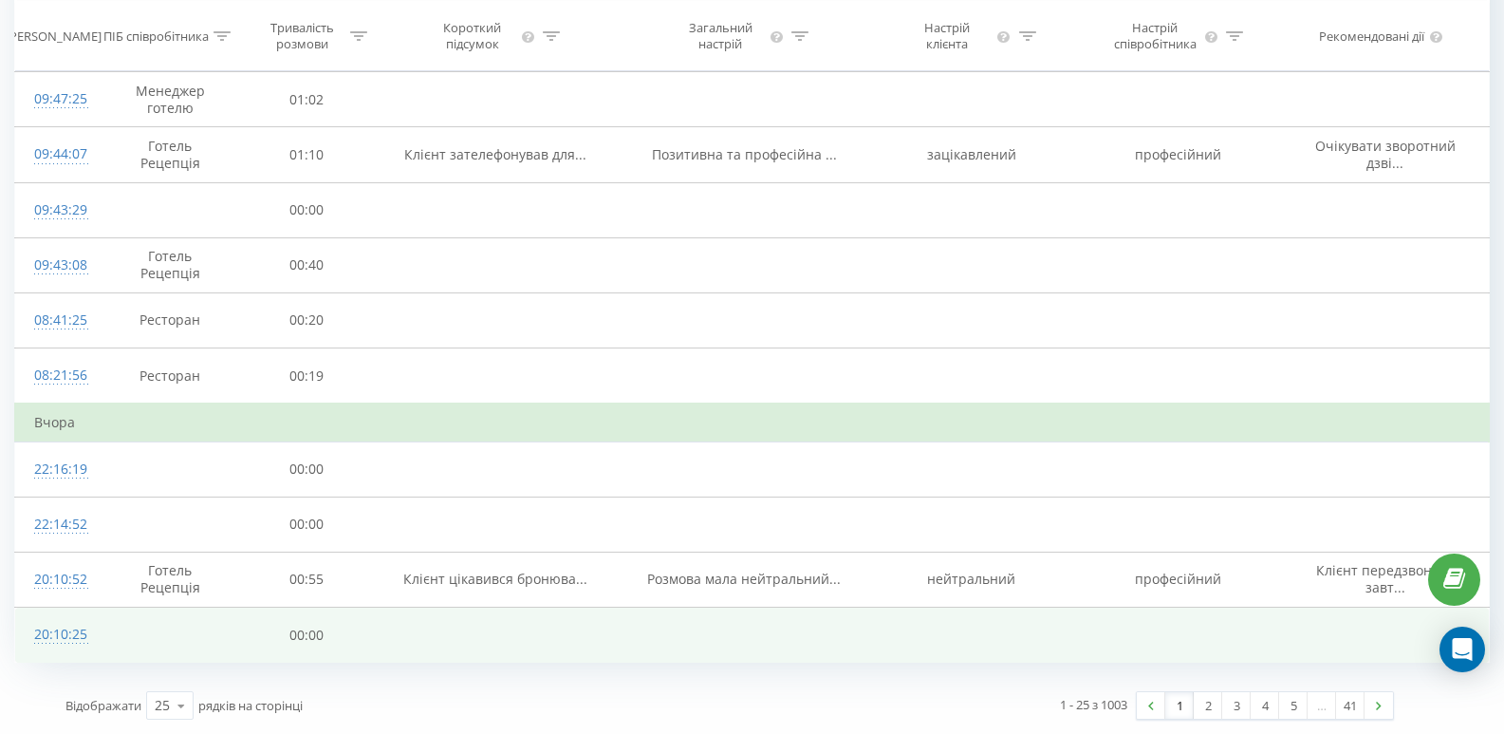
click at [67, 641] on div "20:10:25" at bounding box center [56, 634] width 45 height 37
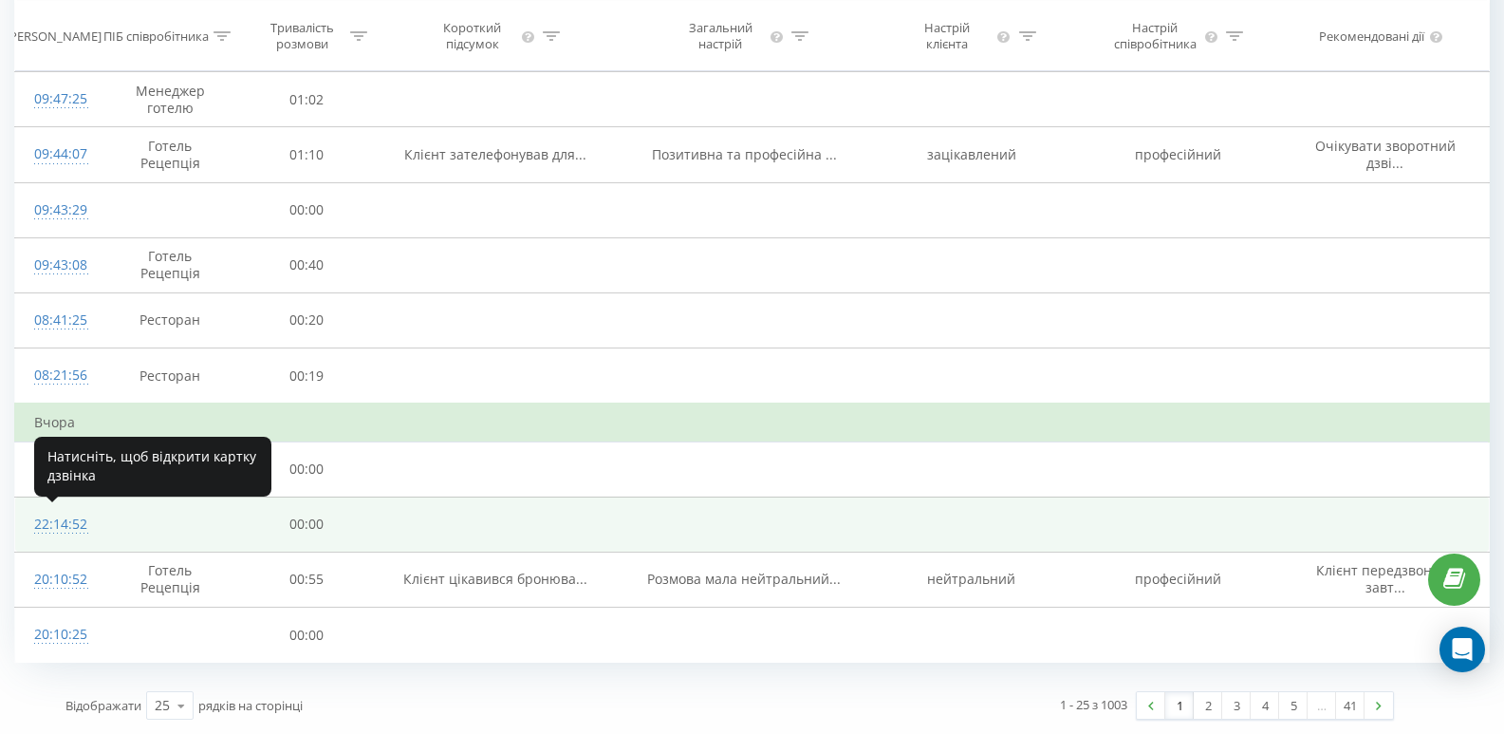
click at [67, 525] on div "22:14:52" at bounding box center [56, 524] width 45 height 37
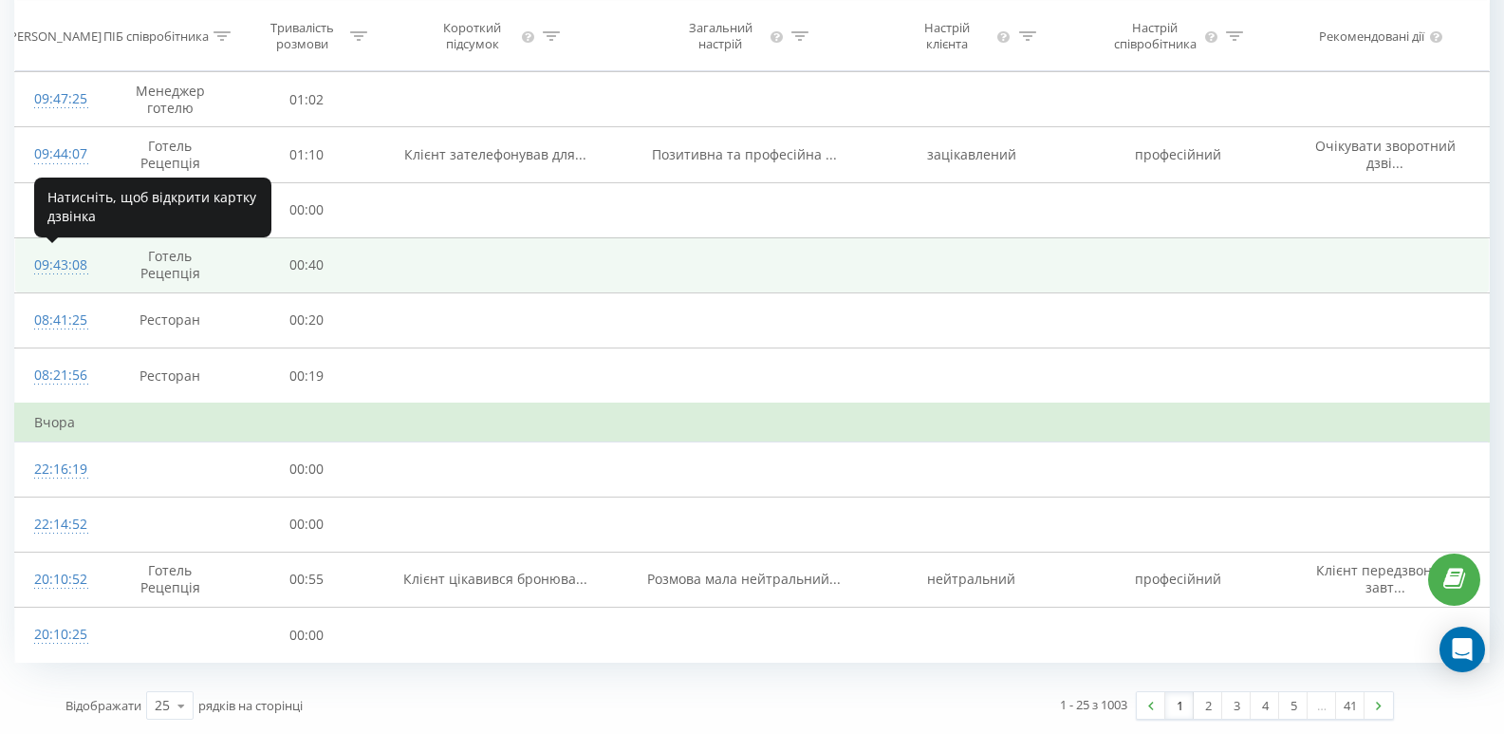
click at [51, 266] on div "09:43:08" at bounding box center [56, 265] width 45 height 37
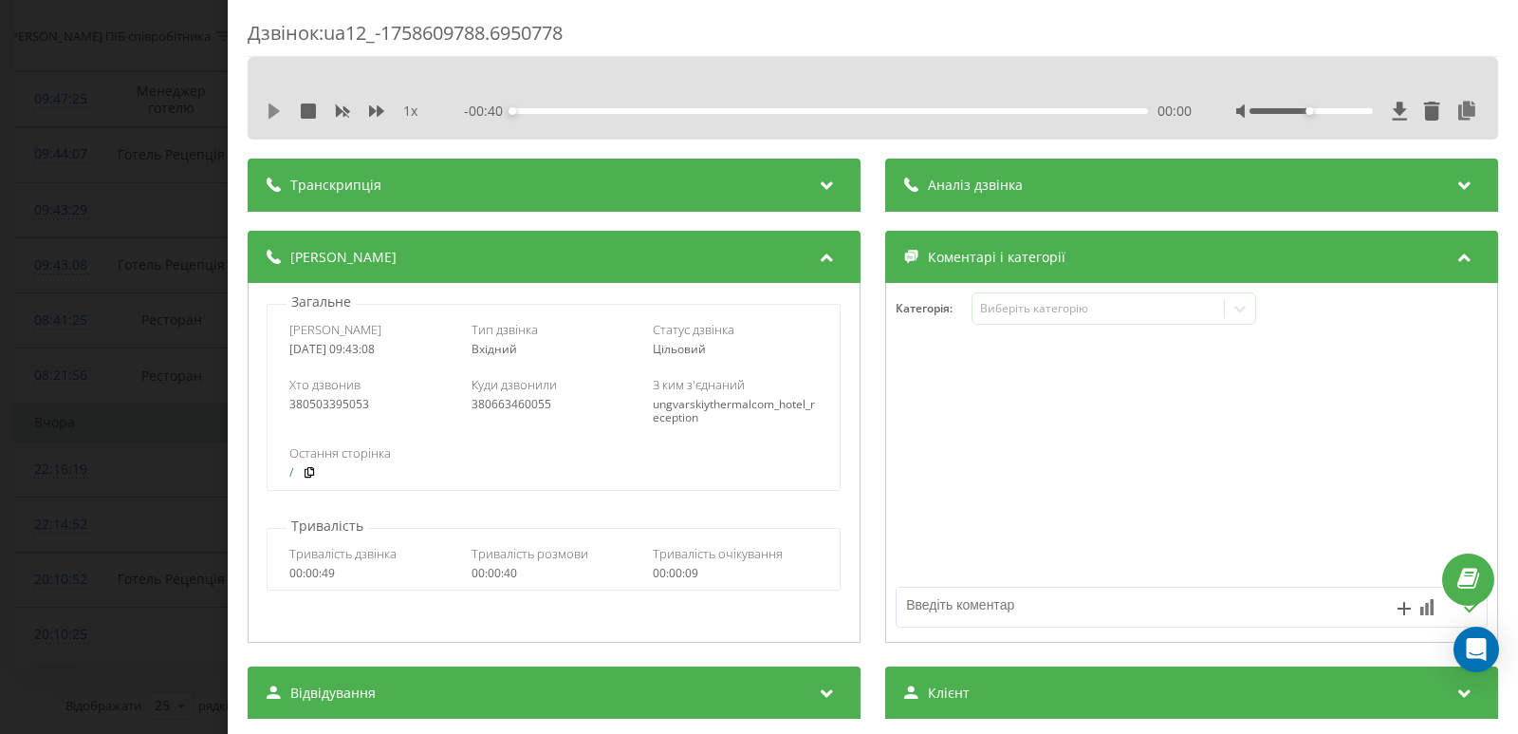
click at [271, 110] on icon at bounding box center [274, 110] width 11 height 15
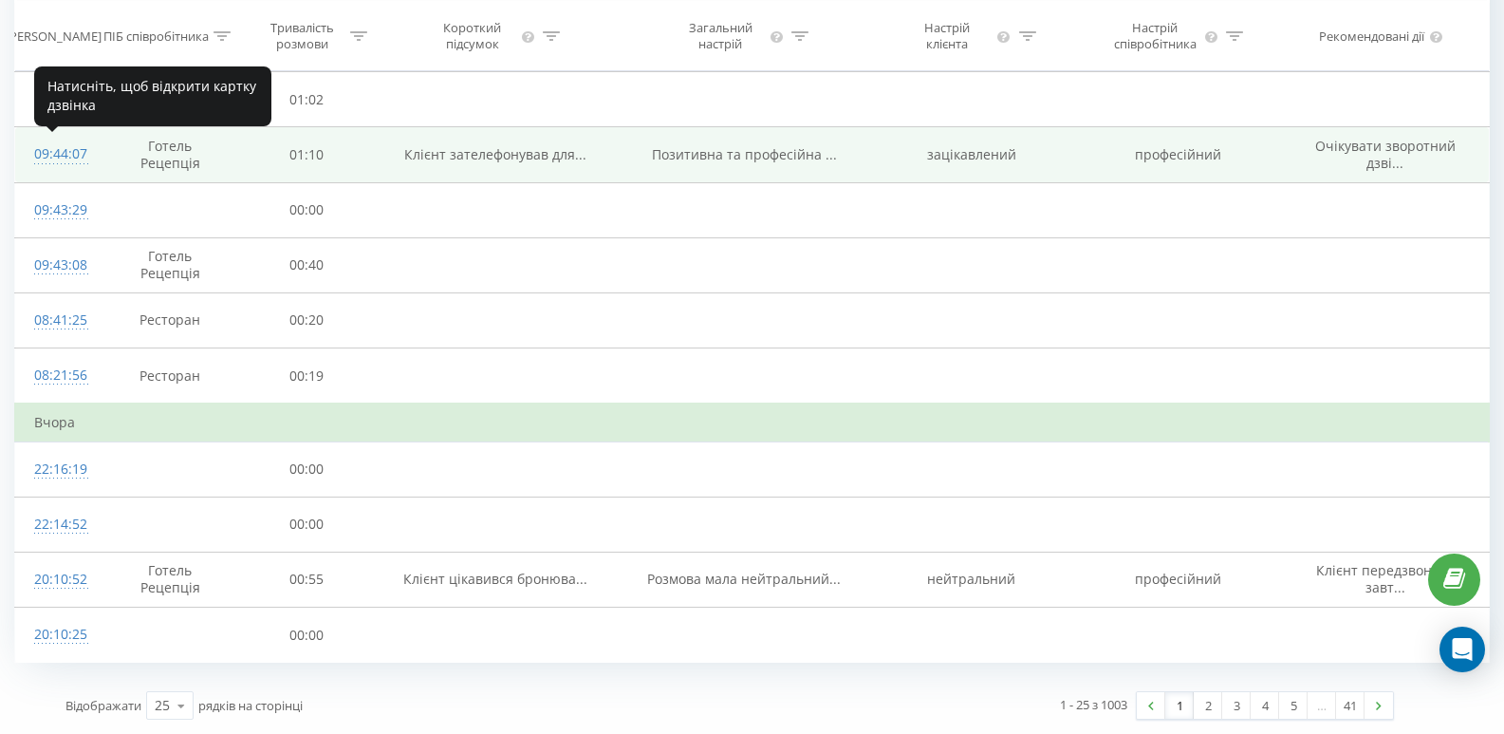
click at [66, 153] on div "09:44:07" at bounding box center [56, 154] width 45 height 37
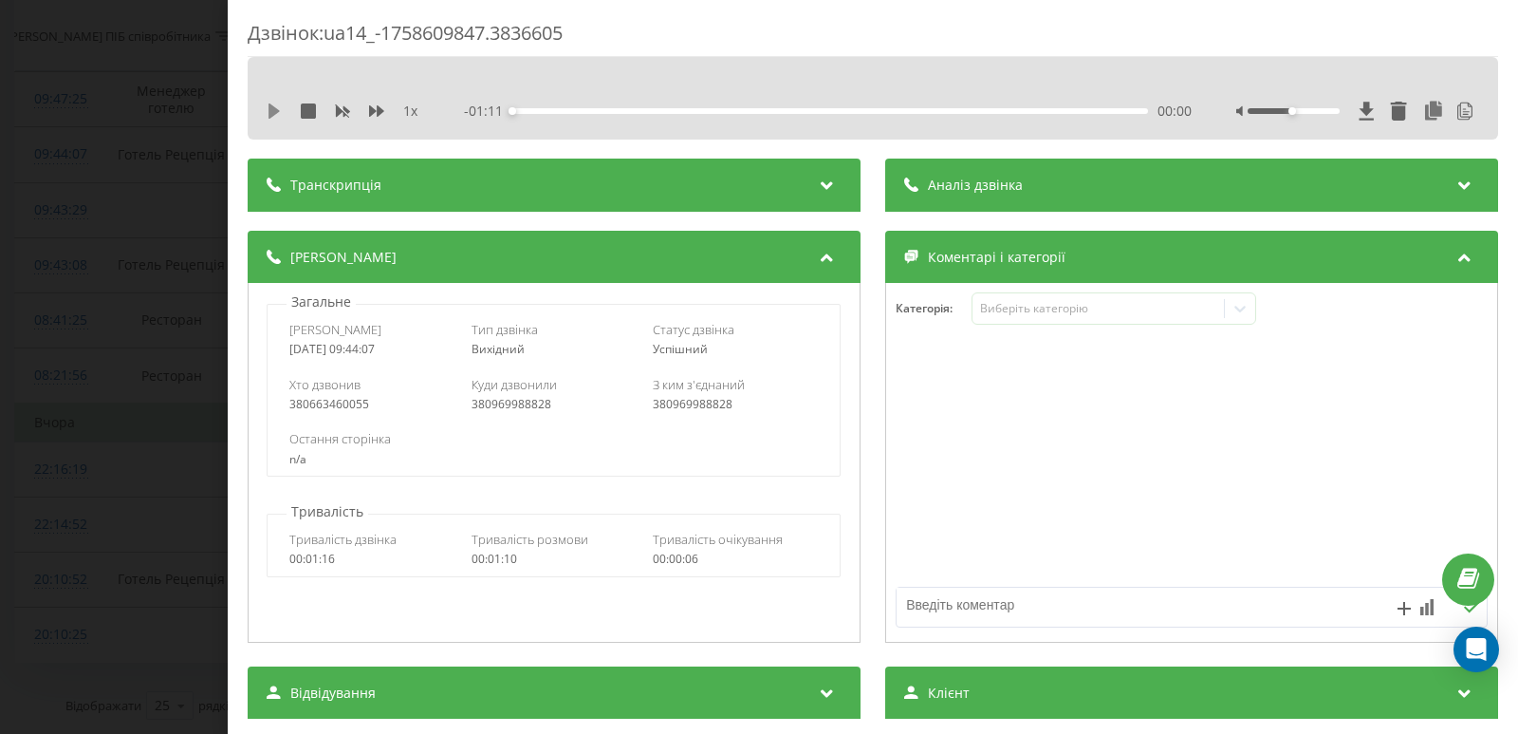
click at [274, 111] on icon at bounding box center [274, 110] width 11 height 15
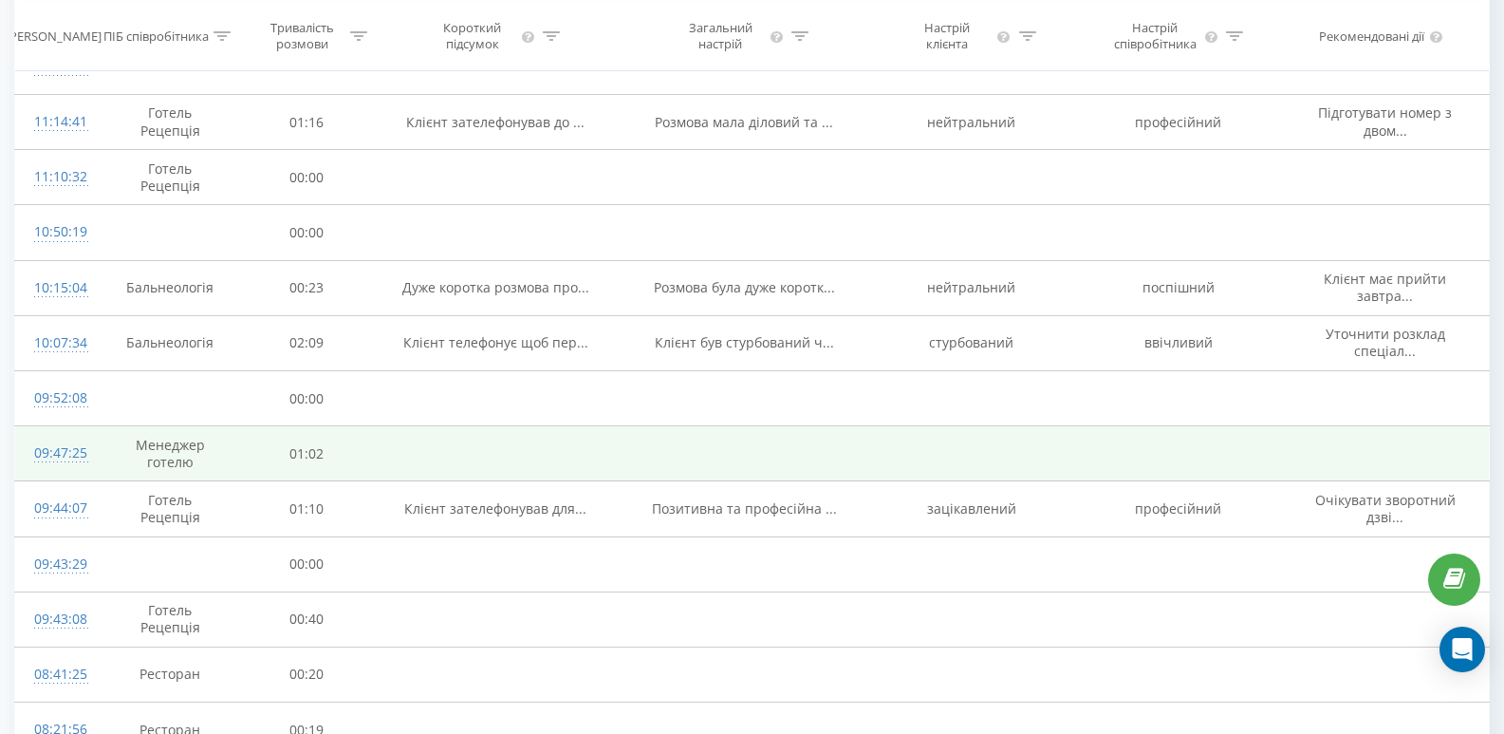
scroll to position [661, 0]
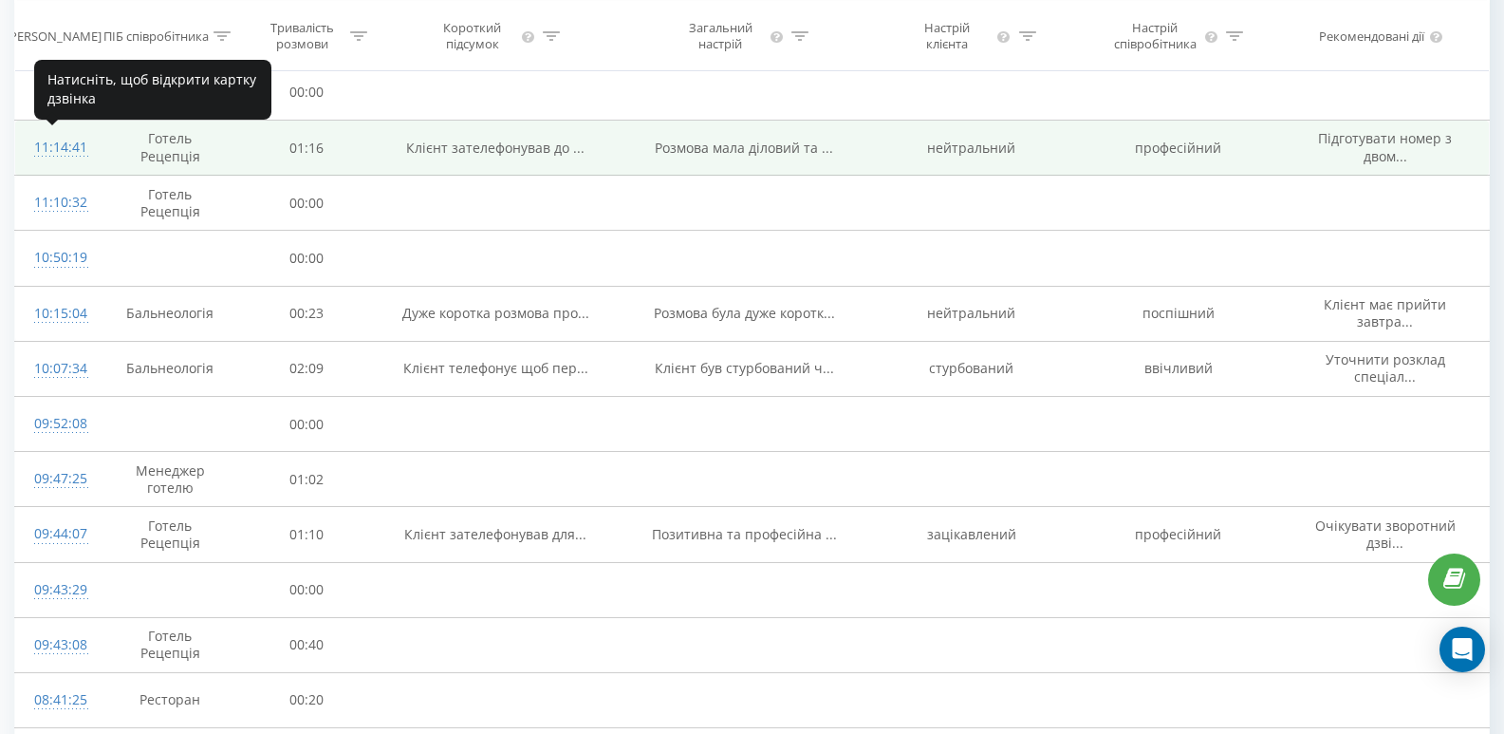
click at [51, 148] on div "11:14:41" at bounding box center [56, 147] width 45 height 37
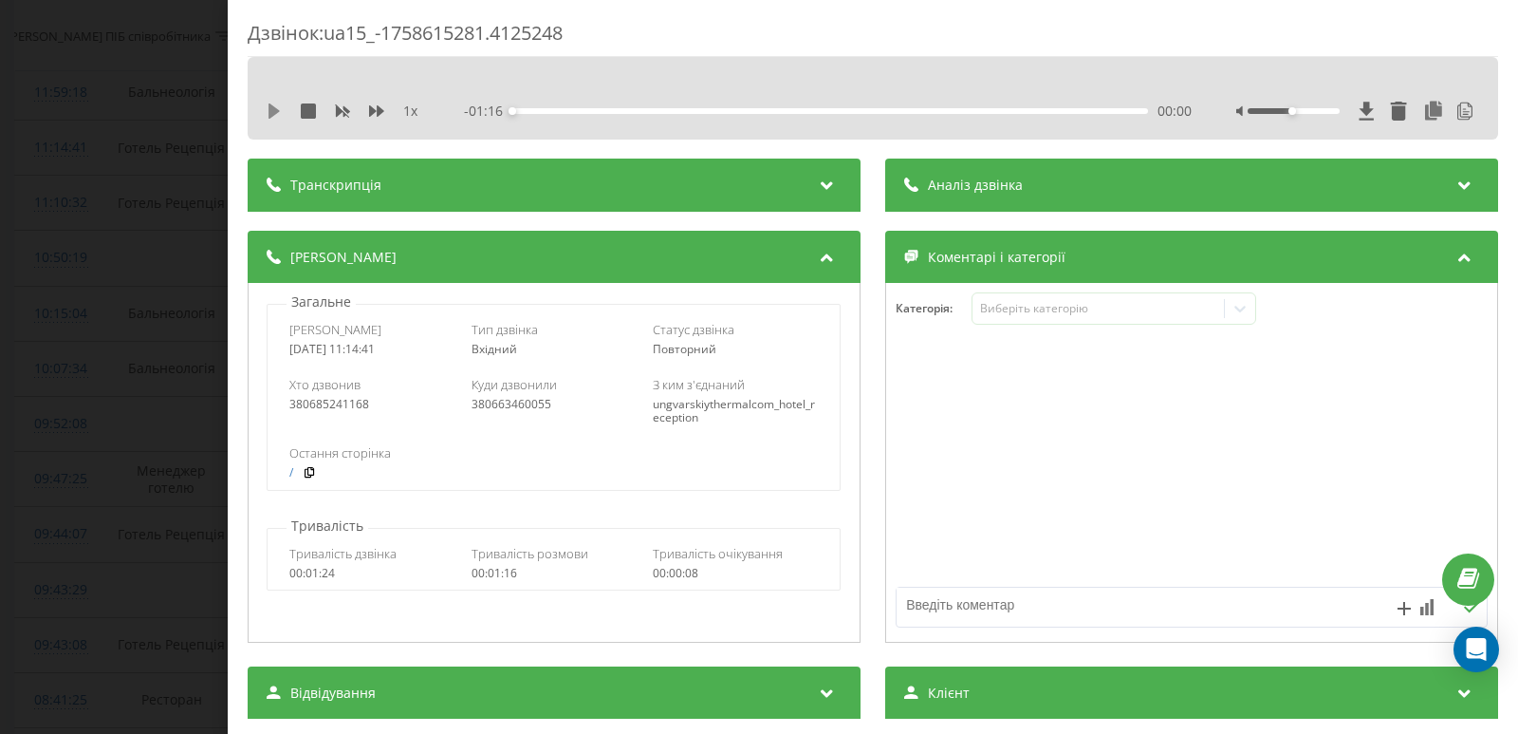
click at [269, 111] on icon at bounding box center [274, 110] width 15 height 15
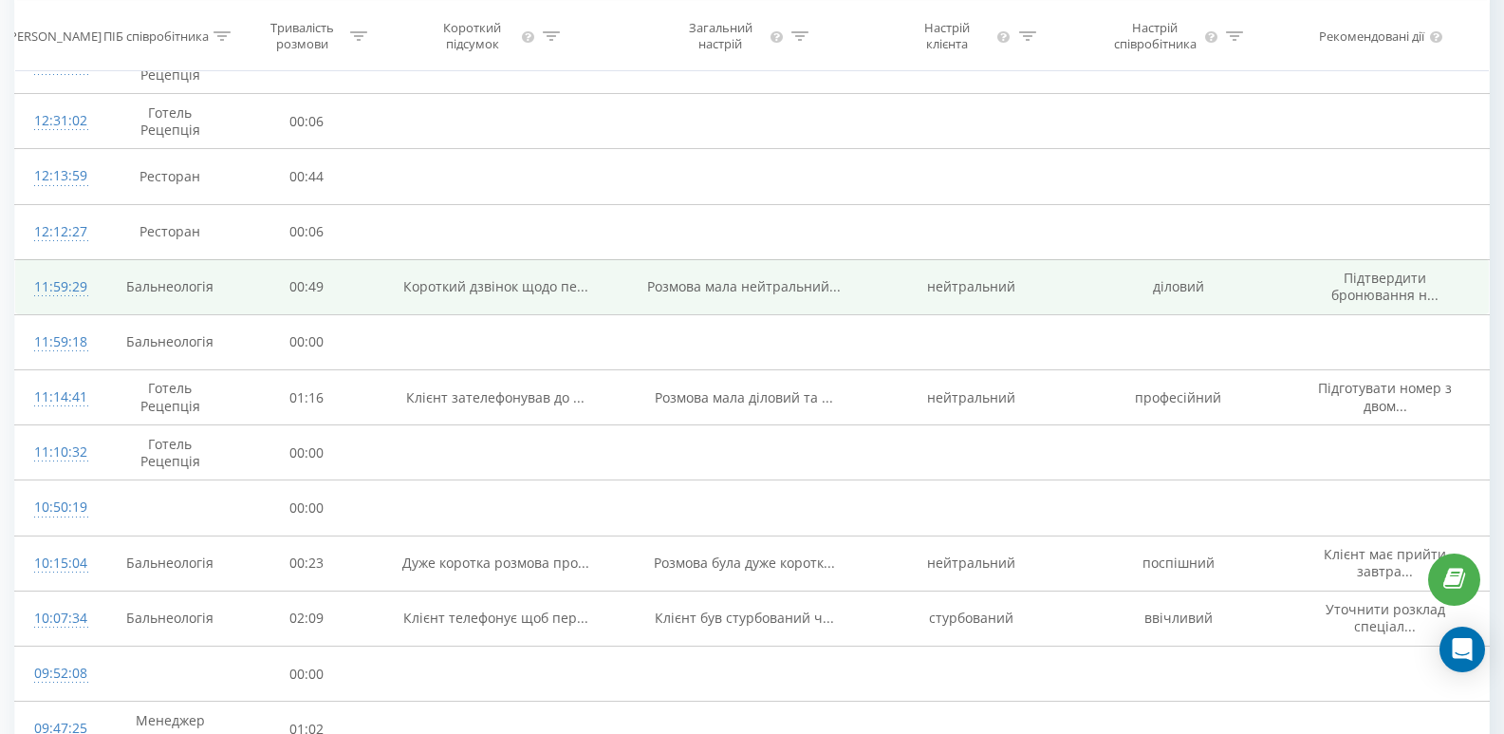
scroll to position [281, 0]
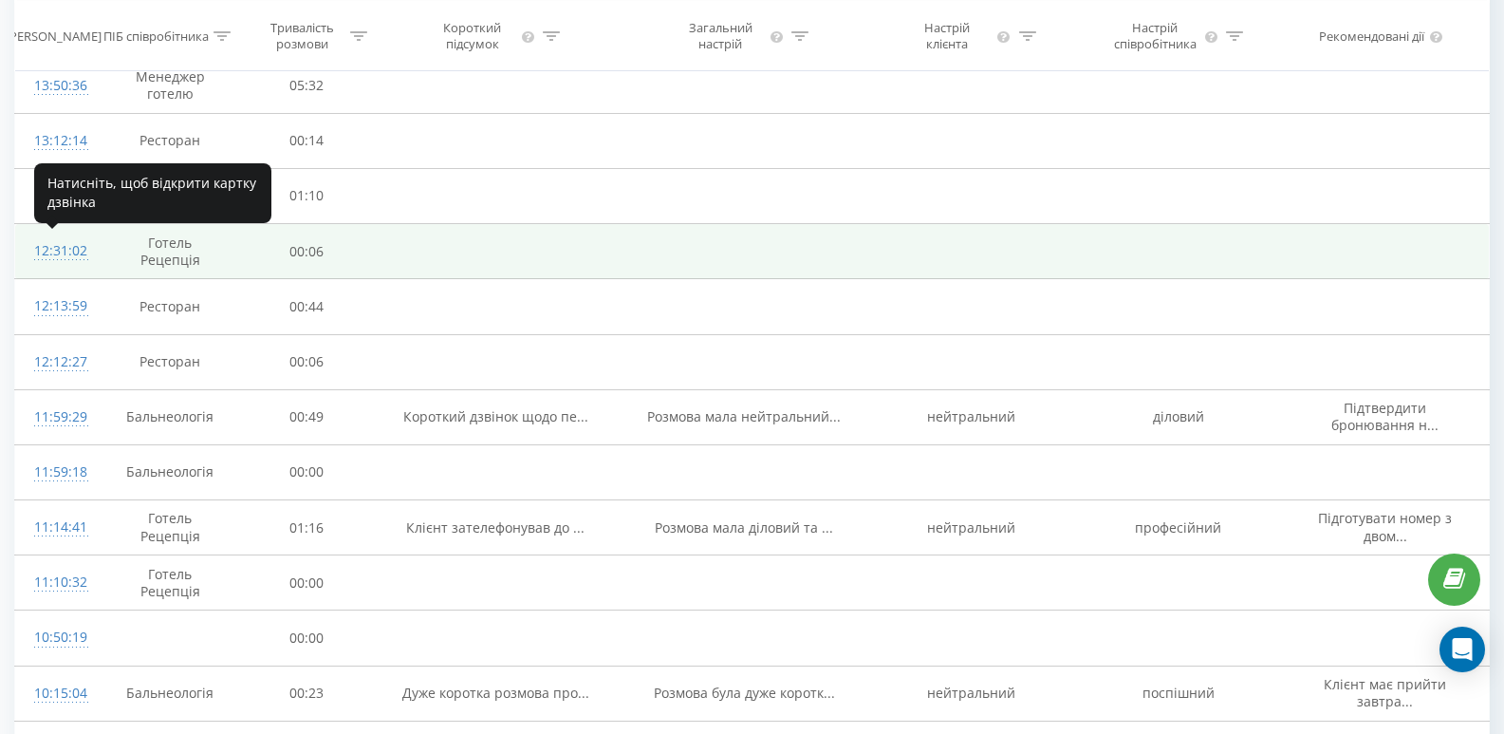
click at [52, 252] on div "12:31:02" at bounding box center [56, 251] width 45 height 37
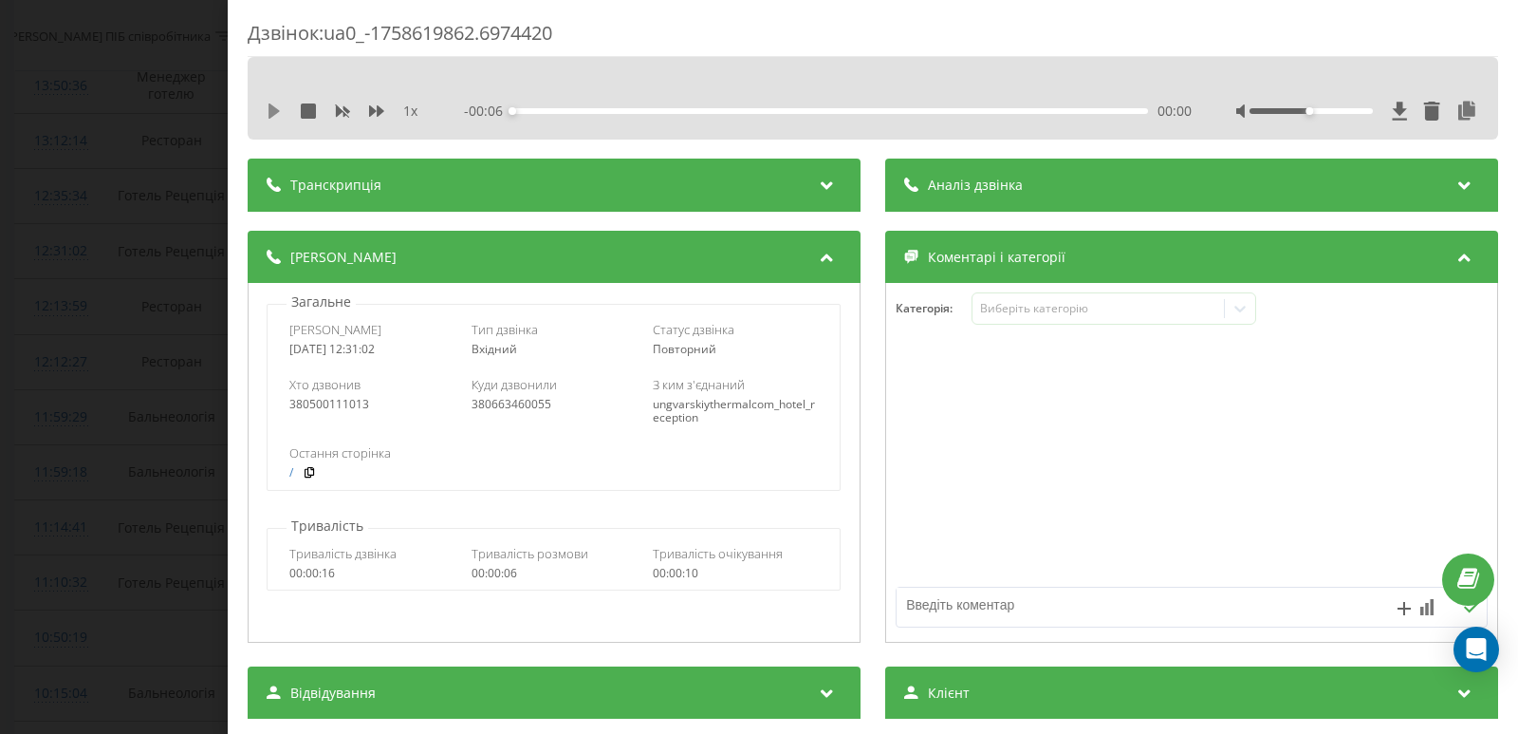
click at [271, 113] on icon at bounding box center [274, 110] width 11 height 15
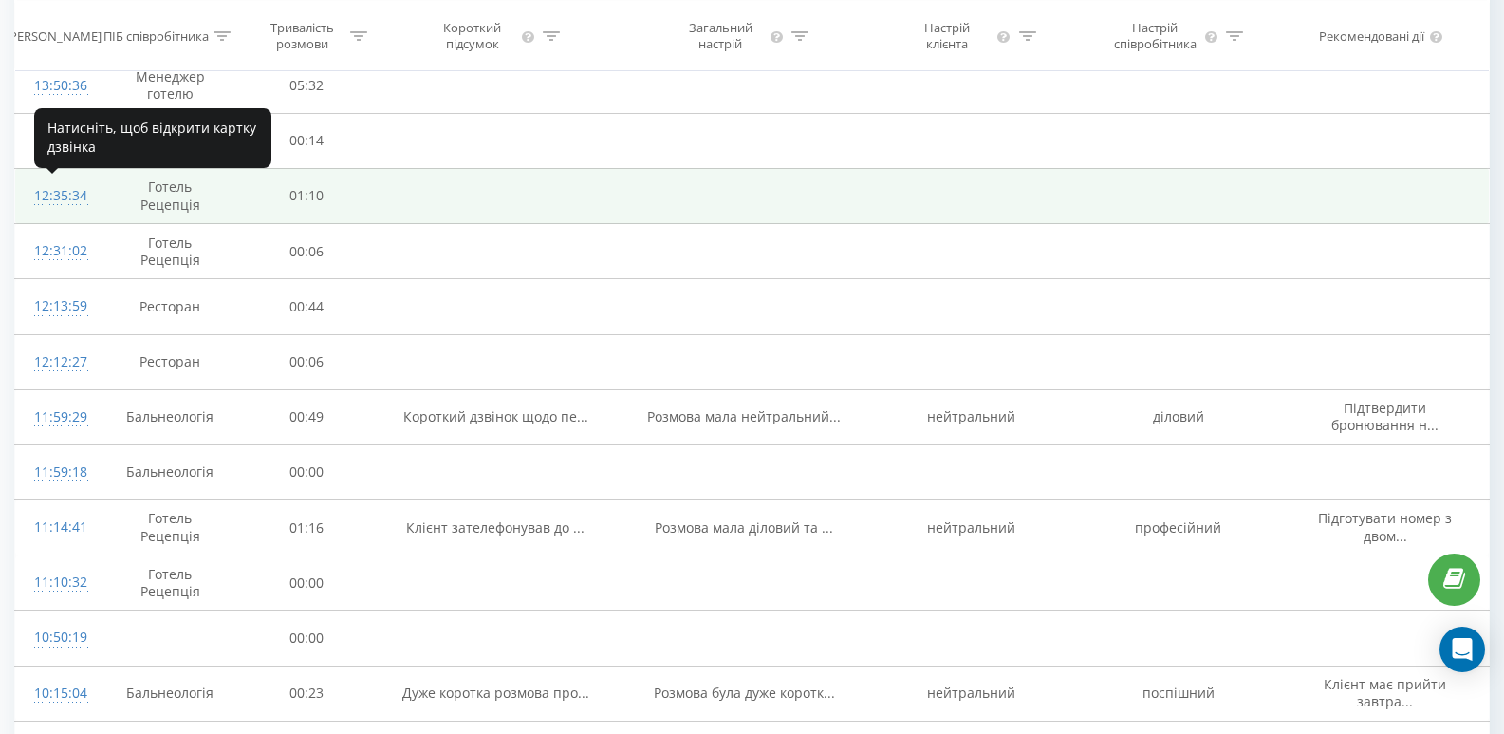
click at [56, 194] on div "12:35:34" at bounding box center [56, 195] width 45 height 37
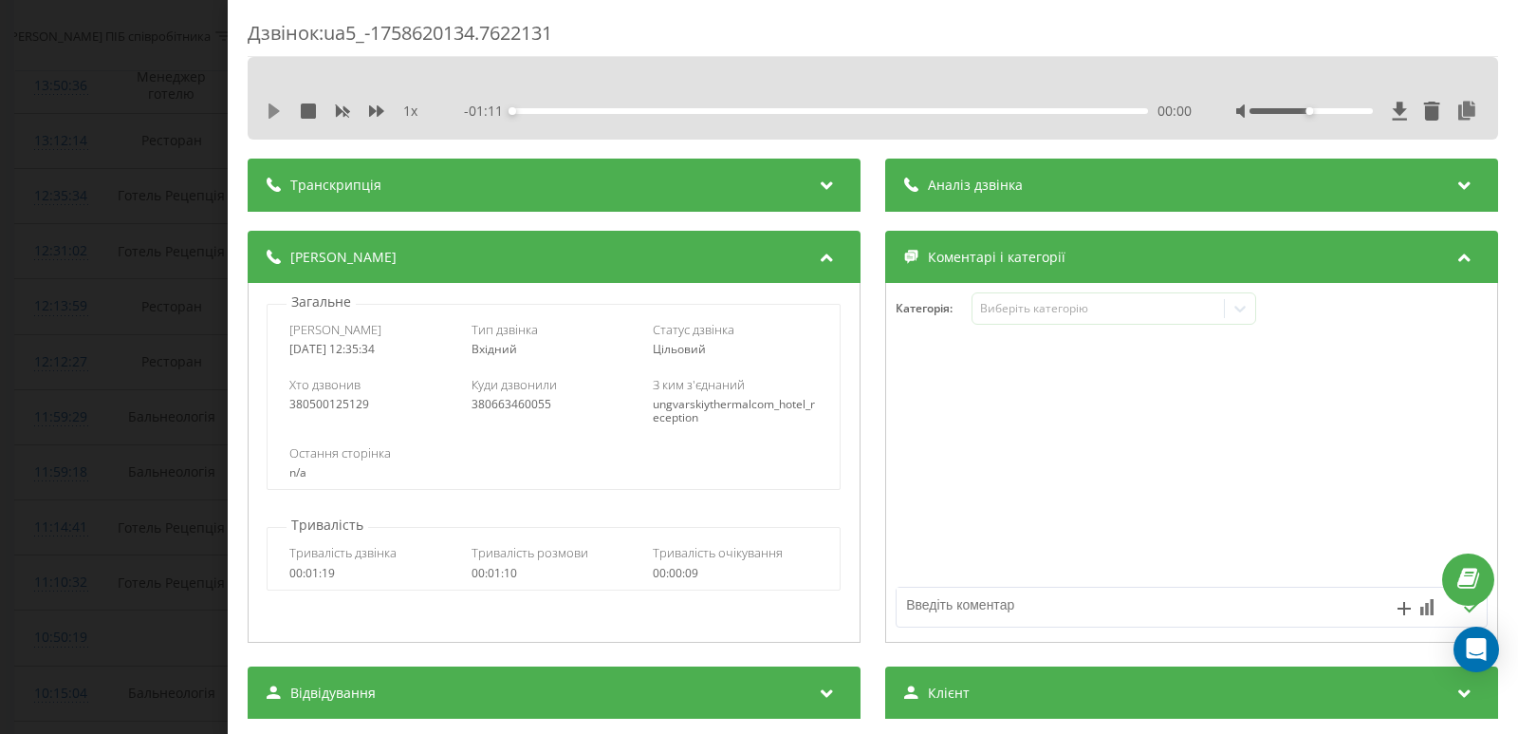
click at [274, 105] on icon at bounding box center [274, 110] width 15 height 15
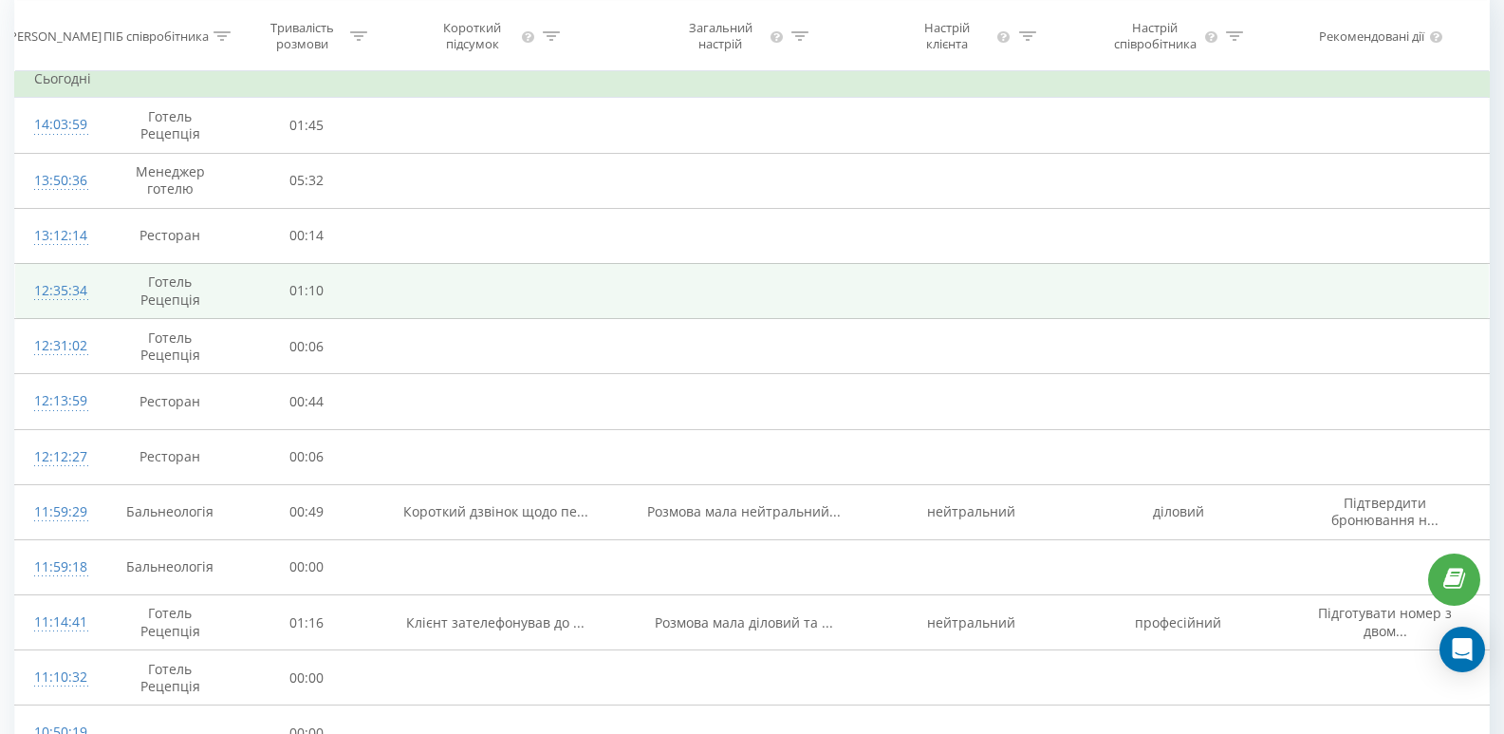
scroll to position [91, 0]
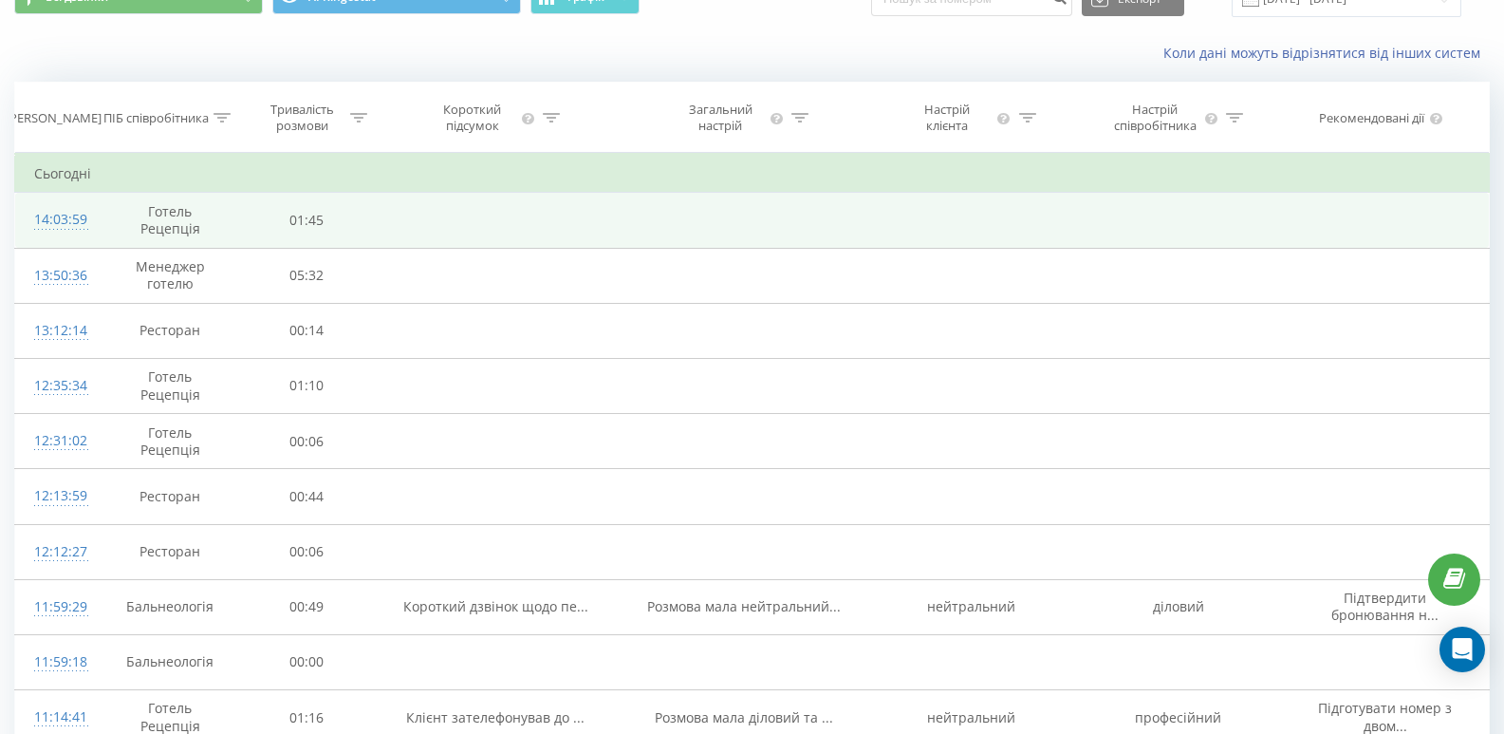
click at [64, 218] on div "14:03:59" at bounding box center [56, 219] width 45 height 37
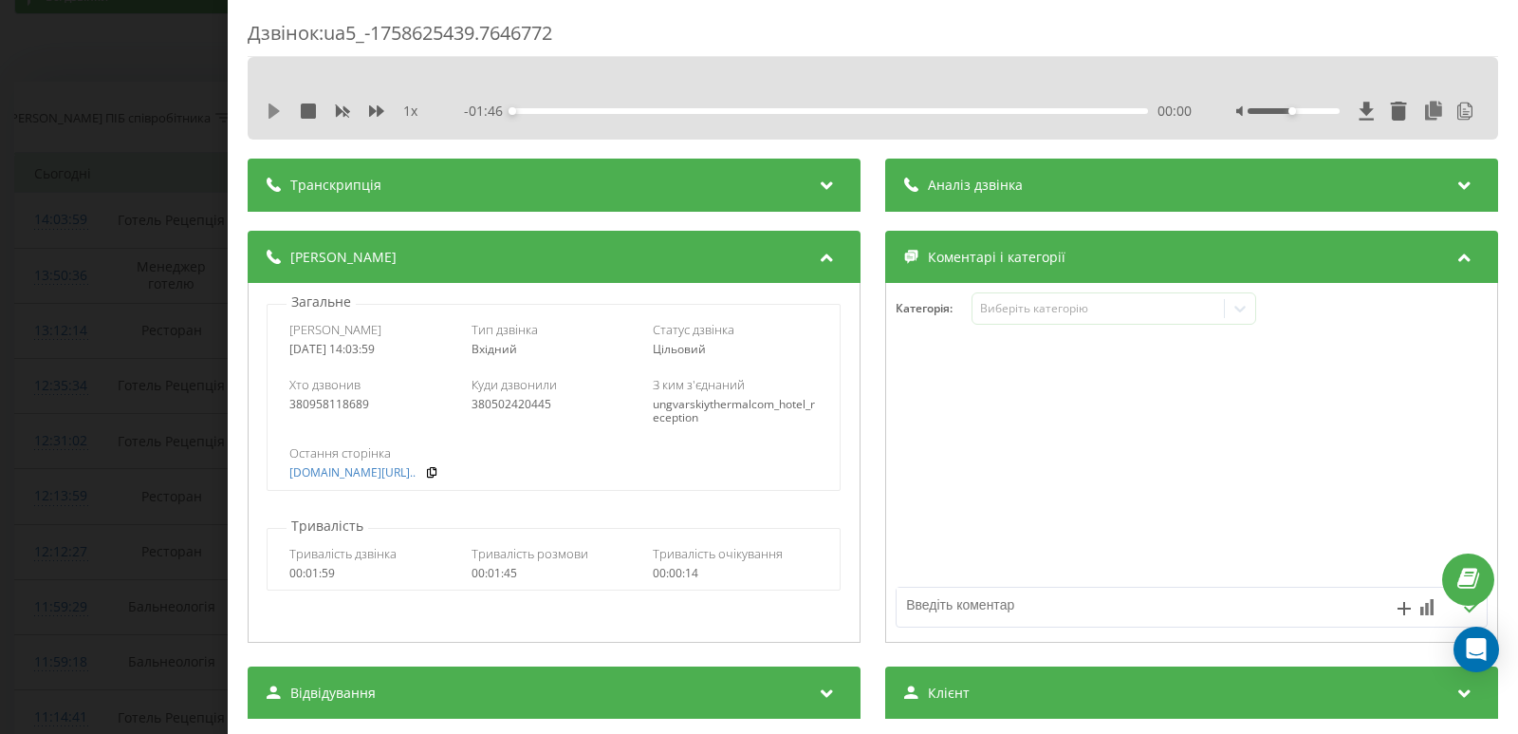
click at [273, 110] on icon at bounding box center [274, 110] width 11 height 15
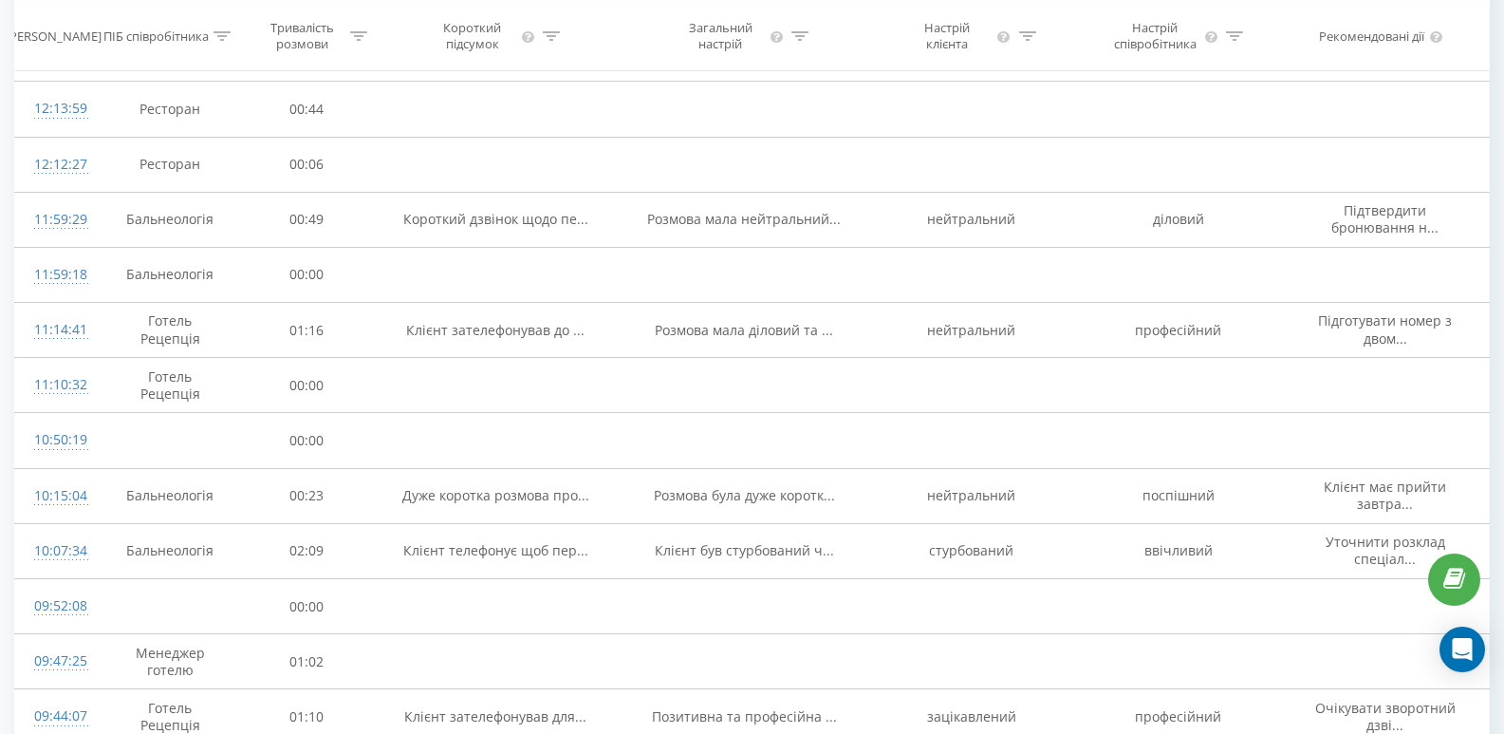
scroll to position [1040, 0]
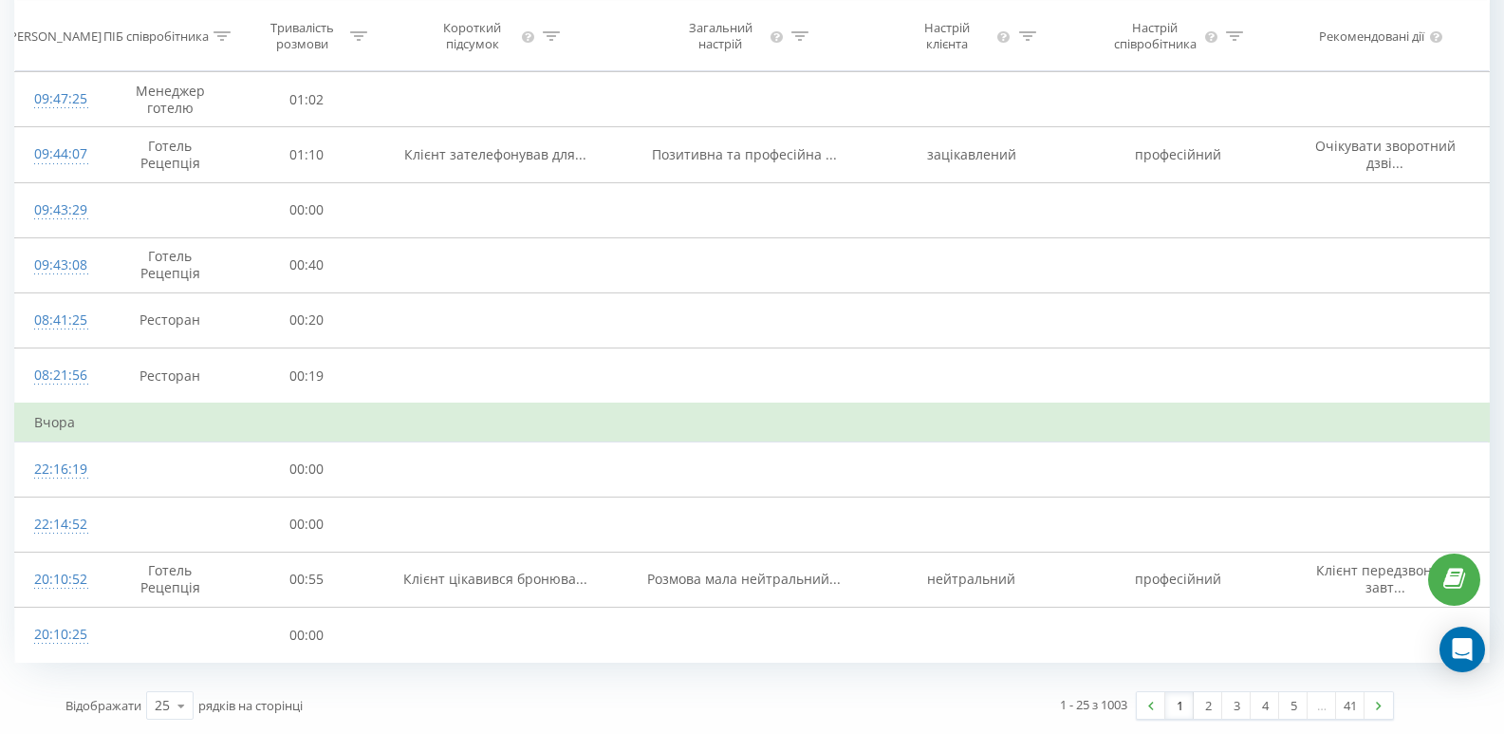
click at [1182, 703] on link "1" at bounding box center [1179, 705] width 28 height 27
click at [1181, 706] on link "1" at bounding box center [1179, 705] width 28 height 27
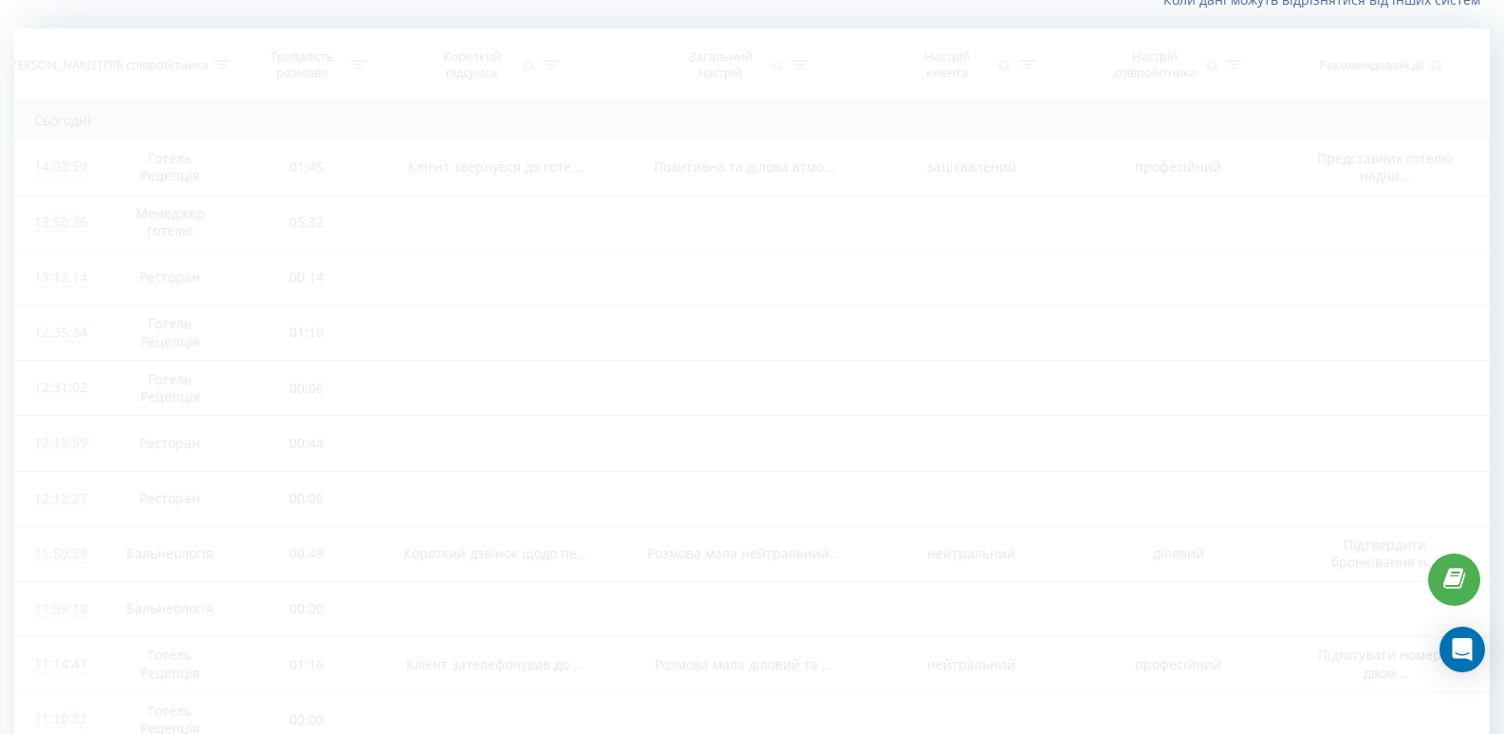
scroll to position [125, 0]
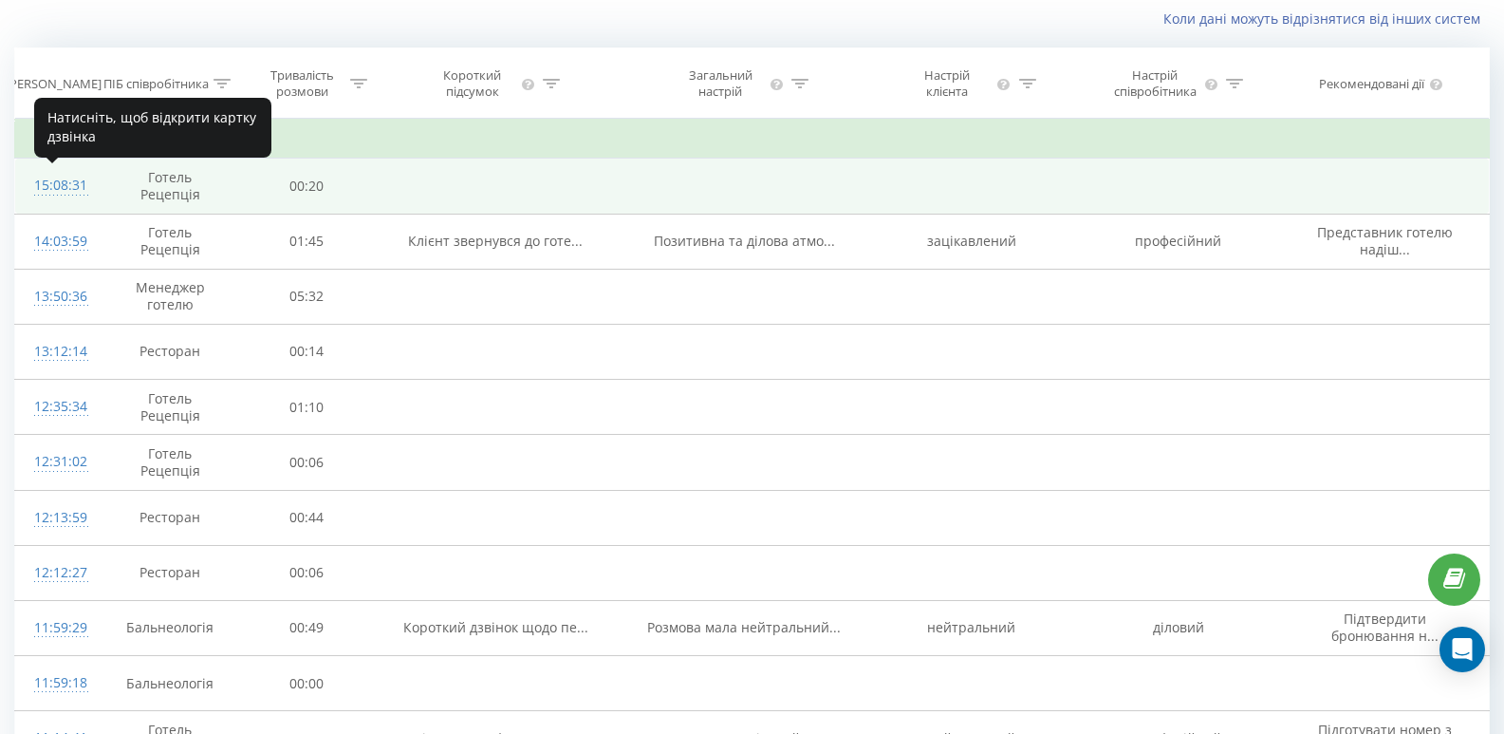
click at [59, 180] on div "15:08:31" at bounding box center [56, 185] width 45 height 37
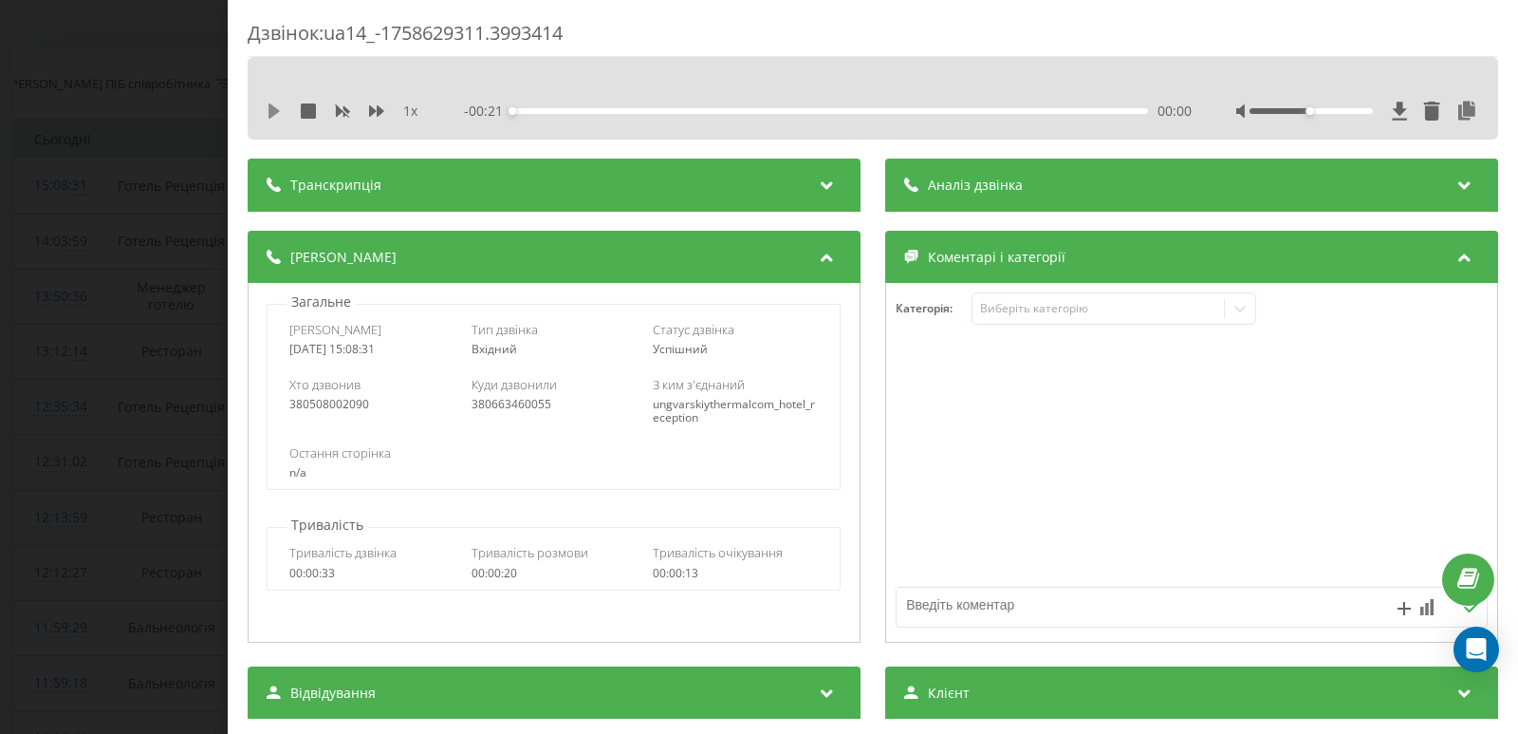
click at [274, 113] on icon at bounding box center [274, 110] width 11 height 15
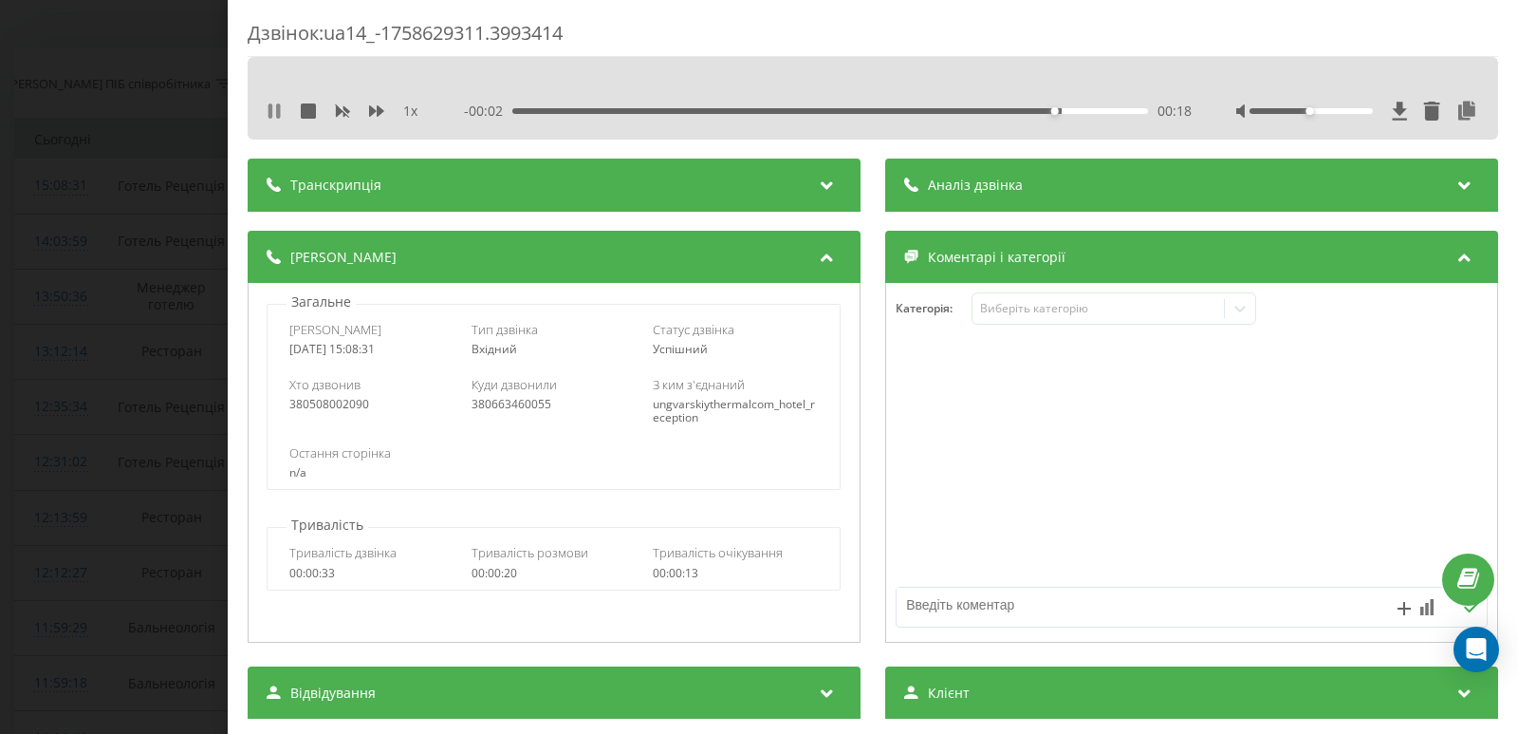
click at [275, 113] on icon at bounding box center [274, 110] width 15 height 15
